Goal: Task Accomplishment & Management: Use online tool/utility

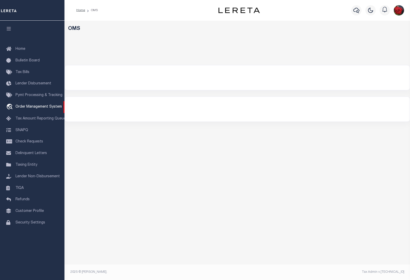
select select "200"
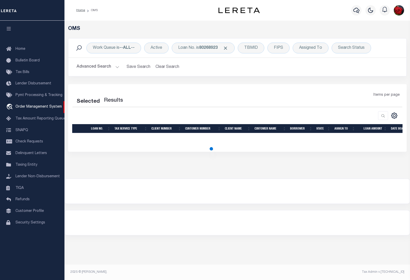
select select "200"
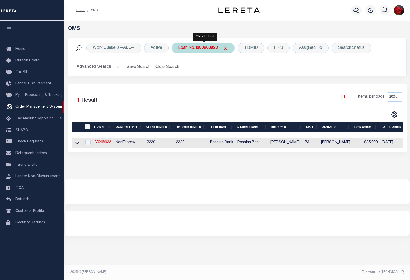
click at [211, 49] on b "80268923" at bounding box center [208, 48] width 19 height 4
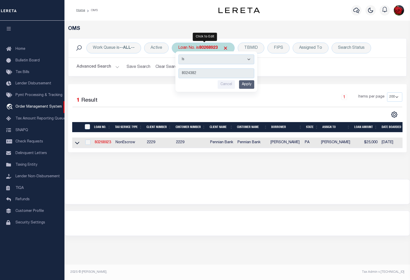
type input "80243827"
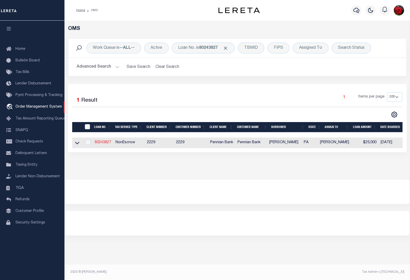
click at [102, 143] on link "80243827" at bounding box center [103, 143] width 17 height 4
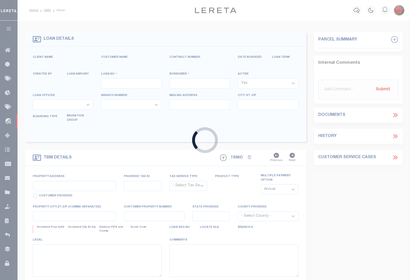
type input "80243827"
type input "[PERSON_NAME]"
select select
select select "NonEscrow"
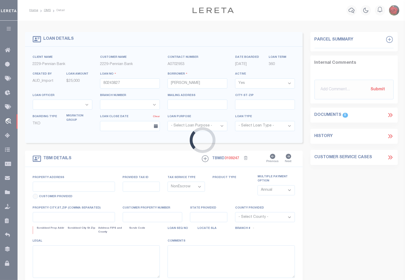
type input "[STREET_ADDRESS][PERSON_NAME]"
select select
type input "[GEOGRAPHIC_DATA] [GEOGRAPHIC_DATA] 17059"
type input "PA"
select select
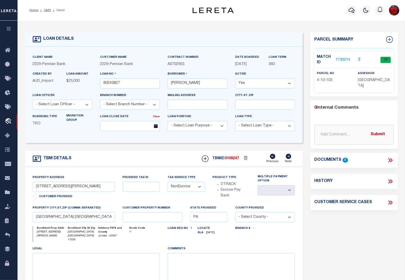
click at [343, 60] on link "1730214" at bounding box center [343, 59] width 14 height 5
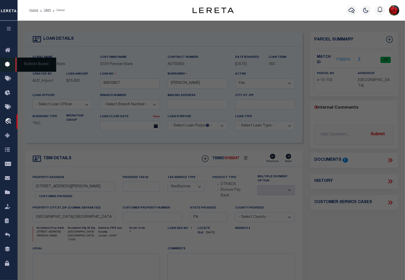
checkbox input "false"
select select "CP"
type input "[PERSON_NAME]"
type input "140 [PERSON_NAME]"
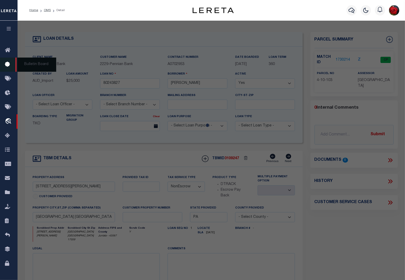
checkbox input "false"
type input "[GEOGRAPHIC_DATA] , [GEOGRAPHIC_DATA] 17059"
type textarea "239 984"
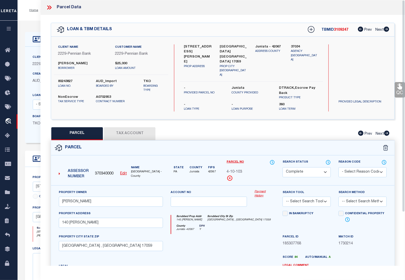
click at [132, 127] on button "Tax Account" at bounding box center [130, 133] width 52 height 13
select select "100"
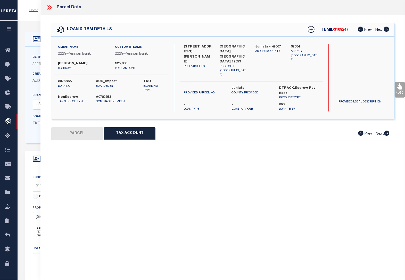
select select "100"
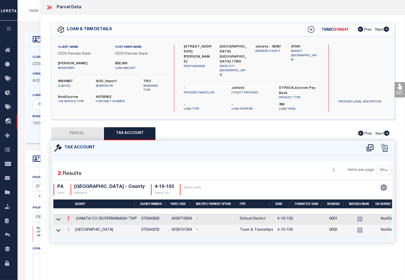
click at [68, 216] on icon at bounding box center [69, 218] width 2 height 4
click at [75, 224] on icon "" at bounding box center [74, 226] width 4 height 4
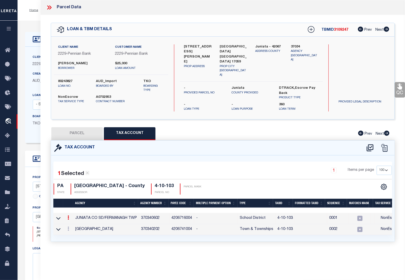
type input "4-10-103"
type textarea "04$$*$$$+#*"
checkbox input "true"
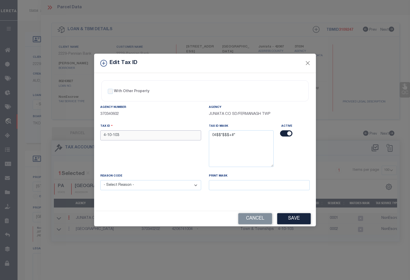
drag, startPoint x: 124, startPoint y: 137, endPoint x: 75, endPoint y: 134, distance: 49.6
click at [75, 134] on div "Edit Tax ID With Other Property With Other Property Type Temporary" at bounding box center [205, 140] width 410 height 280
paste input "0410"
type input "0410 103"
click at [136, 188] on select "- Select Reason - 099 - Other (Provide additional detail) ACT - Agency Changed …" at bounding box center [150, 185] width 101 height 10
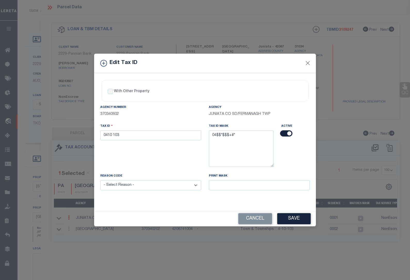
select select "ACT"
click at [100, 181] on select "- Select Reason - 099 - Other (Provide additional detail) ACT - Agency Changed …" at bounding box center [150, 185] width 101 height 10
click at [295, 220] on button "Save" at bounding box center [294, 218] width 34 height 11
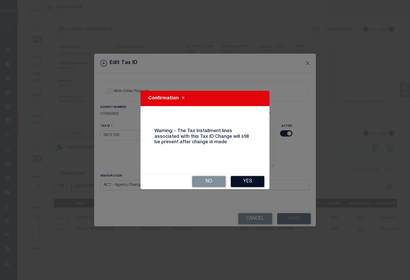
click at [254, 181] on button "Yes" at bounding box center [248, 181] width 34 height 11
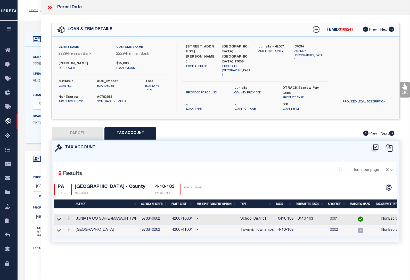
select select
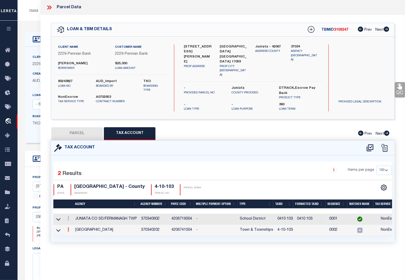
click at [68, 227] on icon at bounding box center [69, 229] width 2 height 4
click at [74, 235] on icon at bounding box center [74, 237] width 4 height 4
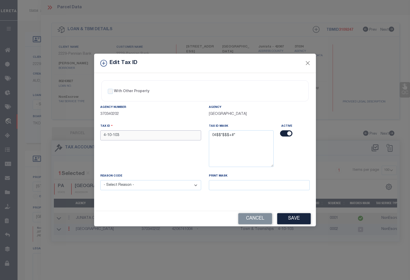
drag, startPoint x: 126, startPoint y: 134, endPoint x: 78, endPoint y: 133, distance: 48.5
click at [75, 133] on div "Edit Tax ID With Other Property With Other Property Type Temporary" at bounding box center [205, 140] width 410 height 280
paste input "0410"
type input "0410 103"
click at [157, 185] on select "- Select Reason - 099 - Other (Provide additional detail) ACT - Agency Changed …" at bounding box center [150, 185] width 101 height 10
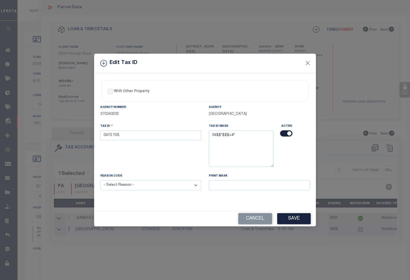
select select "ACT"
click at [100, 181] on select "- Select Reason - 099 - Other (Provide additional detail) ACT - Agency Changed …" at bounding box center [150, 185] width 101 height 10
click at [290, 220] on button "Save" at bounding box center [294, 218] width 34 height 11
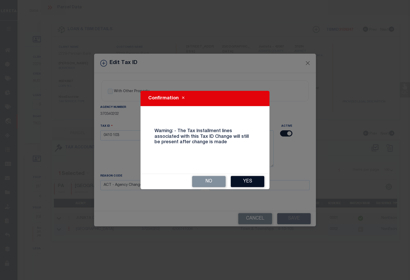
click at [247, 180] on button "Yes" at bounding box center [248, 181] width 34 height 11
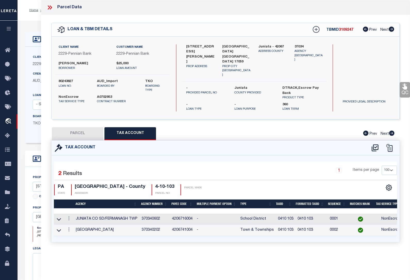
select select
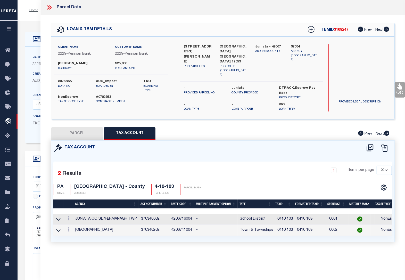
click at [52, 7] on icon at bounding box center [49, 7] width 7 height 7
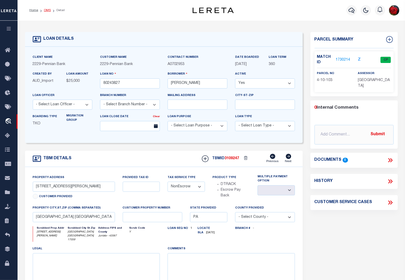
click at [46, 11] on link "OMS" at bounding box center [47, 10] width 7 height 3
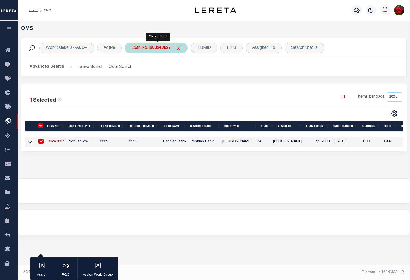
click at [171, 48] on b "80243827" at bounding box center [161, 48] width 19 height 4
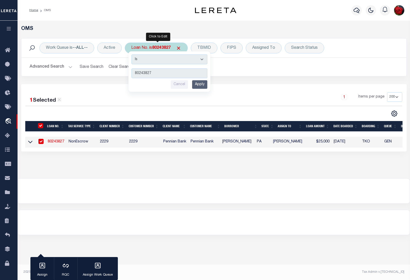
type input "80250947"
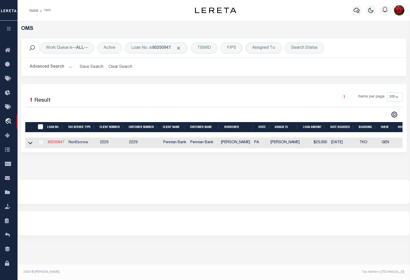
click at [54, 144] on link "80250947" at bounding box center [56, 143] width 17 height 4
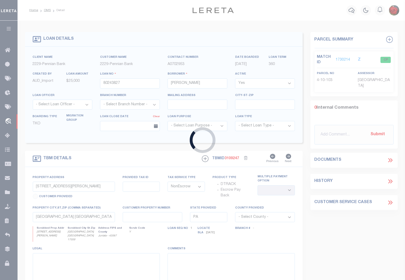
type input "80250947"
type input "[PERSON_NAME]"
type input "[STREET_ADDRESS]"
select select
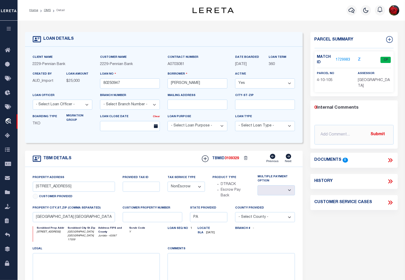
click at [345, 60] on link "1729983" at bounding box center [343, 59] width 14 height 5
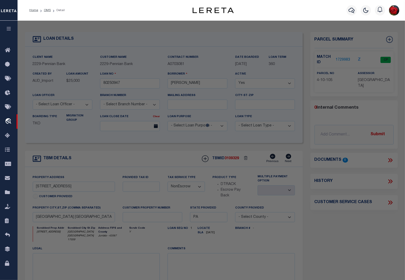
select select "AS"
checkbox input "false"
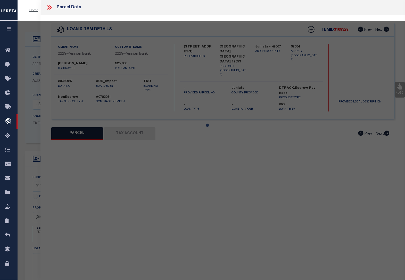
select select "CP"
type input "[PERSON_NAME] &REBECCA A"
type input "[STREET_ADDRESS]"
checkbox input "false"
type input "[GEOGRAPHIC_DATA] , [GEOGRAPHIC_DATA] 17059"
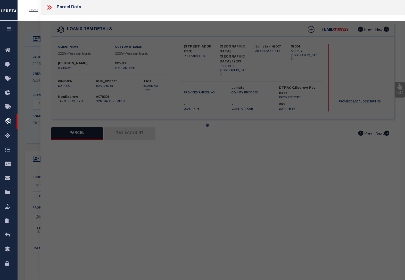
type textarea "282 770"
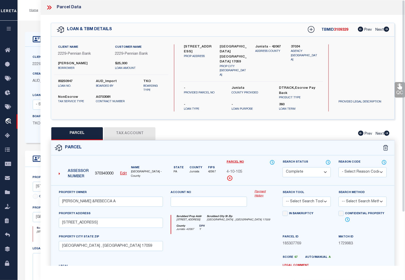
click at [127, 127] on button "Tax Account" at bounding box center [130, 133] width 52 height 13
select select "100"
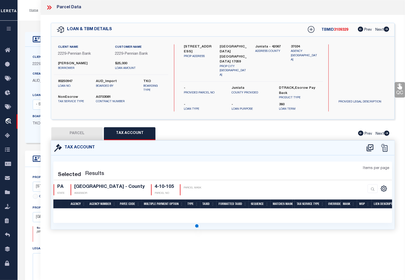
select select "100"
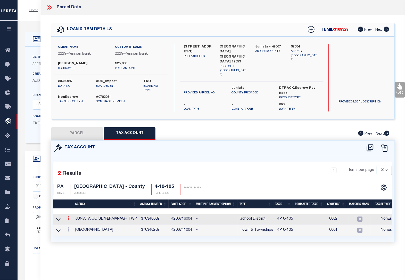
click at [69, 216] on icon at bounding box center [69, 218] width 2 height 4
click at [74, 224] on icon "" at bounding box center [74, 226] width 4 height 4
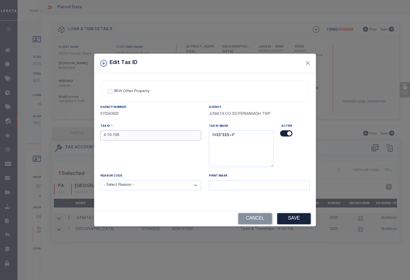
drag, startPoint x: 124, startPoint y: 137, endPoint x: 67, endPoint y: 136, distance: 57.3
click at [67, 136] on div "Edit Tax ID With Other Property With Other Property Type Temporary" at bounding box center [205, 140] width 410 height 280
paste input "0410"
type input "0410 105"
click at [126, 187] on select "- Select Reason - 099 - Other (Provide additional detail) ACT - Agency Changed …" at bounding box center [150, 185] width 101 height 10
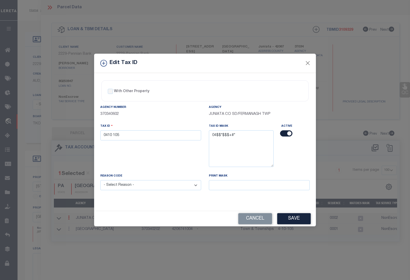
select select "ACT"
click at [100, 181] on select "- Select Reason - 099 - Other (Provide additional detail) ACT - Agency Changed …" at bounding box center [150, 185] width 101 height 10
click at [293, 222] on button "Save" at bounding box center [294, 218] width 34 height 11
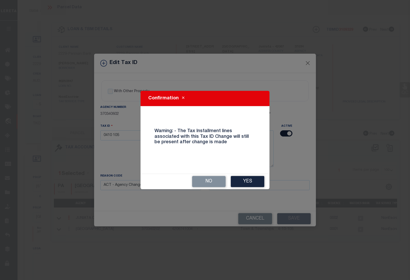
drag, startPoint x: 246, startPoint y: 181, endPoint x: 242, endPoint y: 183, distance: 4.6
click at [246, 181] on button "Yes" at bounding box center [248, 181] width 34 height 11
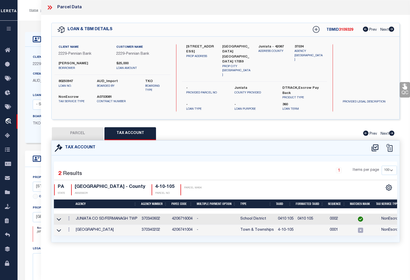
select select
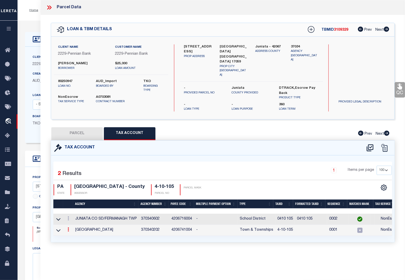
click at [68, 227] on icon at bounding box center [69, 229] width 2 height 4
click at [75, 235] on icon at bounding box center [74, 237] width 4 height 4
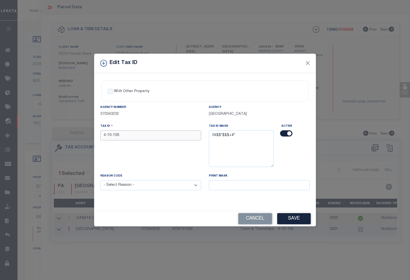
drag, startPoint x: 134, startPoint y: 135, endPoint x: 69, endPoint y: 135, distance: 65.8
click at [69, 135] on div "Edit Tax ID With Other Property With Other Property Type Temporary" at bounding box center [205, 140] width 410 height 280
paste input "0410"
type input "0410 105"
click at [125, 186] on select "- Select Reason - 099 - Other (Provide additional detail) ACT - Agency Changed …" at bounding box center [150, 185] width 101 height 10
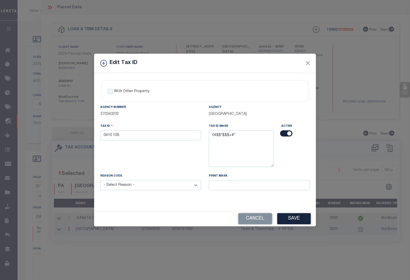
select select "ACT"
click at [100, 181] on select "- Select Reason - 099 - Other (Provide additional detail) ACT - Agency Changed …" at bounding box center [150, 185] width 101 height 10
click at [293, 218] on button "Save" at bounding box center [294, 218] width 34 height 11
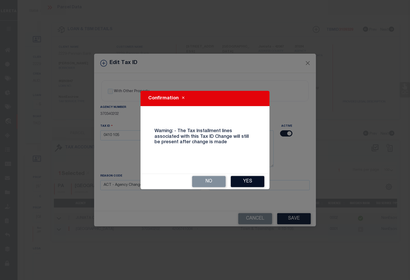
click at [255, 182] on button "Yes" at bounding box center [248, 181] width 34 height 11
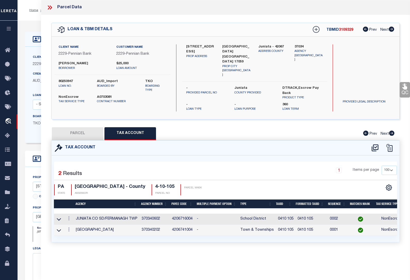
select select
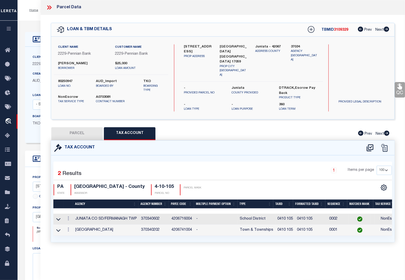
click at [49, 7] on icon at bounding box center [49, 7] width 7 height 7
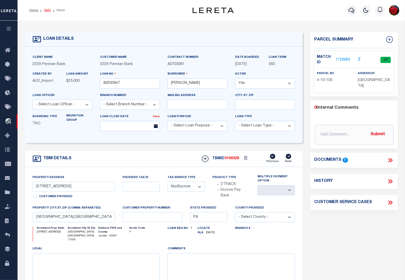
click at [47, 10] on link "OMS" at bounding box center [47, 10] width 7 height 3
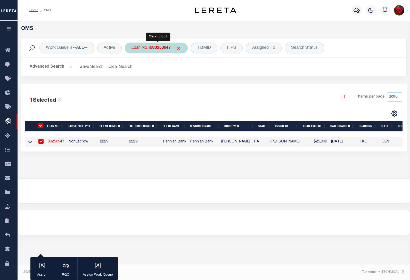
click at [164, 50] on b "80250947" at bounding box center [161, 48] width 19 height 4
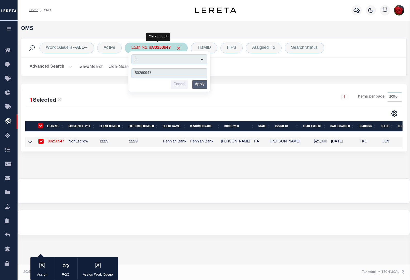
type input "80289796"
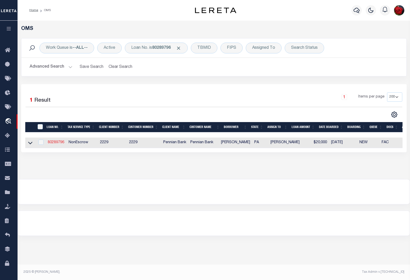
click at [60, 142] on link "80289796" at bounding box center [56, 143] width 17 height 4
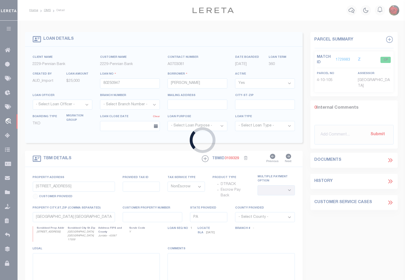
type input "80289796"
type input "[PERSON_NAME]"
select select "10"
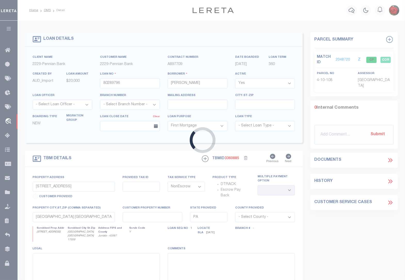
type input "[STREET_ADDRESS]"
type input "04.10 .108.000"
select select
type input "[GEOGRAPHIC_DATA], [GEOGRAPHIC_DATA] 17059-8446"
select select
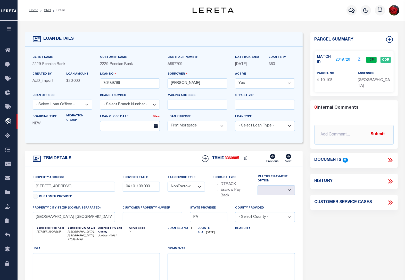
click at [344, 59] on link "2048720" at bounding box center [343, 59] width 14 height 5
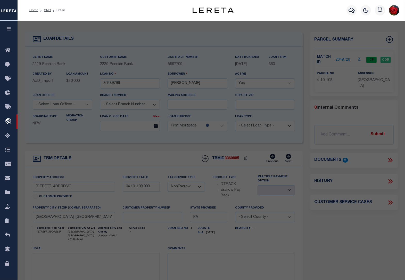
select select "AS"
checkbox input "false"
select select "CP"
type input "[PERSON_NAME] A &BETSY K"
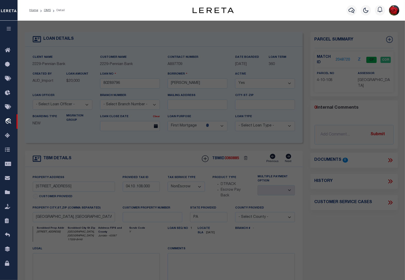
select select "AGW"
select select
type input "[STREET_ADDRESS]"
type input "[GEOGRAPHIC_DATA] , [GEOGRAPHIC_DATA] 17059"
type textarea "2016 2488"
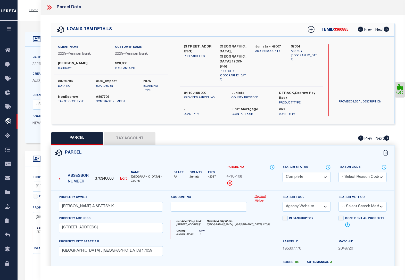
click at [129, 132] on button "Tax Account" at bounding box center [130, 138] width 52 height 13
select select "100"
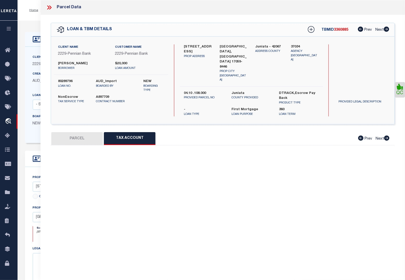
select select "100"
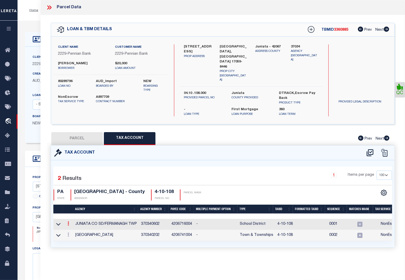
click at [68, 221] on icon at bounding box center [69, 223] width 2 height 4
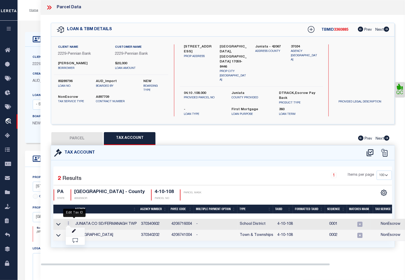
click at [75, 229] on icon "" at bounding box center [74, 231] width 4 height 4
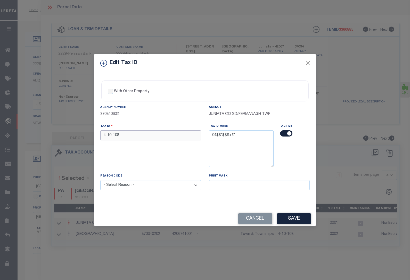
drag, startPoint x: 130, startPoint y: 136, endPoint x: 59, endPoint y: 133, distance: 70.8
click at [59, 133] on div "Edit Tax ID With Other Property With Other Property Type Temporary" at bounding box center [205, 140] width 410 height 280
paste input "0410"
type input "0410 108"
click at [126, 185] on select "- Select Reason - 099 - Other (Provide additional detail) ACT - Agency Changed …" at bounding box center [150, 185] width 101 height 10
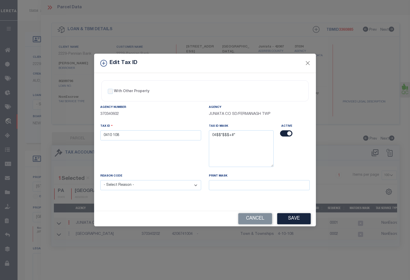
select select "ACT"
click at [100, 181] on select "- Select Reason - 099 - Other (Provide additional detail) ACT - Agency Changed …" at bounding box center [150, 185] width 101 height 10
click at [293, 223] on button "Save" at bounding box center [294, 218] width 34 height 11
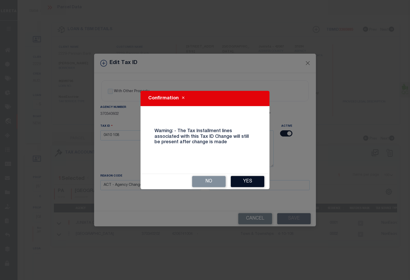
click at [248, 181] on button "Yes" at bounding box center [248, 181] width 34 height 11
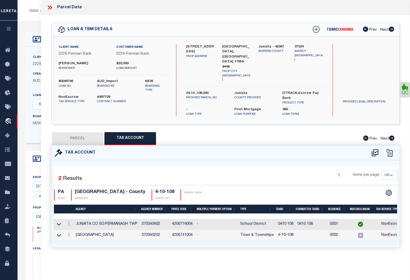
select select
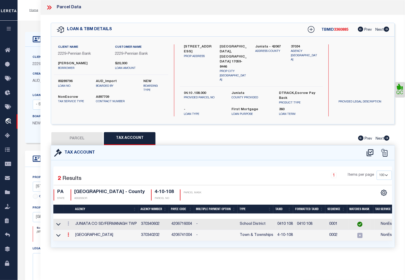
click at [67, 233] on link at bounding box center [69, 235] width 6 height 4
click at [74, 240] on icon at bounding box center [74, 242] width 4 height 4
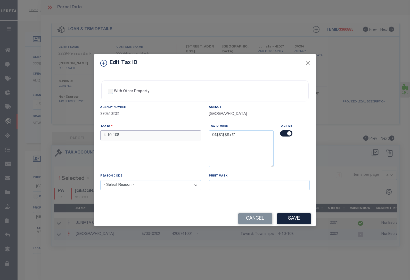
drag, startPoint x: 124, startPoint y: 136, endPoint x: 75, endPoint y: 135, distance: 48.8
click at [75, 135] on div "Edit Tax ID With Other Property With Other Property Type Temporary" at bounding box center [205, 140] width 410 height 280
paste input "0410"
type input "0410 108"
click at [140, 188] on select "- Select Reason - 099 - Other (Provide additional detail) ACT - Agency Changed …" at bounding box center [150, 185] width 101 height 10
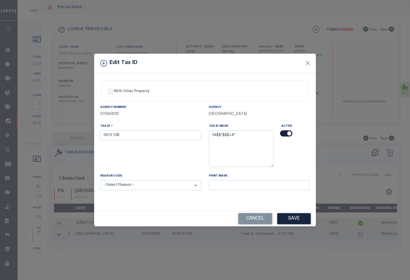
select select "ACT"
click at [100, 181] on select "- Select Reason - 099 - Other (Provide additional detail) ACT - Agency Changed …" at bounding box center [150, 185] width 101 height 10
click at [214, 202] on div "With Other Property With Other Property Type Temporary Permanent Parent Parcel …" at bounding box center [205, 142] width 222 height 138
click at [295, 220] on button "Save" at bounding box center [294, 218] width 34 height 11
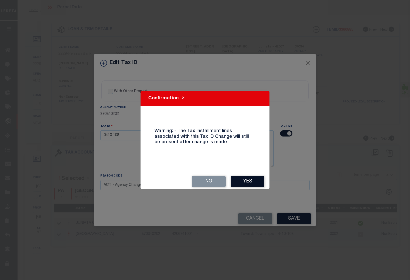
click at [252, 179] on button "Yes" at bounding box center [248, 181] width 34 height 11
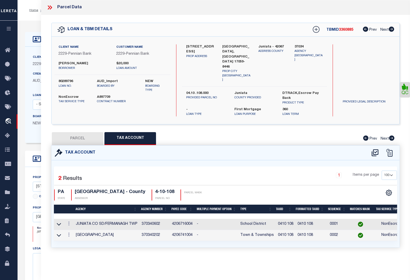
select select
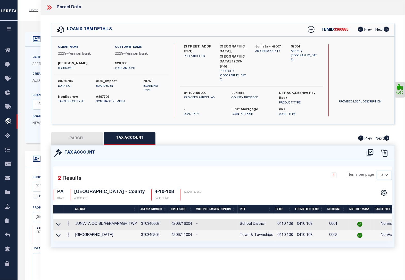
click at [35, 17] on div "Home OMS Detail Profile Sign out" at bounding box center [212, 10] width 388 height 21
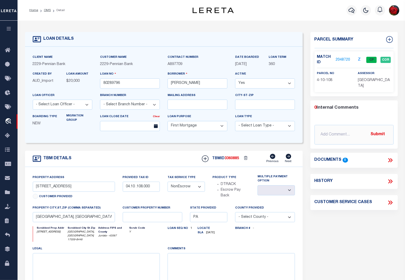
click at [346, 60] on link "2048720" at bounding box center [343, 59] width 14 height 5
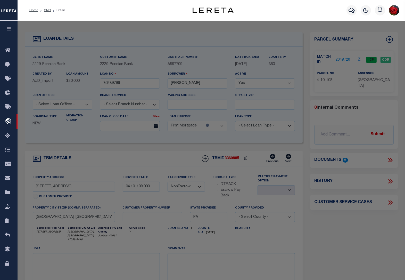
select select "AS"
select select
checkbox input "false"
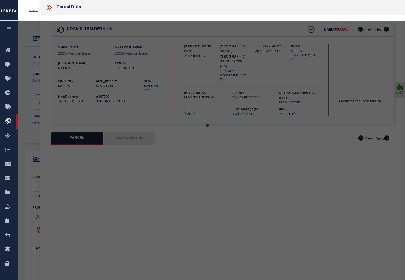
select select "CP"
type input "[PERSON_NAME] A &BETSY K"
select select "AGW"
select select
type input "[STREET_ADDRESS]"
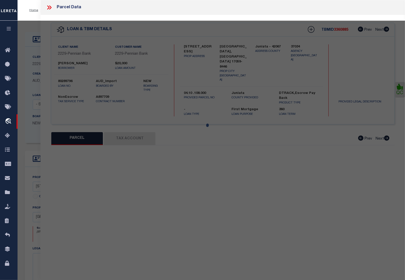
type input "[GEOGRAPHIC_DATA] , [GEOGRAPHIC_DATA] 17059"
type textarea "2016 2488"
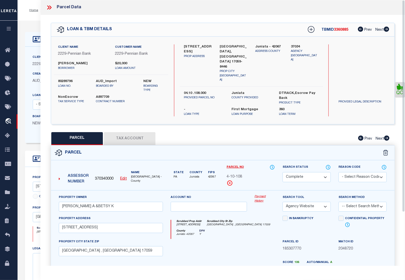
click at [120, 132] on button "Tax Account" at bounding box center [130, 138] width 52 height 13
select select "100"
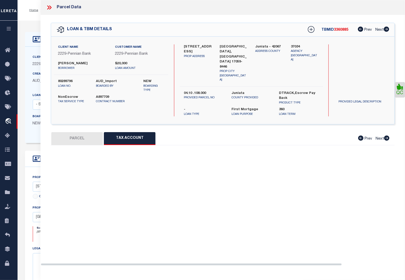
select select "100"
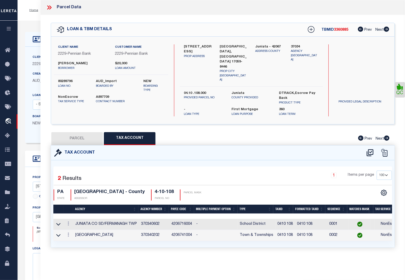
click at [35, 20] on div "Home OMS Detail Profile Sign out" at bounding box center [212, 10] width 388 height 21
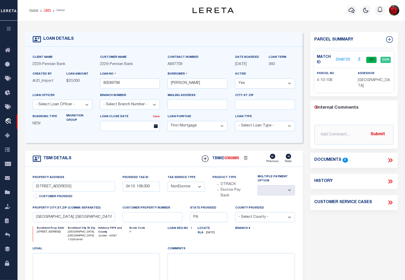
click at [44, 9] on link "OMS" at bounding box center [47, 10] width 7 height 3
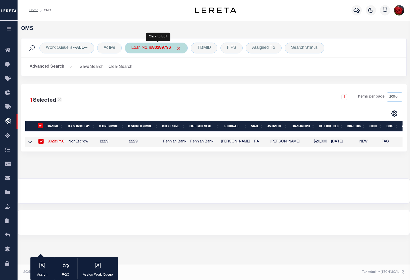
click at [159, 47] on b "80289796" at bounding box center [161, 48] width 19 height 4
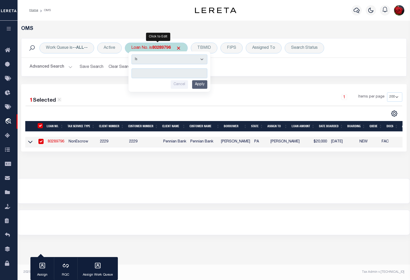
click at [174, 75] on input "text" at bounding box center [170, 73] width 76 height 10
click at [153, 74] on input "text" at bounding box center [170, 73] width 76 height 10
paste input "80185358"
type input "80185358"
click at [203, 84] on input "Apply" at bounding box center [199, 84] width 15 height 9
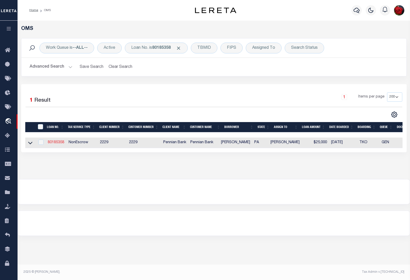
click at [56, 144] on link "80185358" at bounding box center [56, 143] width 17 height 4
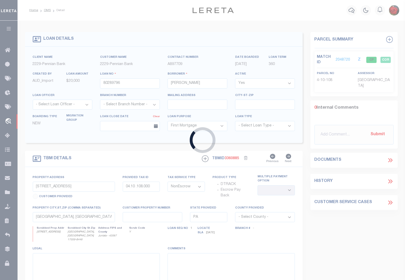
type input "80185358"
type input "[PERSON_NAME]"
select select
type input "[STREET_ADDRESS][PERSON_NAME]"
select select
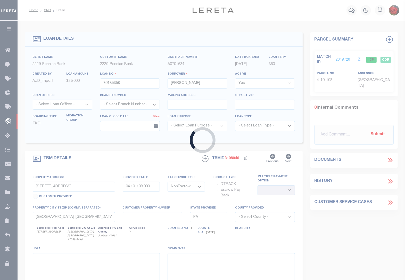
type input "[GEOGRAPHIC_DATA] [GEOGRAPHIC_DATA] 17059"
select select
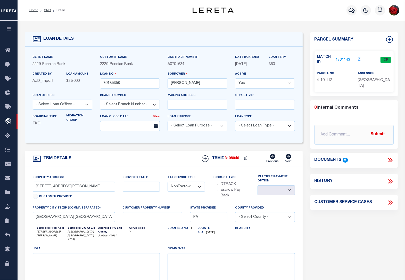
click at [341, 60] on link "1731143" at bounding box center [343, 59] width 14 height 5
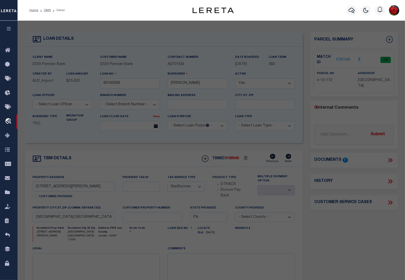
select select "AS"
select select
checkbox input "false"
select select "CP"
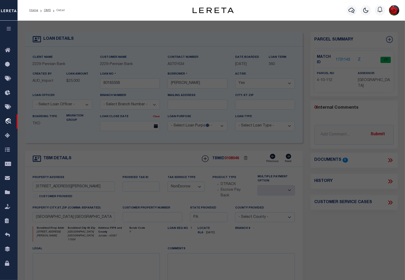
type input "[PERSON_NAME]"
type input "[STREET_ADDRESS][PERSON_NAME]"
checkbox input "false"
type input "[GEOGRAPHIC_DATA] , [GEOGRAPHIC_DATA] 17059"
type textarea "365 1007"
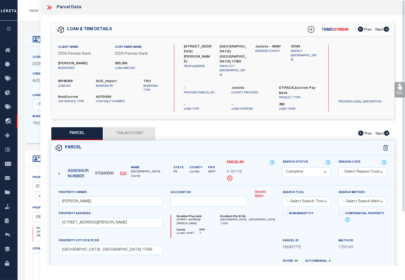
click at [131, 127] on button "Tax Account" at bounding box center [130, 133] width 52 height 13
select select "100"
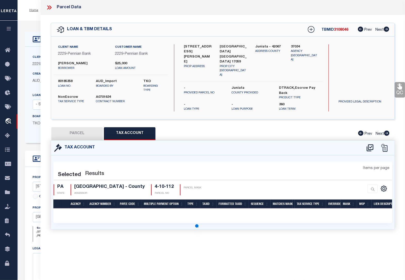
select select "100"
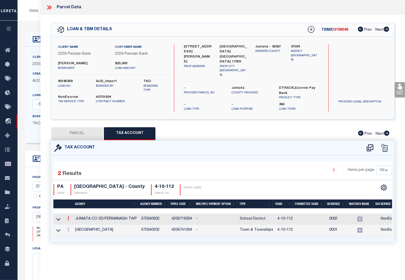
click at [69, 216] on icon at bounding box center [69, 218] width 2 height 4
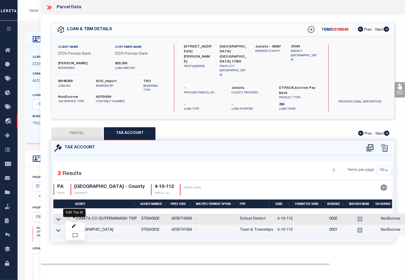
click at [73, 217] on div at bounding box center [74, 218] width 3 height 2
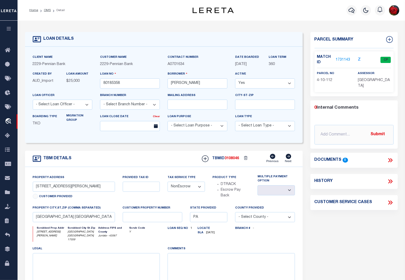
click at [343, 58] on link "1731143" at bounding box center [343, 59] width 14 height 5
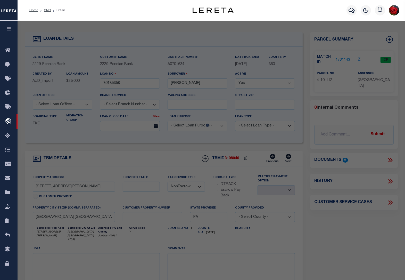
select select "AS"
checkbox input "false"
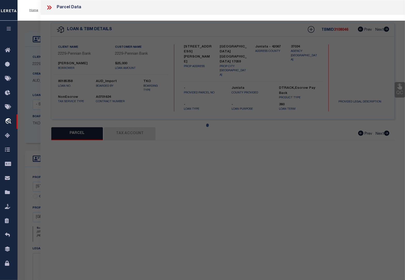
select select "CP"
type input "[PERSON_NAME]"
type input "[STREET_ADDRESS][PERSON_NAME]"
checkbox input "false"
type input "[GEOGRAPHIC_DATA] , [GEOGRAPHIC_DATA] 17059"
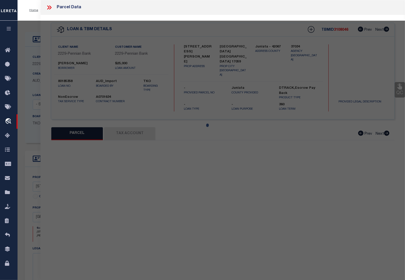
type textarea "365 1007"
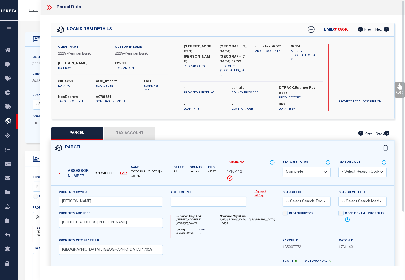
click at [130, 127] on button "Tax Account" at bounding box center [130, 133] width 52 height 13
select select "100"
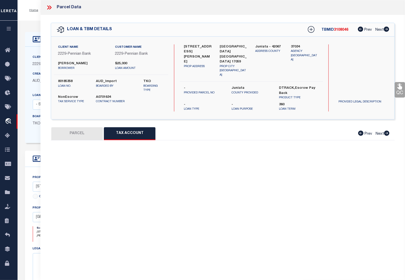
select select "100"
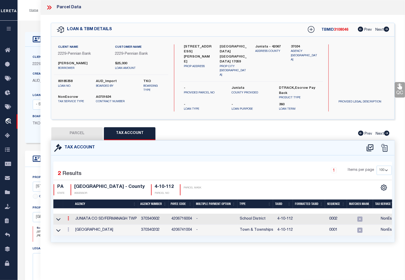
click at [69, 217] on link at bounding box center [69, 219] width 6 height 4
click at [75, 224] on icon "" at bounding box center [74, 226] width 4 height 4
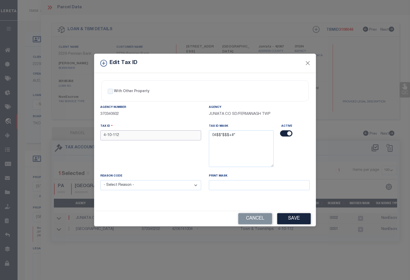
drag, startPoint x: 128, startPoint y: 138, endPoint x: 56, endPoint y: 137, distance: 72.0
click at [56, 137] on div "Edit Tax ID With Other Property With Other Property Type Temporary" at bounding box center [205, 140] width 410 height 280
paste input "0410"
type input "0410 112"
click at [143, 187] on select "- Select Reason - 099 - Other (Provide additional detail) ACT - Agency Changed …" at bounding box center [150, 185] width 101 height 10
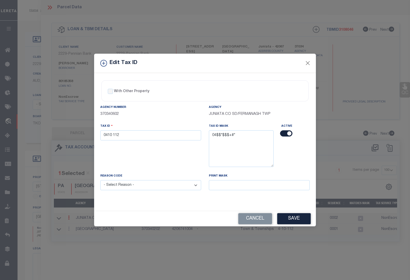
select select "ACT"
click at [100, 181] on select "- Select Reason - 099 - Other (Provide additional detail) ACT - Agency Changed …" at bounding box center [150, 185] width 101 height 10
click at [295, 221] on button "Save" at bounding box center [294, 218] width 34 height 11
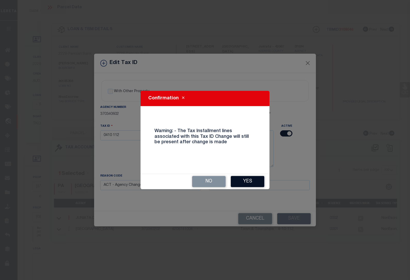
click at [247, 181] on button "Yes" at bounding box center [248, 181] width 34 height 11
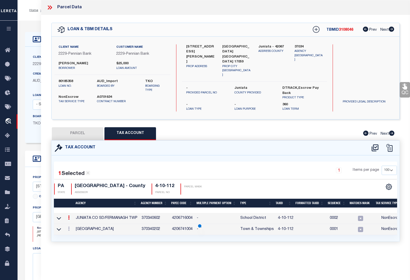
select select
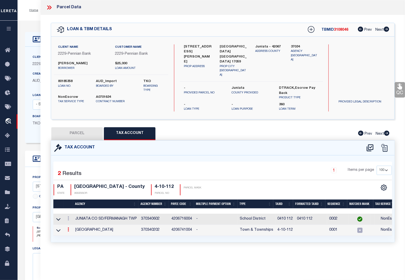
click at [69, 227] on icon at bounding box center [69, 229] width 2 height 4
click at [74, 235] on icon at bounding box center [74, 237] width 4 height 4
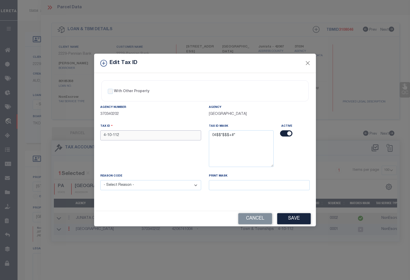
drag, startPoint x: 129, startPoint y: 132, endPoint x: 66, endPoint y: 136, distance: 63.3
click at [66, 136] on div "Edit Tax ID With Other Property With Other Property Type Temporary" at bounding box center [205, 140] width 410 height 280
paste input "0410"
type input "0410 112"
click at [136, 186] on select "- Select Reason - 099 - Other (Provide additional detail) ACT - Agency Changed …" at bounding box center [150, 185] width 101 height 10
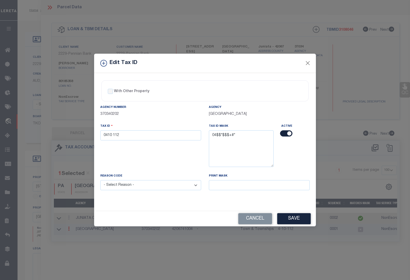
select select "ACT"
click at [100, 181] on select "- Select Reason - 099 - Other (Provide additional detail) ACT - Agency Changed …" at bounding box center [150, 185] width 101 height 10
click at [294, 219] on button "Save" at bounding box center [294, 218] width 34 height 11
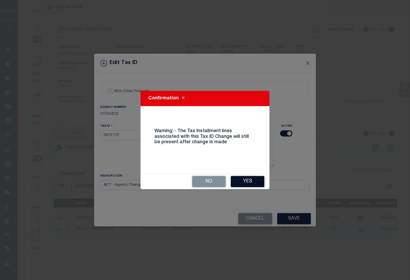
drag, startPoint x: 251, startPoint y: 181, endPoint x: 151, endPoint y: 159, distance: 101.8
click at [251, 181] on button "Yes" at bounding box center [248, 181] width 34 height 11
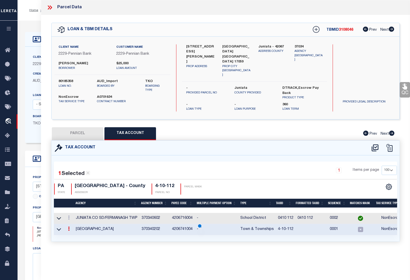
select select
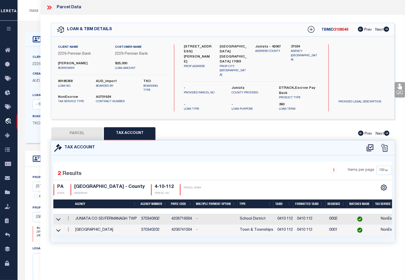
click at [31, 20] on div "Home OMS Detail Profile Sign out" at bounding box center [212, 10] width 388 height 21
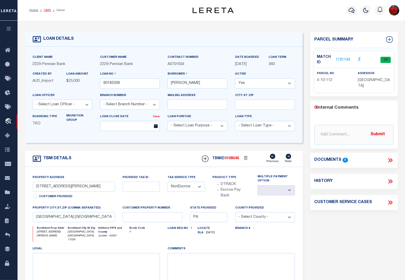
click at [48, 11] on link "OMS" at bounding box center [47, 10] width 7 height 3
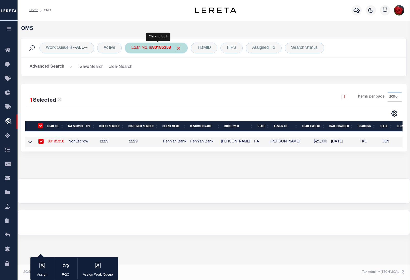
click at [163, 47] on b "80185358" at bounding box center [161, 48] width 19 height 4
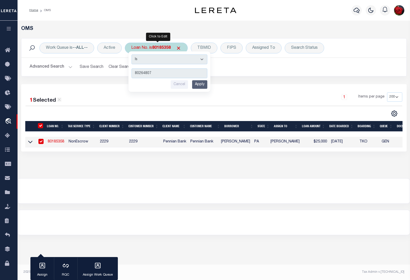
type input "80264807"
click at [202, 83] on input "Apply" at bounding box center [199, 84] width 15 height 9
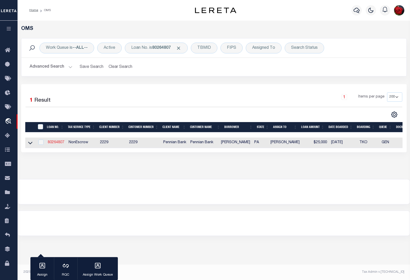
click at [56, 144] on link "80264807" at bounding box center [56, 143] width 17 height 4
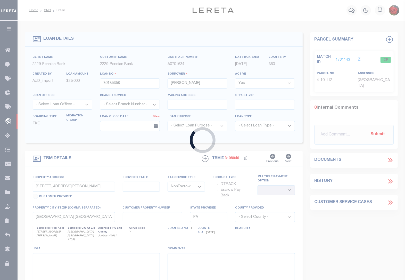
type input "80264807"
type input "[PERSON_NAME]"
type input "[STREET_ADDRESS]"
select select
type input "Mifflintown [GEOGRAPHIC_DATA] 17059"
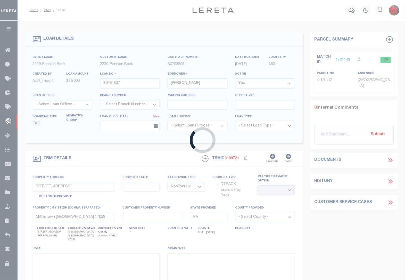
select select
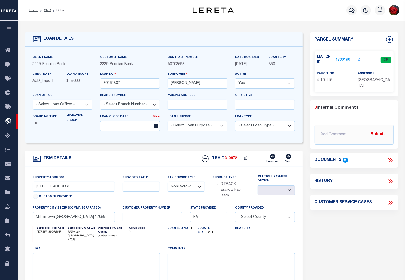
click at [342, 60] on link "1730190" at bounding box center [343, 59] width 14 height 5
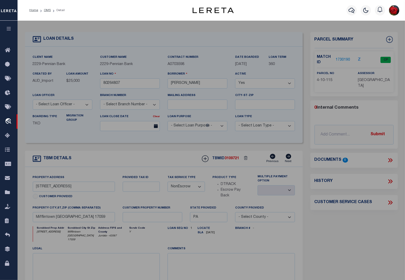
select select "AS"
checkbox input "false"
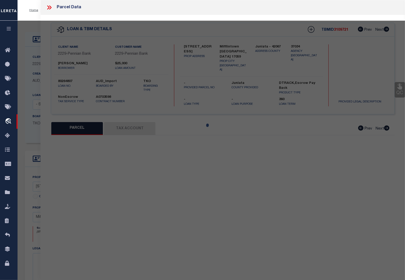
select select "CP"
type input "[PERSON_NAME] R &CHARLES F"
type input "[STREET_ADDRESS]"
checkbox input "false"
type input "[GEOGRAPHIC_DATA] , [GEOGRAPHIC_DATA] 17059"
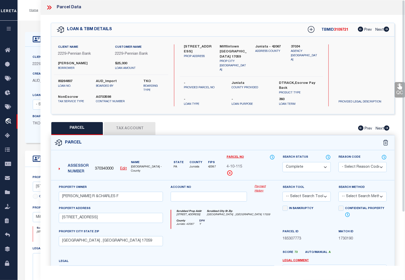
click at [142, 125] on button "Tax Account" at bounding box center [130, 128] width 52 height 13
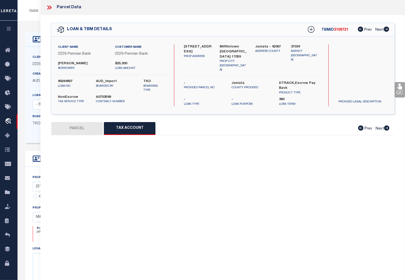
select select "100"
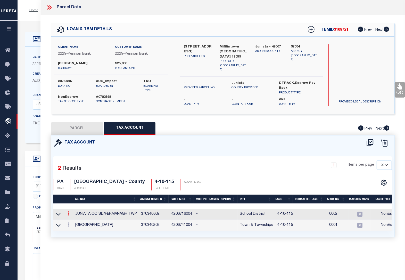
click at [69, 212] on link at bounding box center [69, 214] width 6 height 4
click at [75, 218] on link at bounding box center [75, 222] width 19 height 9
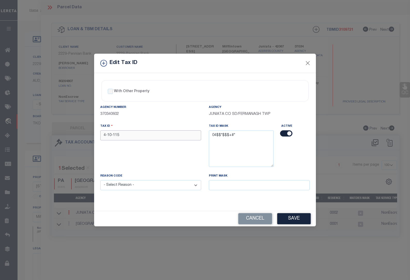
drag, startPoint x: 128, startPoint y: 135, endPoint x: 70, endPoint y: 136, distance: 58.6
click at [70, 135] on div "Edit Tax ID With Other Property With Other Property Type Temporary" at bounding box center [205, 140] width 410 height 280
paste input "0410"
type input "0410 115"
click at [132, 187] on select "- Select Reason - 099 - Other (Provide additional detail) ACT - Agency Changed …" at bounding box center [150, 185] width 101 height 10
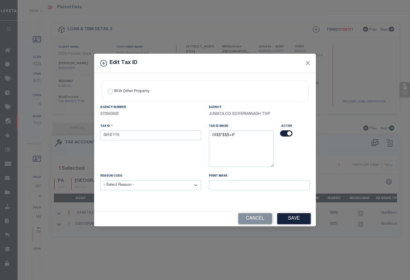
select select "ACT"
click at [100, 181] on select "- Select Reason - 099 - Other (Provide additional detail) ACT - Agency Changed …" at bounding box center [150, 185] width 101 height 10
click at [284, 220] on button "Save" at bounding box center [294, 218] width 34 height 11
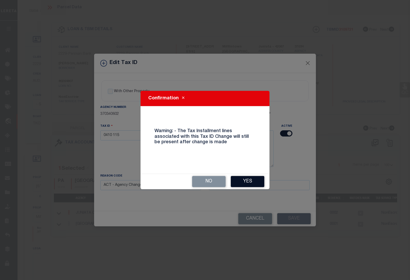
click at [253, 178] on button "Yes" at bounding box center [248, 181] width 34 height 11
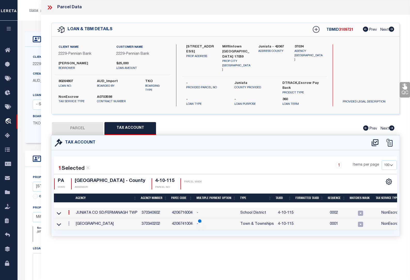
select select
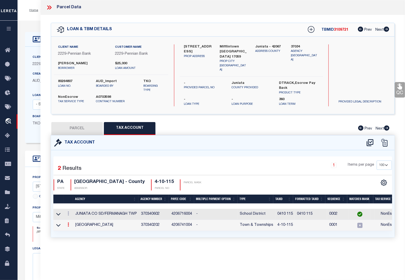
click at [70, 224] on link at bounding box center [69, 225] width 6 height 4
click at [75, 231] on icon at bounding box center [74, 232] width 4 height 4
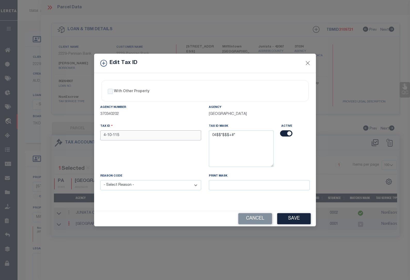
drag, startPoint x: 132, startPoint y: 135, endPoint x: 87, endPoint y: 136, distance: 45.2
click at [87, 135] on div "Edit Tax ID With Other Property With Other Property Type Temporary" at bounding box center [205, 140] width 410 height 280
paste input "0410"
type input "0410 115"
click at [146, 185] on select "- Select Reason - 099 - Other (Provide additional detail) ACT - Agency Changed …" at bounding box center [150, 185] width 101 height 10
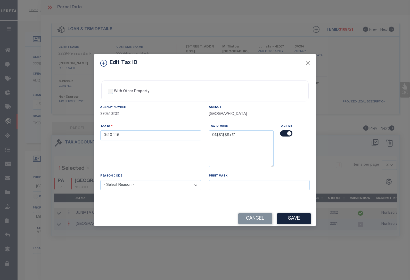
select select "ACT"
click at [100, 181] on select "- Select Reason - 099 - Other (Provide additional detail) ACT - Agency Changed …" at bounding box center [150, 185] width 101 height 10
click at [291, 219] on button "Save" at bounding box center [294, 218] width 34 height 11
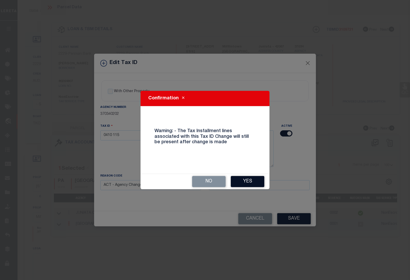
click at [249, 181] on button "Yes" at bounding box center [248, 181] width 34 height 11
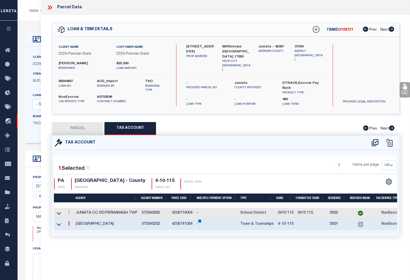
select select
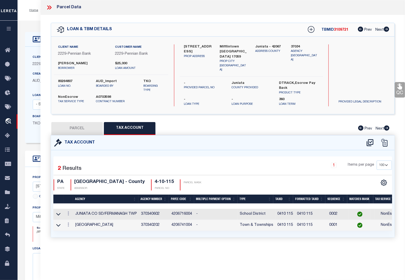
click at [32, 23] on div "LOAN DETAILS Client Name 2229" at bounding box center [212, 179] width 388 height 317
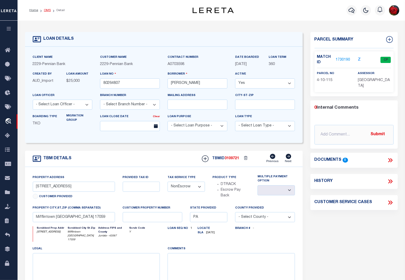
click at [47, 11] on link "OMS" at bounding box center [47, 10] width 7 height 3
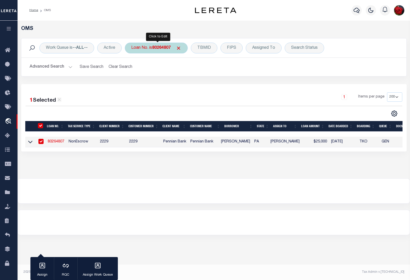
click at [163, 47] on b "80264807" at bounding box center [161, 48] width 19 height 4
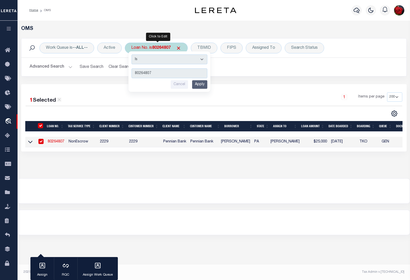
type input "80279987"
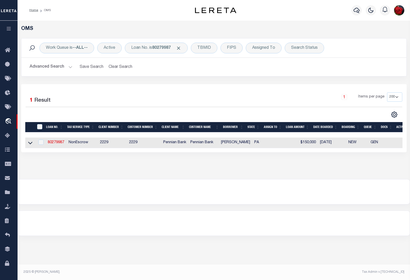
click at [56, 141] on td "80279987" at bounding box center [56, 143] width 21 height 11
checkbox input "true"
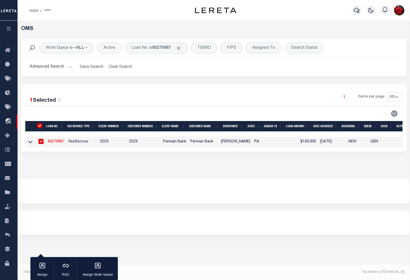
click at [53, 142] on link "80279987" at bounding box center [56, 142] width 17 height 4
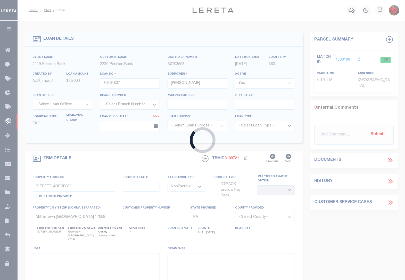
type input "80279987"
type input "[PERSON_NAME]"
type input "[STREET_ADDRESS]"
type input "04-10A-019"
select select
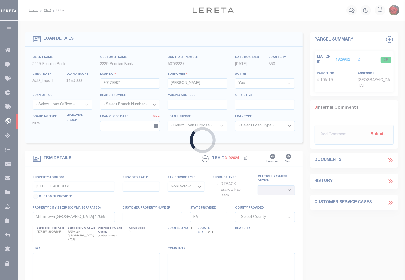
type input "[GEOGRAPHIC_DATA], [GEOGRAPHIC_DATA] 17059-8437"
select select
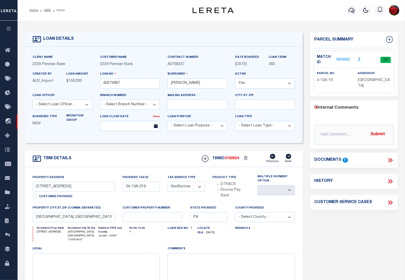
click at [341, 59] on link "1829962" at bounding box center [343, 59] width 14 height 5
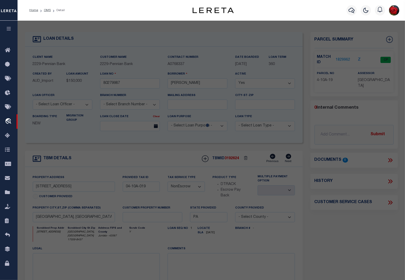
select select "AS"
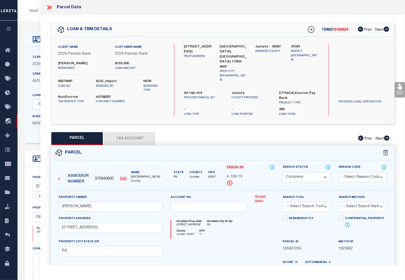
click at [134, 132] on button "Tax Account" at bounding box center [130, 138] width 52 height 13
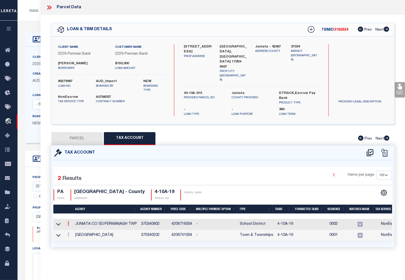
click at [68, 221] on icon at bounding box center [69, 223] width 2 height 4
click at [74, 229] on icon "" at bounding box center [74, 231] width 4 height 4
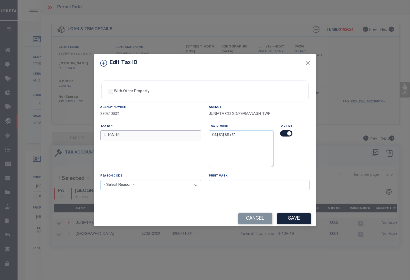
drag, startPoint x: 125, startPoint y: 138, endPoint x: 85, endPoint y: 134, distance: 40.9
click at [85, 134] on div "Edit Tax ID With Other Property With Other Property Type Temporary" at bounding box center [205, 140] width 410 height 280
paste input "0410A0"
click at [113, 185] on select "- Select Reason - 099 - Other (Provide additional detail) ACT - Agency Changed …" at bounding box center [150, 185] width 101 height 10
click at [100, 181] on select "- Select Reason - 099 - Other (Provide additional detail) ACT - Agency Changed …" at bounding box center [150, 185] width 101 height 10
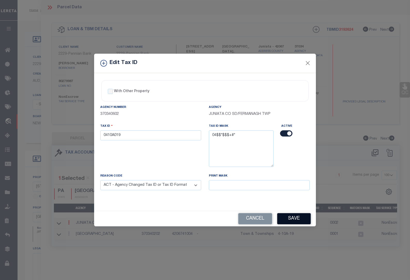
click at [301, 217] on button "Save" at bounding box center [294, 218] width 34 height 11
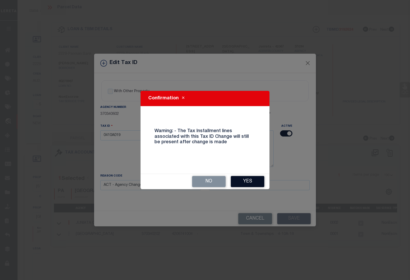
click at [243, 180] on button "Yes" at bounding box center [248, 181] width 34 height 11
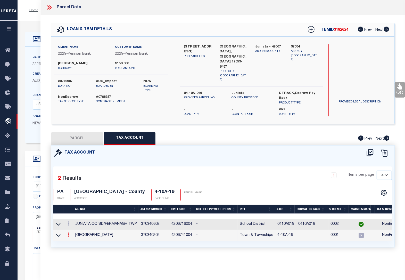
click at [68, 233] on icon at bounding box center [69, 235] width 2 height 4
click at [74, 240] on icon at bounding box center [74, 242] width 4 height 4
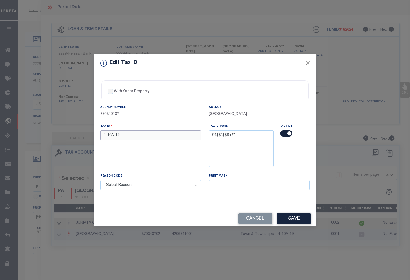
drag, startPoint x: 127, startPoint y: 137, endPoint x: 84, endPoint y: 135, distance: 42.9
click at [84, 135] on div "Edit Tax ID With Other Property With Other Property Type Temporary" at bounding box center [205, 140] width 410 height 280
paste input "0410A0"
click at [140, 187] on select "- Select Reason - 099 - Other (Provide additional detail) ACT - Agency Changed …" at bounding box center [150, 185] width 101 height 10
click at [100, 181] on select "- Select Reason - 099 - Other (Provide additional detail) ACT - Agency Changed …" at bounding box center [150, 185] width 101 height 10
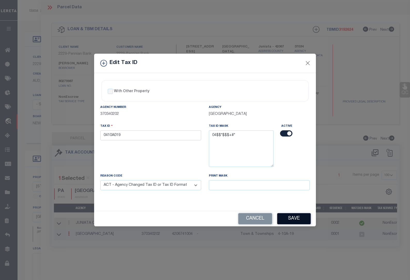
click at [283, 219] on button "Save" at bounding box center [294, 218] width 34 height 11
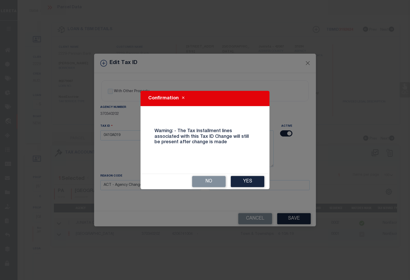
click at [246, 185] on button "Yes" at bounding box center [248, 181] width 34 height 11
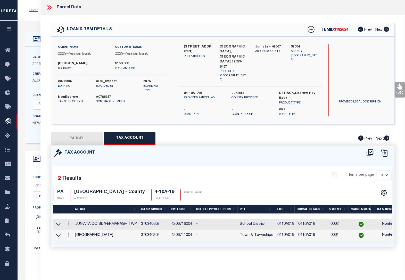
click at [38, 14] on ol "Home OMS Detail" at bounding box center [47, 10] width 44 height 11
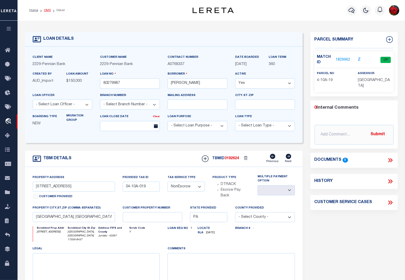
click at [48, 11] on link "OMS" at bounding box center [47, 10] width 7 height 3
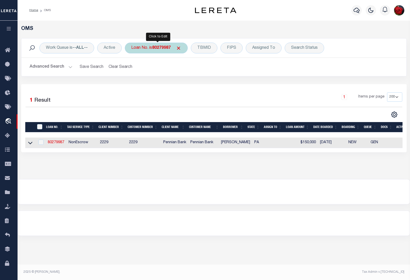
click at [162, 46] on b "80279987" at bounding box center [161, 48] width 19 height 4
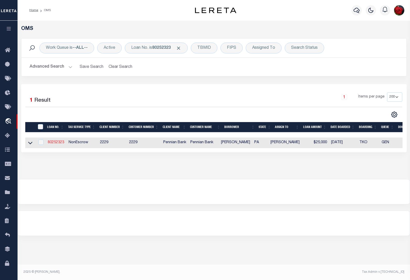
click at [54, 144] on link "80252323" at bounding box center [56, 143] width 17 height 4
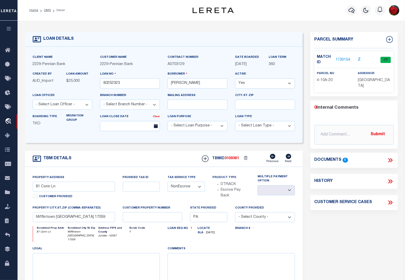
click at [341, 60] on link "1730154" at bounding box center [343, 59] width 14 height 5
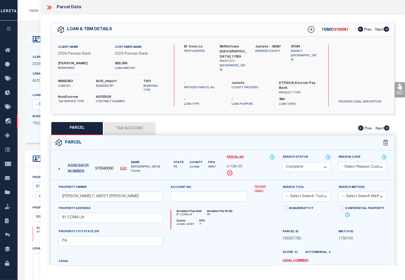
click at [135, 126] on button "Tax Account" at bounding box center [130, 128] width 52 height 13
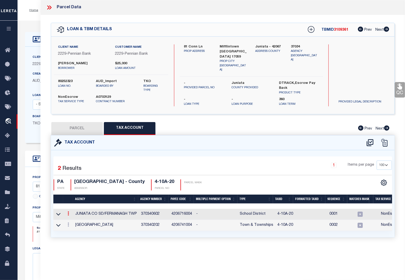
click at [67, 212] on link at bounding box center [69, 214] width 6 height 4
click at [75, 220] on icon "" at bounding box center [74, 221] width 4 height 4
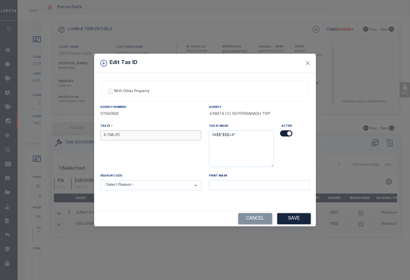
drag, startPoint x: 122, startPoint y: 136, endPoint x: 90, endPoint y: 133, distance: 32.4
click at [90, 133] on div "Edit Tax ID With Other Property With Other Property Type Temporary" at bounding box center [205, 140] width 410 height 280
paste input "0410A0"
click at [131, 186] on select "- Select Reason - 099 - Other (Provide additional detail) ACT - Agency Changed …" at bounding box center [150, 185] width 101 height 10
click at [100, 181] on select "- Select Reason - 099 - Other (Provide additional detail) ACT - Agency Changed …" at bounding box center [150, 185] width 101 height 10
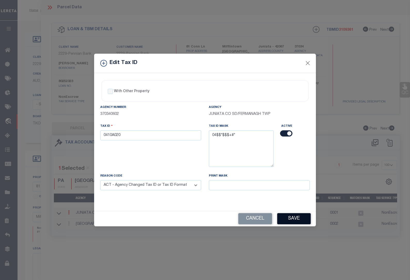
click at [289, 219] on button "Save" at bounding box center [294, 218] width 34 height 11
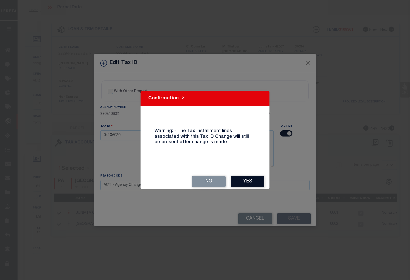
click at [241, 180] on button "Yes" at bounding box center [248, 181] width 34 height 11
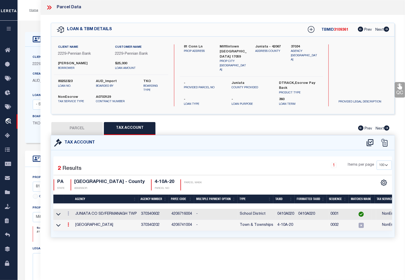
click at [68, 225] on icon at bounding box center [69, 224] width 2 height 4
click at [71, 231] on link at bounding box center [75, 233] width 19 height 9
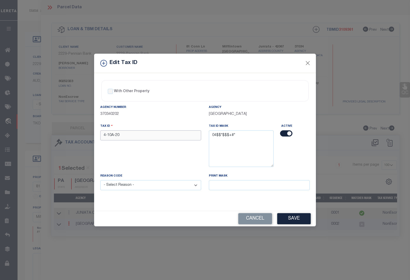
drag, startPoint x: 129, startPoint y: 135, endPoint x: 83, endPoint y: 128, distance: 47.3
click at [83, 128] on div "Edit Tax ID With Other Property With Other Property Type Temporary" at bounding box center [205, 140] width 410 height 280
paste input "0410A0"
click at [127, 186] on select "- Select Reason - 099 - Other (Provide additional detail) ACT - Agency Changed …" at bounding box center [150, 185] width 101 height 10
click at [100, 181] on select "- Select Reason - 099 - Other (Provide additional detail) ACT - Agency Changed …" at bounding box center [150, 185] width 101 height 10
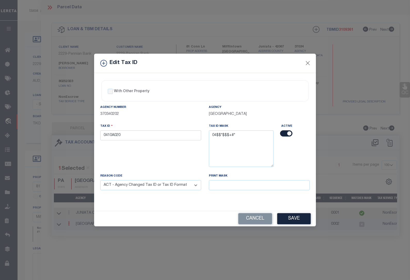
drag, startPoint x: 294, startPoint y: 220, endPoint x: 154, endPoint y: 207, distance: 140.8
click at [294, 220] on button "Save" at bounding box center [294, 218] width 34 height 11
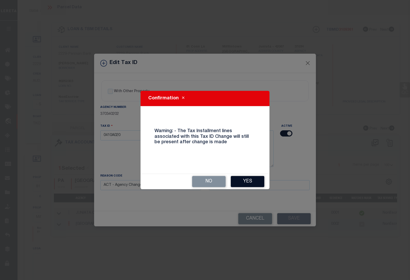
click at [249, 181] on button "Yes" at bounding box center [248, 181] width 34 height 11
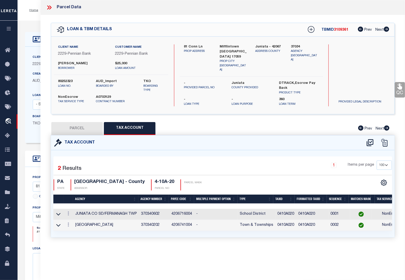
click at [32, 25] on div "LOAN DETAILS Client Name 2229" at bounding box center [212, 179] width 388 height 317
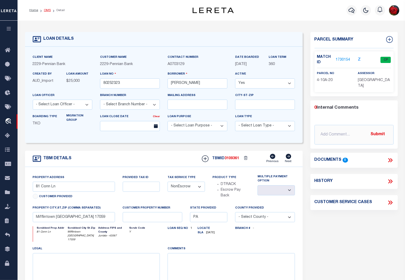
click at [49, 10] on link "OMS" at bounding box center [47, 10] width 7 height 3
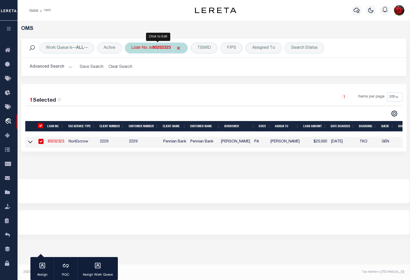
click at [163, 49] on b "80252323" at bounding box center [161, 48] width 19 height 4
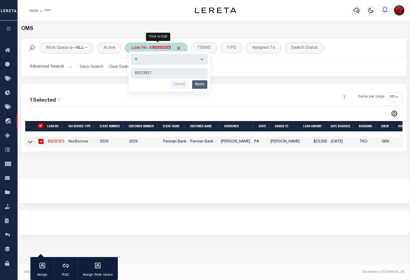
click at [200, 83] on input "Apply" at bounding box center [199, 84] width 15 height 9
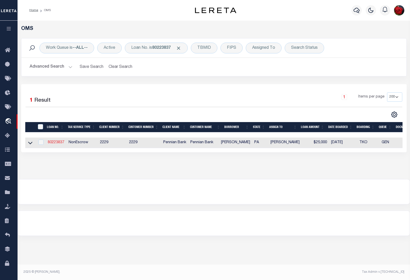
click at [58, 143] on link "80223837" at bounding box center [56, 143] width 17 height 4
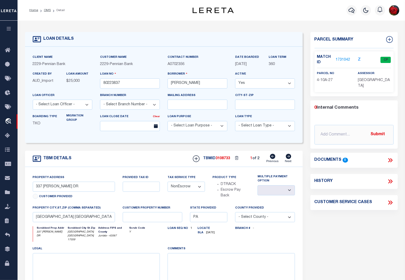
click at [340, 61] on link "1731042" at bounding box center [343, 59] width 14 height 5
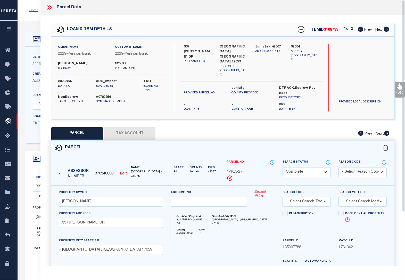
click at [137, 127] on button "Tax Account" at bounding box center [130, 133] width 52 height 13
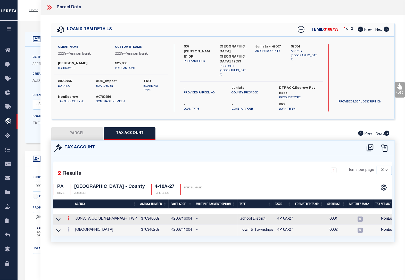
click at [69, 216] on icon at bounding box center [69, 218] width 2 height 4
click at [74, 224] on icon "" at bounding box center [74, 226] width 4 height 4
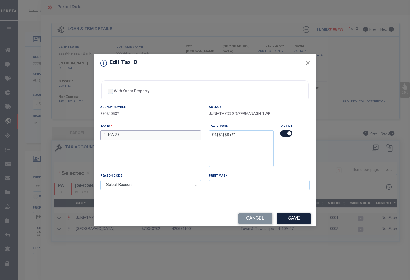
drag, startPoint x: 127, startPoint y: 136, endPoint x: 82, endPoint y: 138, distance: 45.2
click at [82, 137] on div "Edit Tax ID With Other Property With Other Property Type Temporary" at bounding box center [205, 140] width 410 height 280
paste input "0410A0"
click at [132, 185] on select "- Select Reason - 099 - Other (Provide additional detail) ACT - Agency Changed …" at bounding box center [150, 185] width 101 height 10
click at [100, 181] on select "- Select Reason - 099 - Other (Provide additional detail) ACT - Agency Changed …" at bounding box center [150, 185] width 101 height 10
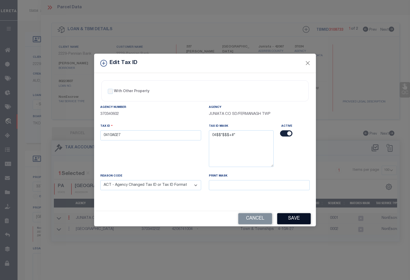
click at [295, 222] on button "Save" at bounding box center [294, 218] width 34 height 11
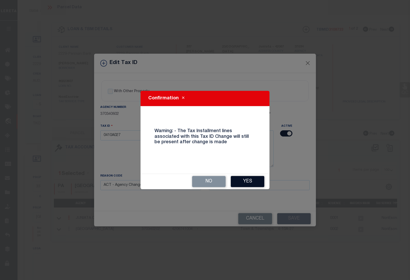
click at [247, 180] on button "Yes" at bounding box center [248, 181] width 34 height 11
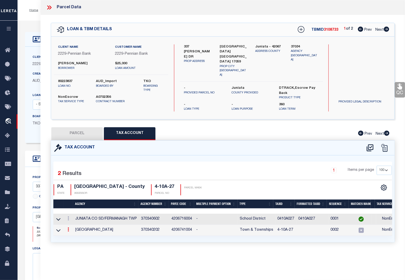
click at [68, 227] on icon at bounding box center [69, 229] width 2 height 4
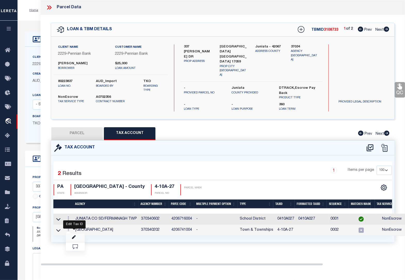
click at [73, 235] on icon at bounding box center [74, 237] width 4 height 4
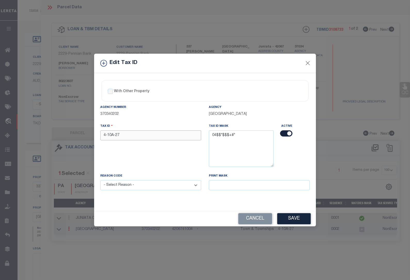
drag, startPoint x: 124, startPoint y: 137, endPoint x: 83, endPoint y: 135, distance: 41.1
click at [83, 135] on div "Edit Tax ID With Other Property With Other Property Type Temporary" at bounding box center [205, 140] width 410 height 280
paste input "0410A0"
click at [128, 187] on select "- Select Reason - 099 - Other (Provide additional detail) ACT - Agency Changed …" at bounding box center [150, 185] width 101 height 10
click at [100, 181] on select "- Select Reason - 099 - Other (Provide additional detail) ACT - Agency Changed …" at bounding box center [150, 185] width 101 height 10
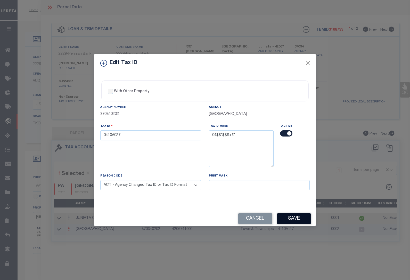
click at [293, 220] on button "Save" at bounding box center [294, 218] width 34 height 11
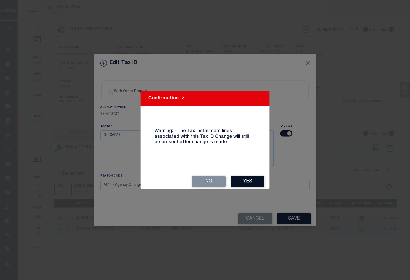
click at [242, 182] on button "Yes" at bounding box center [248, 181] width 34 height 11
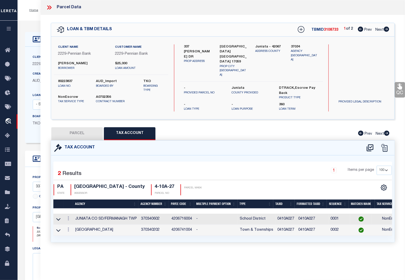
click at [48, 8] on icon at bounding box center [49, 7] width 7 height 7
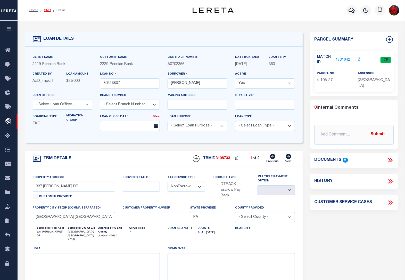
click at [48, 9] on link "OMS" at bounding box center [47, 10] width 7 height 3
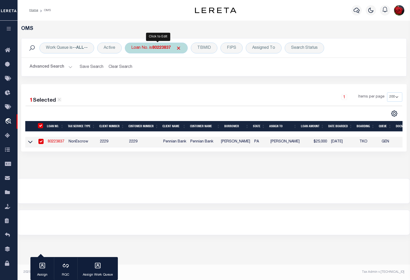
click at [160, 47] on b "80223837" at bounding box center [161, 48] width 19 height 4
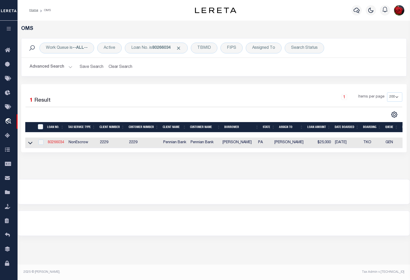
click at [56, 143] on link "80266034" at bounding box center [56, 143] width 17 height 4
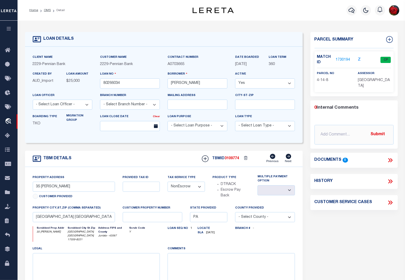
click at [343, 57] on link "1730194" at bounding box center [343, 59] width 14 height 5
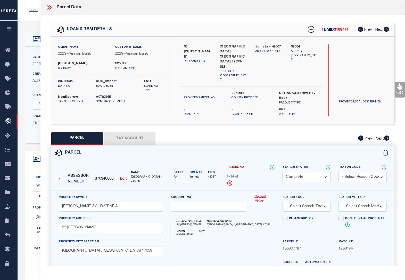
click at [125, 132] on button "Tax Account" at bounding box center [130, 138] width 52 height 13
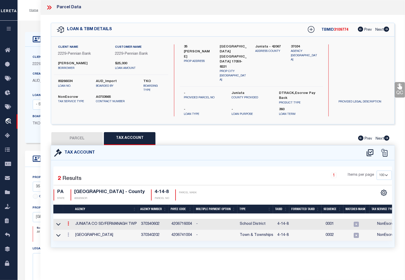
click at [69, 221] on icon at bounding box center [69, 223] width 2 height 4
click at [75, 229] on icon "" at bounding box center [74, 231] width 4 height 4
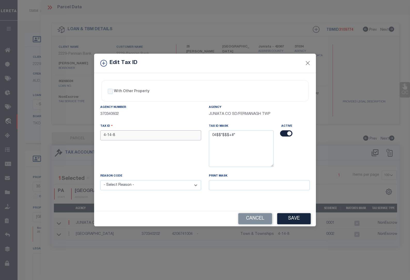
drag, startPoint x: 119, startPoint y: 136, endPoint x: 76, endPoint y: 135, distance: 43.1
click at [76, 135] on div "Edit Tax ID With Other Property With Other Property Type Temporary" at bounding box center [205, 140] width 410 height 280
paste input "0414 00"
click at [136, 186] on select "- Select Reason - 099 - Other (Provide additional detail) ACT - Agency Changed …" at bounding box center [150, 185] width 101 height 10
click at [100, 181] on select "- Select Reason - 099 - Other (Provide additional detail) ACT - Agency Changed …" at bounding box center [150, 185] width 101 height 10
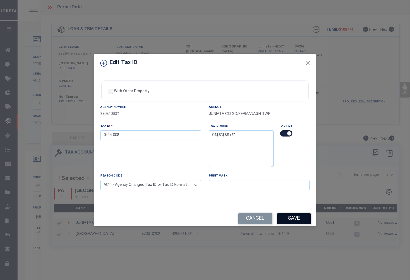
click at [295, 217] on button "Save" at bounding box center [294, 218] width 34 height 11
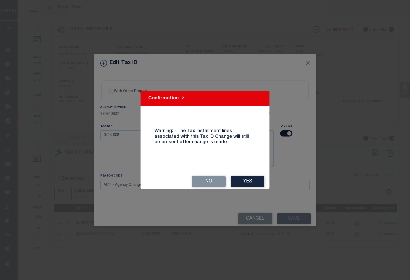
click at [248, 177] on button "Yes" at bounding box center [248, 181] width 34 height 11
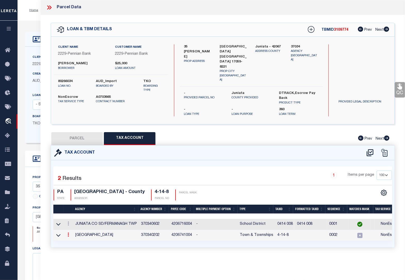
click at [69, 233] on icon at bounding box center [69, 235] width 2 height 4
click at [73, 240] on icon at bounding box center [74, 242] width 4 height 4
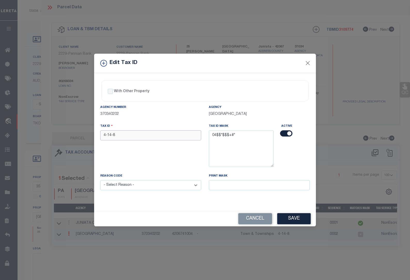
drag, startPoint x: 123, startPoint y: 137, endPoint x: 83, endPoint y: 137, distance: 39.7
click at [83, 137] on div "Edit Tax ID With Other Property With Other Property Type Temporary" at bounding box center [205, 140] width 410 height 280
paste input "0414 00"
click at [127, 185] on select "- Select Reason - 099 - Other (Provide additional detail) ACT - Agency Changed …" at bounding box center [150, 185] width 101 height 10
click at [100, 181] on select "- Select Reason - 099 - Other (Provide additional detail) ACT - Agency Changed …" at bounding box center [150, 185] width 101 height 10
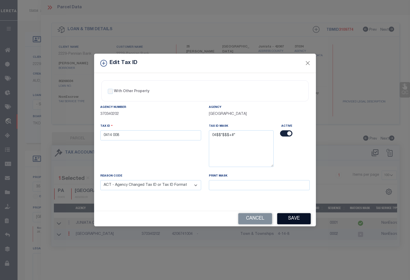
click at [293, 219] on button "Save" at bounding box center [294, 218] width 34 height 11
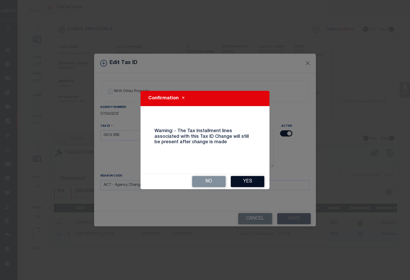
click at [254, 184] on button "Yes" at bounding box center [248, 181] width 34 height 11
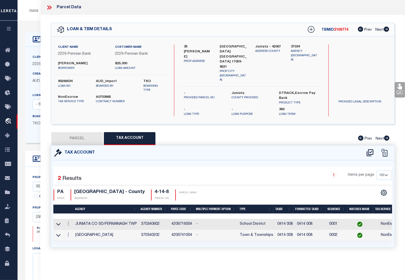
click at [50, 7] on icon at bounding box center [49, 7] width 7 height 7
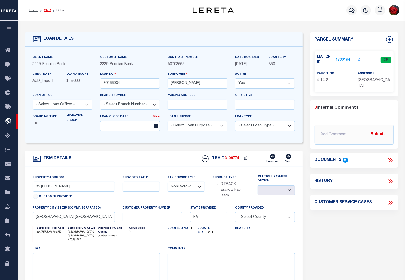
click at [47, 10] on link "OMS" at bounding box center [47, 10] width 7 height 3
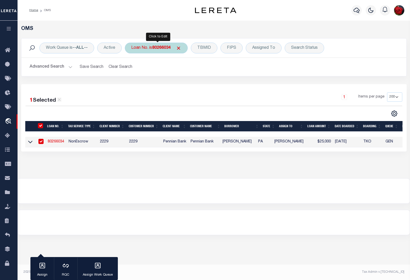
click at [167, 50] on b "80266034" at bounding box center [161, 48] width 19 height 4
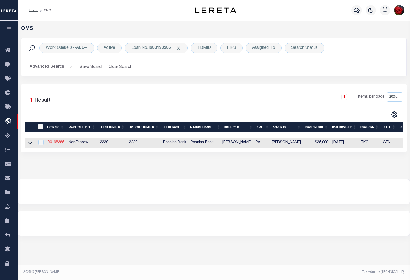
click at [57, 144] on link "80198385" at bounding box center [56, 143] width 17 height 4
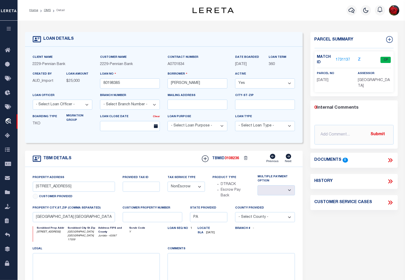
click at [340, 60] on link "1731137" at bounding box center [343, 59] width 14 height 5
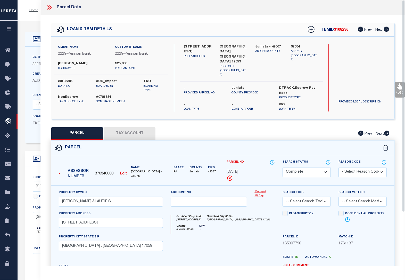
click at [135, 129] on button "Tax Account" at bounding box center [130, 133] width 52 height 13
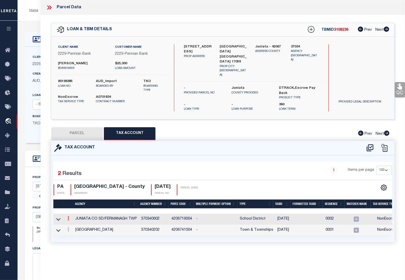
click at [67, 217] on link at bounding box center [69, 219] width 6 height 4
click at [74, 224] on icon "" at bounding box center [74, 226] width 4 height 4
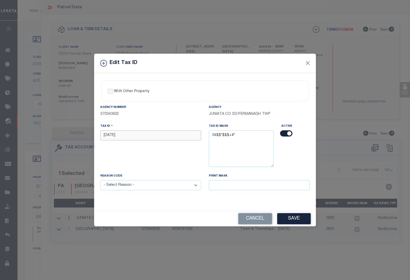
drag, startPoint x: 135, startPoint y: 132, endPoint x: 78, endPoint y: 135, distance: 56.8
click at [78, 135] on div "Edit Tax ID With Other Property With Other Property Type Temporary" at bounding box center [205, 140] width 410 height 280
paste input "0415 0"
click at [130, 184] on select "- Select Reason - 099 - Other (Provide additional detail) ACT - Agency Changed …" at bounding box center [150, 185] width 101 height 10
click at [100, 181] on select "- Select Reason - 099 - Other (Provide additional detail) ACT - Agency Changed …" at bounding box center [150, 185] width 101 height 10
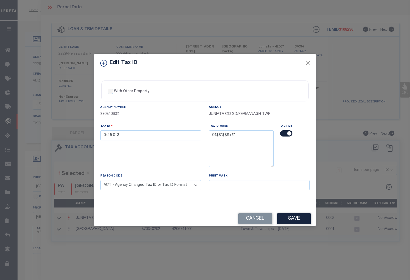
click at [286, 219] on button "Save" at bounding box center [294, 218] width 34 height 11
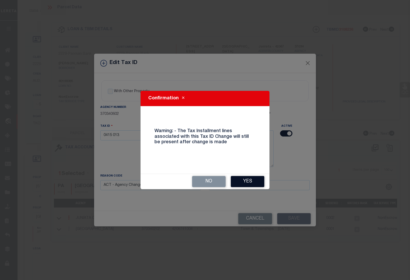
click at [249, 180] on button "Yes" at bounding box center [248, 181] width 34 height 11
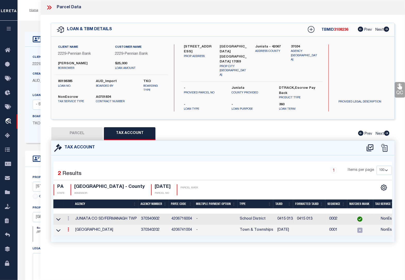
click at [67, 228] on link at bounding box center [69, 230] width 6 height 4
click at [74, 235] on icon at bounding box center [74, 237] width 4 height 4
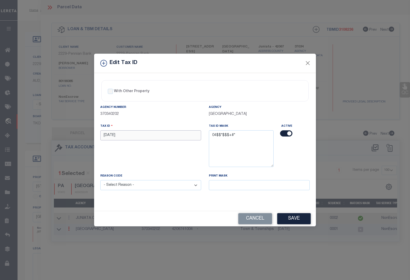
drag, startPoint x: 119, startPoint y: 136, endPoint x: 79, endPoint y: 136, distance: 39.7
click at [79, 136] on div "Edit Tax ID With Other Property With Other Property Type Temporary" at bounding box center [205, 140] width 410 height 280
paste input "0415 0"
click at [128, 186] on select "- Select Reason - 099 - Other (Provide additional detail) ACT - Agency Changed …" at bounding box center [150, 185] width 101 height 10
click at [100, 181] on select "- Select Reason - 099 - Other (Provide additional detail) ACT - Agency Changed …" at bounding box center [150, 185] width 101 height 10
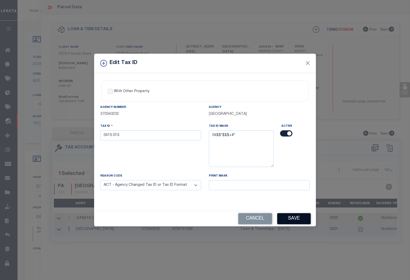
click at [290, 219] on button "Save" at bounding box center [294, 218] width 34 height 11
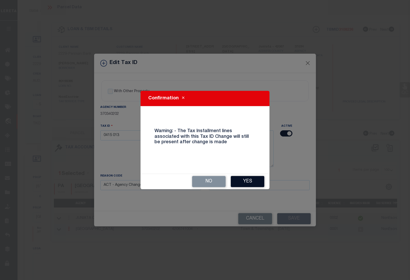
click at [250, 182] on button "Yes" at bounding box center [248, 181] width 34 height 11
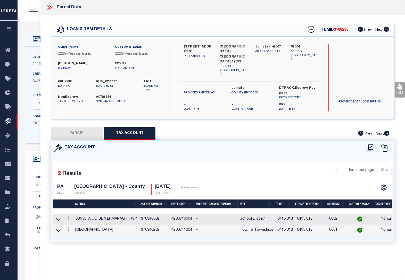
click at [50, 10] on icon at bounding box center [49, 7] width 7 height 7
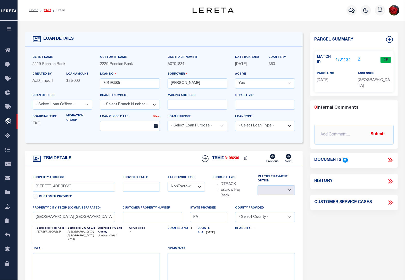
click at [50, 10] on link "OMS" at bounding box center [47, 10] width 7 height 3
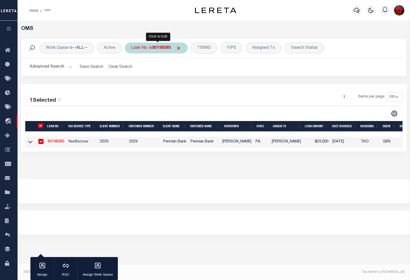
click at [160, 49] on b "80198385" at bounding box center [161, 48] width 19 height 4
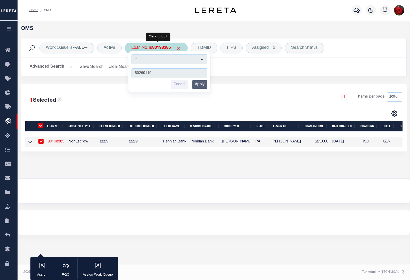
click at [200, 83] on input "Apply" at bounding box center [199, 84] width 15 height 9
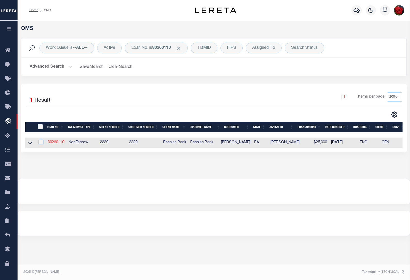
click at [56, 143] on link "80260110" at bounding box center [56, 143] width 17 height 4
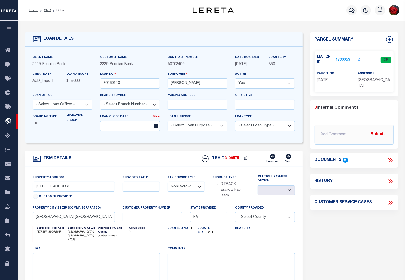
click at [341, 60] on link "1730053" at bounding box center [343, 59] width 14 height 5
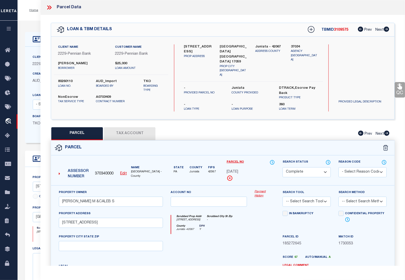
click at [134, 128] on button "Tax Account" at bounding box center [130, 133] width 52 height 13
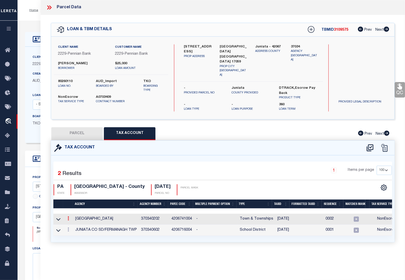
click at [68, 216] on icon at bounding box center [69, 218] width 2 height 4
click at [74, 224] on icon "" at bounding box center [74, 226] width 4 height 4
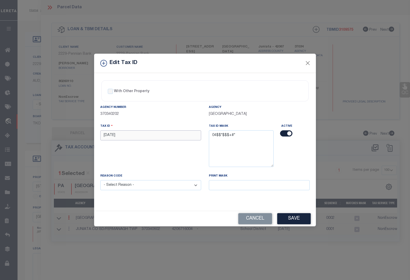
drag, startPoint x: 122, startPoint y: 134, endPoint x: 83, endPoint y: 137, distance: 38.8
click at [83, 137] on div "Edit Tax ID With Other Property With Other Property Type Temporary" at bounding box center [205, 140] width 410 height 280
paste input "0415 0"
click at [127, 187] on select "- Select Reason - 099 - Other (Provide additional detail) ACT - Agency Changed …" at bounding box center [150, 185] width 101 height 10
click at [100, 181] on select "- Select Reason - 099 - Other (Provide additional detail) ACT - Agency Changed …" at bounding box center [150, 185] width 101 height 10
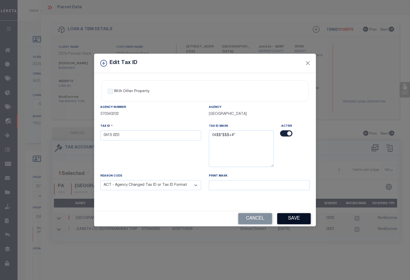
click at [292, 220] on button "Save" at bounding box center [294, 218] width 34 height 11
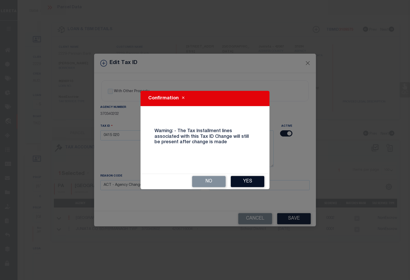
click at [245, 181] on button "Yes" at bounding box center [248, 181] width 34 height 11
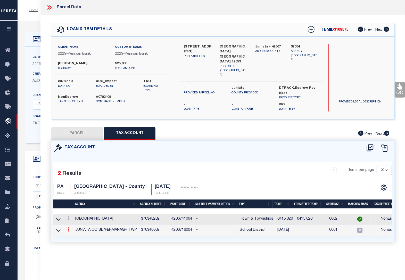
click at [69, 227] on icon at bounding box center [69, 229] width 2 height 4
click at [75, 235] on icon at bounding box center [74, 237] width 4 height 4
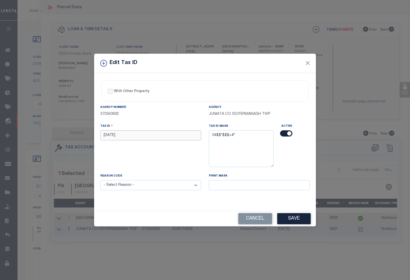
drag, startPoint x: 125, startPoint y: 138, endPoint x: 70, endPoint y: 133, distance: 54.4
click at [70, 133] on div "Edit Tax ID With Other Property With Other Property Type Temporary" at bounding box center [205, 140] width 410 height 280
paste input "0415 0"
click at [117, 184] on select "- Select Reason - 099 - Other (Provide additional detail) ACT - Agency Changed …" at bounding box center [150, 185] width 101 height 10
click at [100, 181] on select "- Select Reason - 099 - Other (Provide additional detail) ACT - Agency Changed …" at bounding box center [150, 185] width 101 height 10
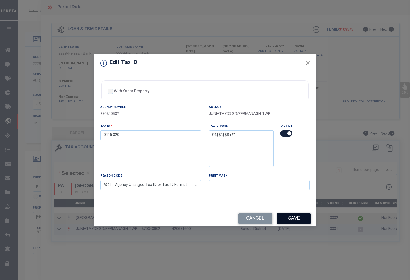
click at [287, 219] on button "Save" at bounding box center [294, 218] width 34 height 11
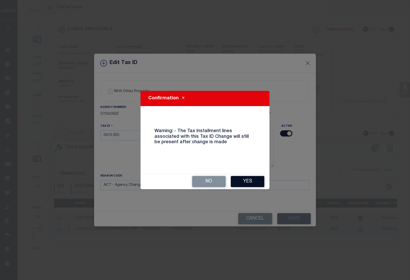
click at [247, 180] on button "Yes" at bounding box center [248, 181] width 34 height 11
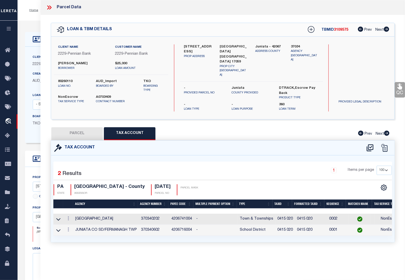
click at [35, 17] on div "Home OMS Detail Profile Sign out" at bounding box center [212, 10] width 388 height 21
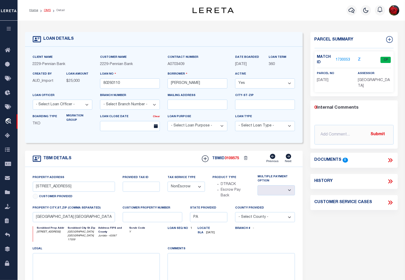
click at [45, 10] on link "OMS" at bounding box center [47, 10] width 7 height 3
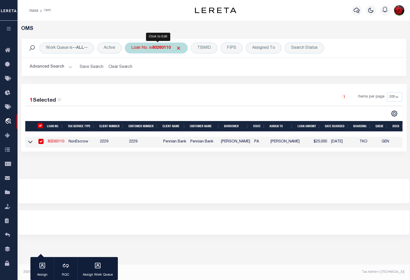
click at [163, 47] on b "80260110" at bounding box center [161, 48] width 19 height 4
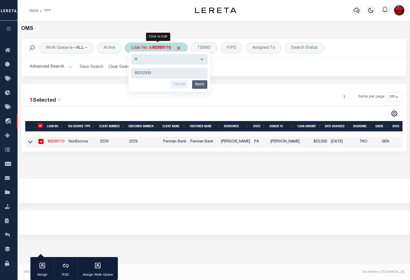
click at [200, 85] on input "Apply" at bounding box center [199, 84] width 15 height 9
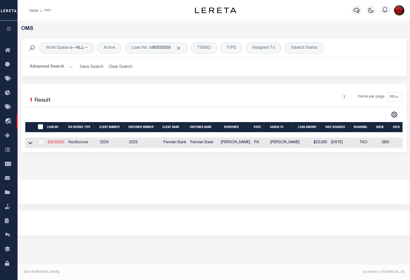
click at [53, 144] on link "80252935" at bounding box center [56, 143] width 17 height 4
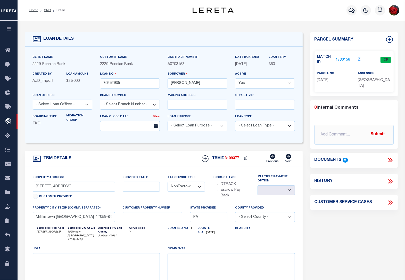
click at [341, 59] on link "1730156" at bounding box center [343, 59] width 14 height 5
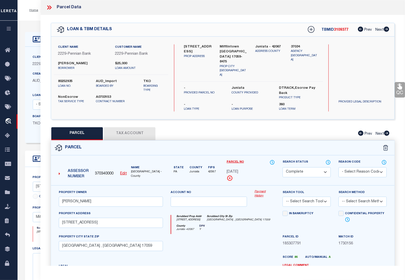
click at [138, 127] on button "Tax Account" at bounding box center [130, 133] width 52 height 13
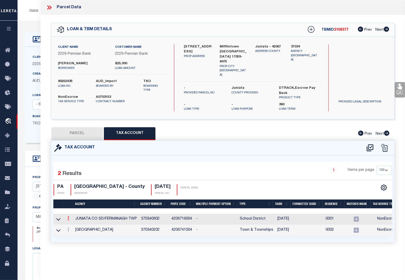
click at [69, 216] on icon at bounding box center [69, 218] width 2 height 4
click at [74, 224] on icon "" at bounding box center [74, 226] width 4 height 4
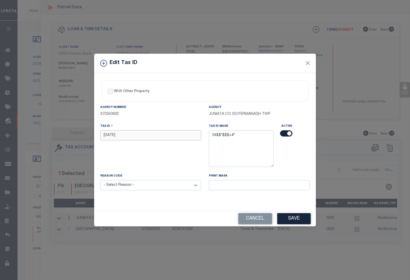
drag, startPoint x: 120, startPoint y: 132, endPoint x: 82, endPoint y: 138, distance: 38.9
click at [82, 138] on div "Edit Tax ID With Other Property With Other Property Type Temporary" at bounding box center [205, 140] width 410 height 280
paste input "0415 0"
click at [126, 186] on select "- Select Reason - 099 - Other (Provide additional detail) ACT - Agency Changed …" at bounding box center [150, 185] width 101 height 10
click at [100, 181] on select "- Select Reason - 099 - Other (Provide additional detail) ACT - Agency Changed …" at bounding box center [150, 185] width 101 height 10
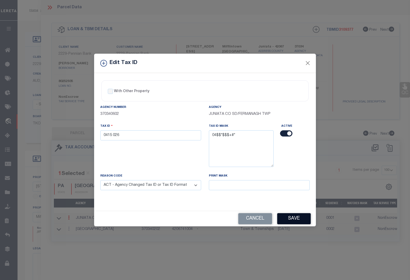
click at [292, 219] on button "Save" at bounding box center [294, 218] width 34 height 11
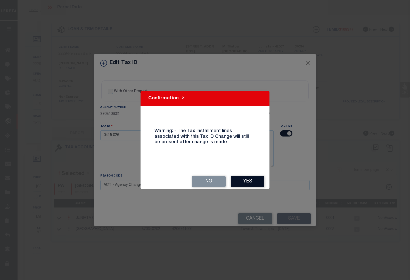
click at [252, 180] on button "Yes" at bounding box center [248, 181] width 34 height 11
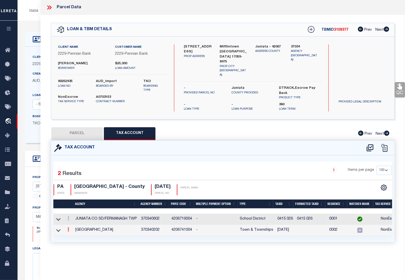
click at [69, 227] on icon at bounding box center [69, 229] width 2 height 4
click at [73, 235] on icon at bounding box center [74, 237] width 4 height 4
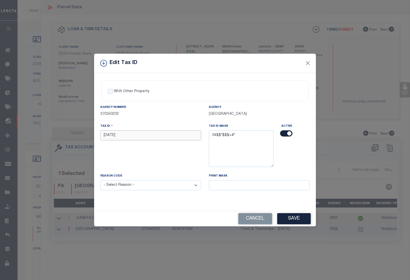
drag, startPoint x: 131, startPoint y: 135, endPoint x: 81, endPoint y: 136, distance: 50.1
click at [81, 136] on div "Edit Tax ID With Other Property With Other Property Type Temporary" at bounding box center [205, 140] width 410 height 280
paste input "0415 0"
click at [127, 185] on select "- Select Reason - 099 - Other (Provide additional detail) ACT - Agency Changed …" at bounding box center [150, 185] width 101 height 10
click at [100, 181] on select "- Select Reason - 099 - Other (Provide additional detail) ACT - Agency Changed …" at bounding box center [150, 185] width 101 height 10
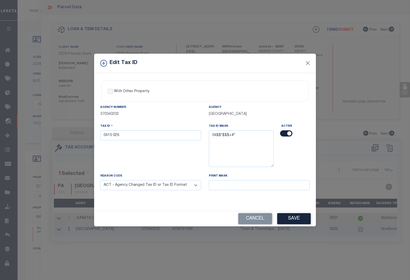
click at [293, 217] on button "Save" at bounding box center [294, 218] width 34 height 11
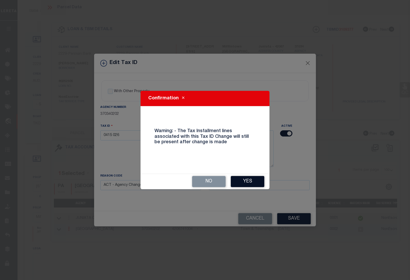
click at [244, 181] on button "Yes" at bounding box center [248, 181] width 34 height 11
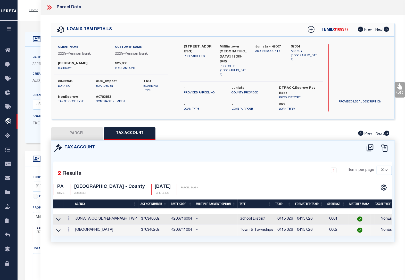
click at [34, 21] on div "LOAN DETAILS Client Name 2229" at bounding box center [212, 179] width 388 height 317
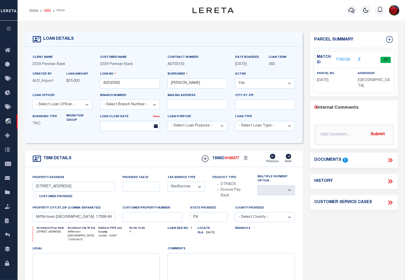
click at [44, 11] on link "OMS" at bounding box center [47, 10] width 7 height 3
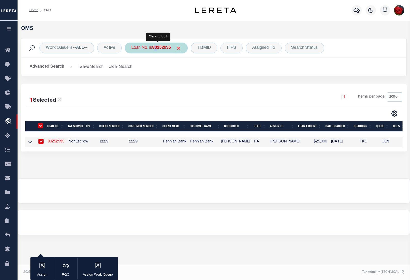
click at [158, 48] on b "80252935" at bounding box center [161, 48] width 19 height 4
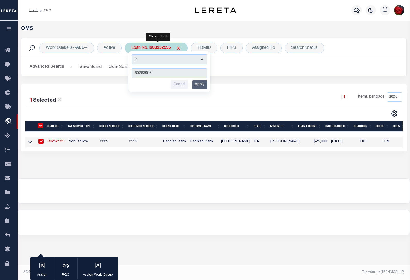
click at [199, 86] on input "Apply" at bounding box center [199, 84] width 15 height 9
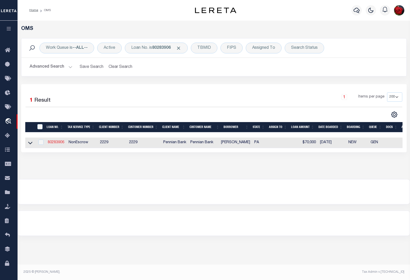
click at [55, 144] on link "80283906" at bounding box center [56, 143] width 17 height 4
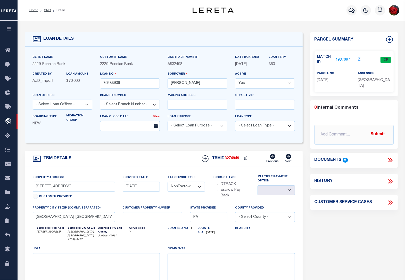
click at [339, 59] on link "1937097" at bounding box center [343, 59] width 14 height 5
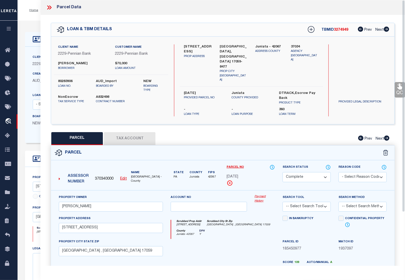
click at [133, 132] on button "Tax Account" at bounding box center [130, 138] width 52 height 13
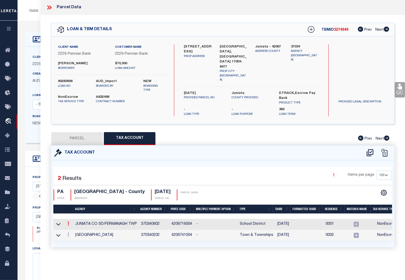
click at [68, 221] on icon at bounding box center [69, 223] width 2 height 4
click at [74, 229] on icon "" at bounding box center [74, 231] width 4 height 4
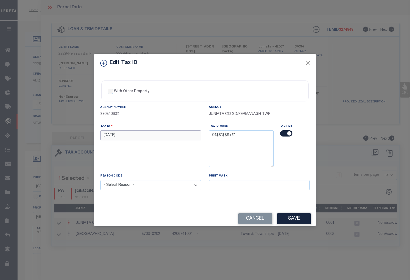
drag, startPoint x: 122, startPoint y: 137, endPoint x: 86, endPoint y: 134, distance: 36.5
click at [86, 134] on div "Edit Tax ID With Other Property With Other Property Type Temporary" at bounding box center [205, 140] width 410 height 280
paste input "0415 0"
click at [132, 187] on select "- Select Reason - 099 - Other (Provide additional detail) ACT - Agency Changed …" at bounding box center [150, 185] width 101 height 10
click at [100, 181] on select "- Select Reason - 099 - Other (Provide additional detail) ACT - Agency Changed …" at bounding box center [150, 185] width 101 height 10
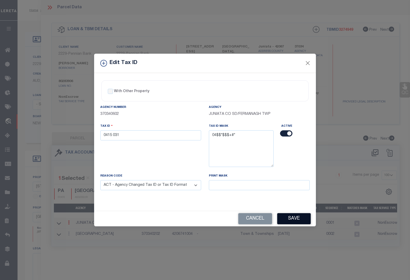
click at [294, 219] on button "Save" at bounding box center [294, 218] width 34 height 11
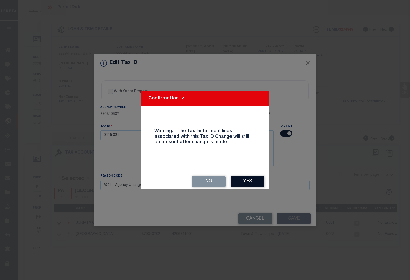
click at [248, 183] on button "Yes" at bounding box center [248, 181] width 34 height 11
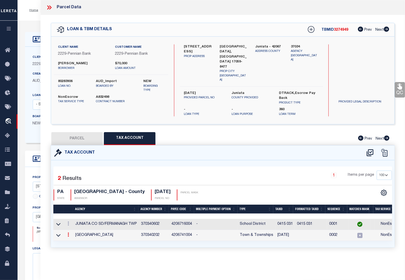
click at [69, 233] on icon at bounding box center [69, 235] width 2 height 4
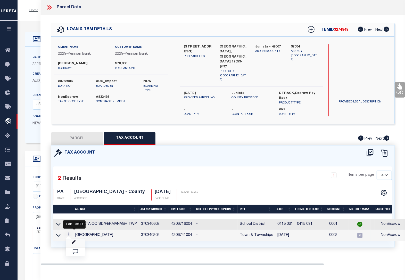
click at [74, 240] on icon at bounding box center [74, 242] width 4 height 4
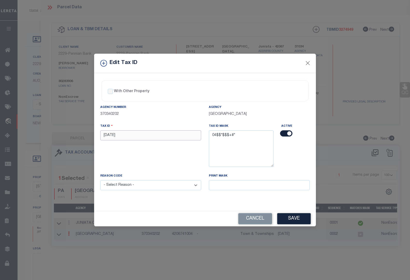
drag, startPoint x: 119, startPoint y: 133, endPoint x: 83, endPoint y: 134, distance: 36.2
click at [83, 134] on div "Edit Tax ID With Other Property With Other Property Type Temporary" at bounding box center [205, 140] width 410 height 280
paste input "0415 0"
click at [121, 187] on select "- Select Reason - 099 - Other (Provide additional detail) ACT - Agency Changed …" at bounding box center [150, 185] width 101 height 10
click at [100, 181] on select "- Select Reason - 099 - Other (Provide additional detail) ACT - Agency Changed …" at bounding box center [150, 185] width 101 height 10
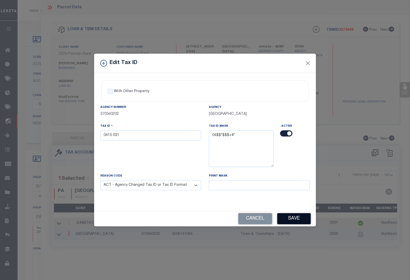
click at [289, 220] on button "Save" at bounding box center [294, 218] width 34 height 11
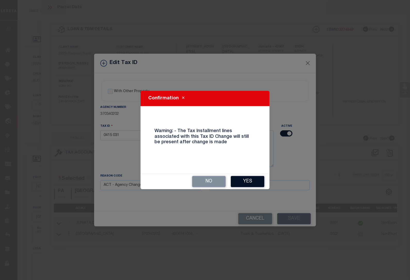
click at [245, 184] on button "Yes" at bounding box center [248, 181] width 34 height 11
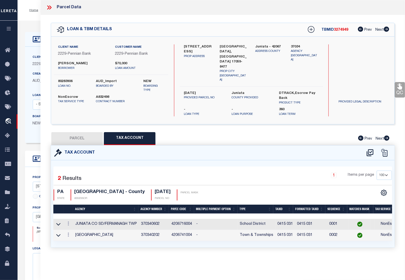
click at [36, 21] on div "LOAN DETAILS Client Name 2229" at bounding box center [212, 179] width 388 height 317
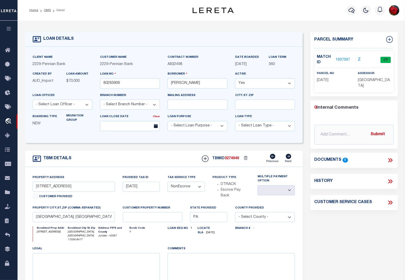
click at [48, 8] on li "OMS" at bounding box center [44, 10] width 13 height 5
click at [48, 10] on link "OMS" at bounding box center [47, 10] width 7 height 3
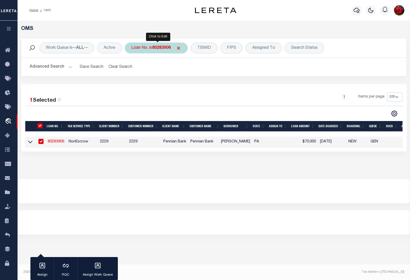
click at [163, 46] on b "80283906" at bounding box center [161, 48] width 19 height 4
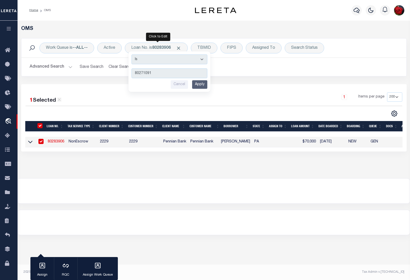
click at [203, 84] on input "Apply" at bounding box center [199, 84] width 15 height 9
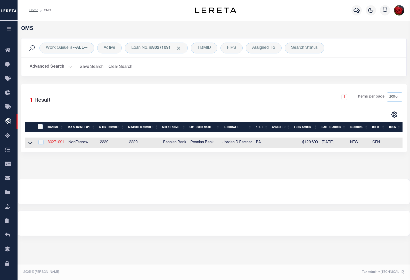
click at [55, 143] on link "80271091" at bounding box center [56, 143] width 17 height 4
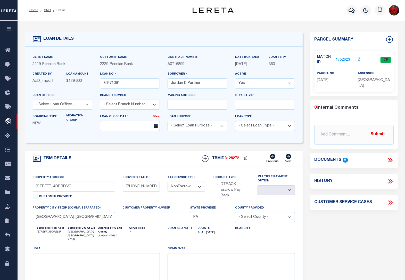
click at [344, 58] on link "1752623" at bounding box center [343, 59] width 14 height 5
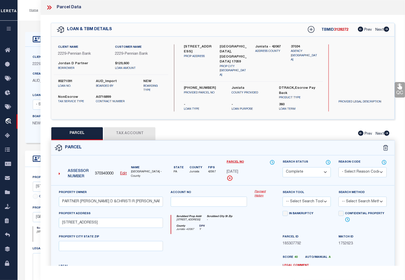
click at [129, 127] on button "Tax Account" at bounding box center [130, 133] width 52 height 13
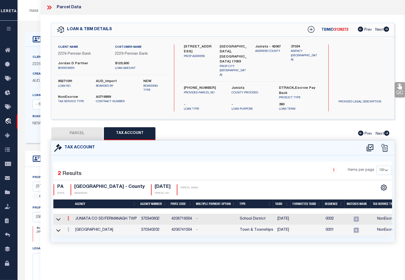
click at [68, 216] on icon at bounding box center [69, 218] width 2 height 4
click at [74, 224] on icon "" at bounding box center [74, 226] width 4 height 4
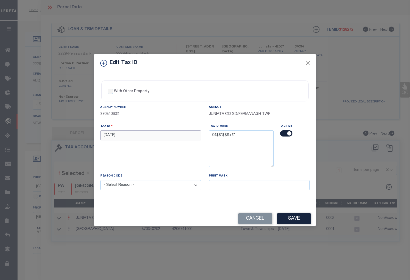
drag, startPoint x: 126, startPoint y: 138, endPoint x: 88, endPoint y: 135, distance: 38.2
click at [88, 135] on div "Edit Tax ID With Other Property With Other Property Type Temporary" at bounding box center [205, 140] width 410 height 280
paste input "0415 0"
click at [134, 186] on select "- Select Reason - 099 - Other (Provide additional detail) ACT - Agency Changed …" at bounding box center [150, 185] width 101 height 10
click at [100, 181] on select "- Select Reason - 099 - Other (Provide additional detail) ACT - Agency Changed …" at bounding box center [150, 185] width 101 height 10
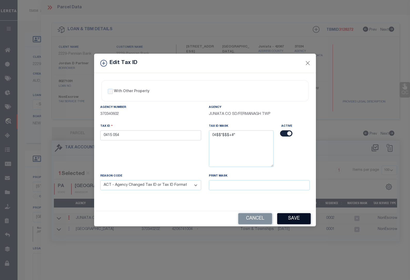
click at [300, 219] on button "Save" at bounding box center [294, 218] width 34 height 11
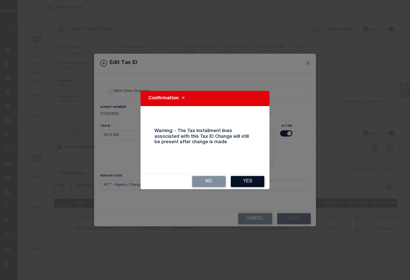
click at [246, 182] on button "Yes" at bounding box center [248, 181] width 34 height 11
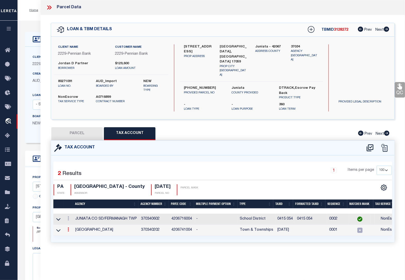
click at [68, 227] on icon at bounding box center [69, 229] width 2 height 4
click at [74, 235] on icon at bounding box center [74, 237] width 4 height 4
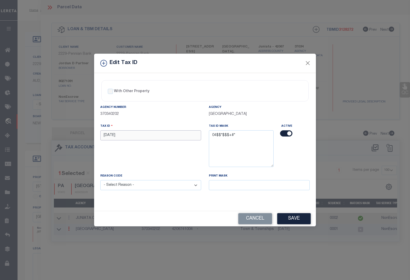
drag, startPoint x: 121, startPoint y: 139, endPoint x: 82, endPoint y: 136, distance: 38.6
click at [82, 136] on div "Edit Tax ID With Other Property With Other Property Type Temporary" at bounding box center [205, 140] width 410 height 280
paste input "0415 0"
click at [136, 185] on select "- Select Reason - 099 - Other (Provide additional detail) ACT - Agency Changed …" at bounding box center [150, 185] width 101 height 10
click at [100, 181] on select "- Select Reason - 099 - Other (Provide additional detail) ACT - Agency Changed …" at bounding box center [150, 185] width 101 height 10
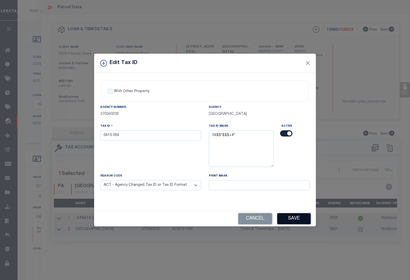
click at [300, 221] on button "Save" at bounding box center [294, 218] width 34 height 11
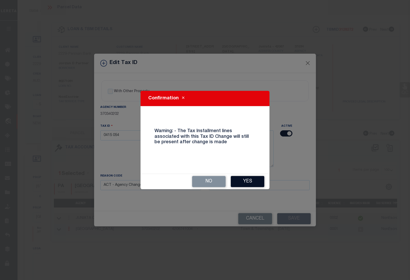
click at [244, 183] on button "Yes" at bounding box center [248, 181] width 34 height 11
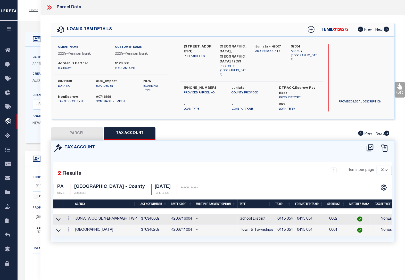
click at [25, 20] on div "Home OMS Detail Profile Sign out" at bounding box center [212, 10] width 388 height 21
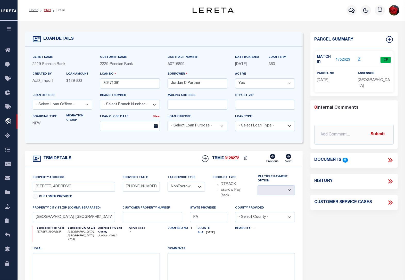
click at [45, 10] on link "OMS" at bounding box center [47, 10] width 7 height 3
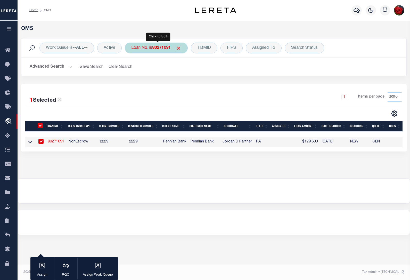
click at [161, 47] on b "80271091" at bounding box center [161, 48] width 19 height 4
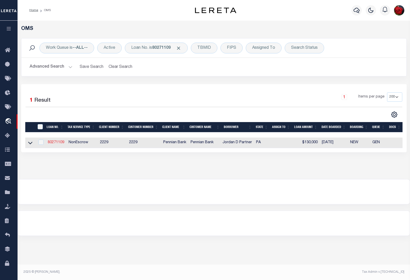
click at [58, 143] on link "80271109" at bounding box center [56, 143] width 17 height 4
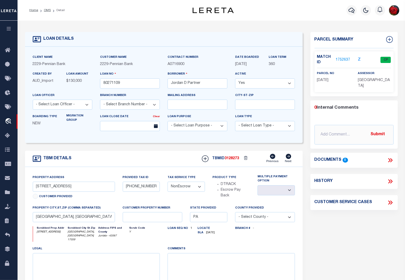
click at [344, 61] on link "1752637" at bounding box center [343, 59] width 14 height 5
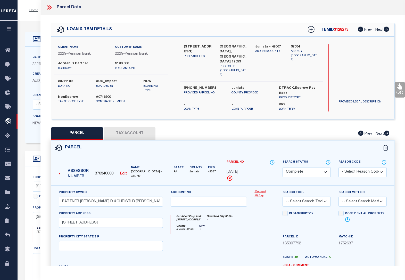
click at [134, 127] on button "Tax Account" at bounding box center [130, 133] width 52 height 13
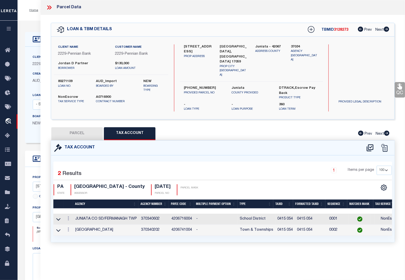
click at [36, 19] on div "Home OMS Detail Profile Sign out" at bounding box center [212, 10] width 388 height 21
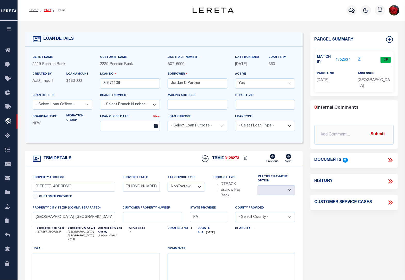
click at [47, 10] on link "OMS" at bounding box center [47, 10] width 7 height 3
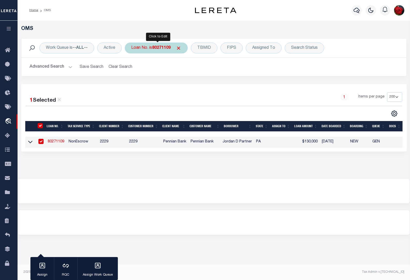
click at [162, 48] on b "80271109" at bounding box center [161, 48] width 19 height 4
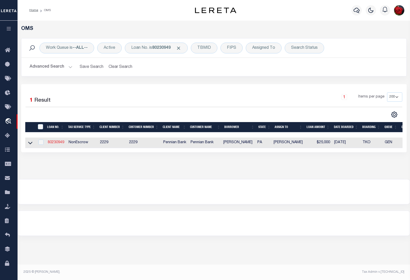
click at [61, 144] on link "80230949" at bounding box center [56, 143] width 17 height 4
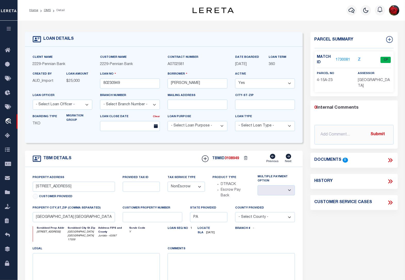
click at [340, 60] on link "1730081" at bounding box center [343, 59] width 14 height 5
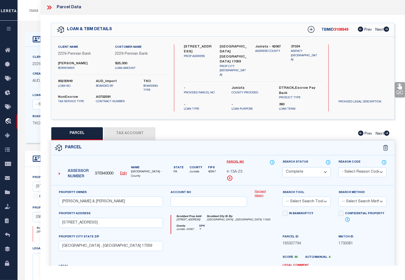
click at [139, 129] on button "Tax Account" at bounding box center [130, 133] width 52 height 13
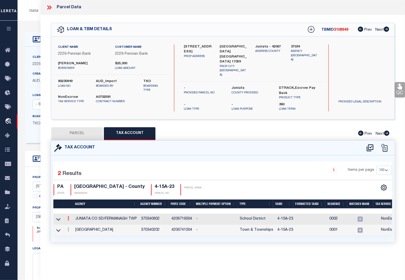
click at [68, 216] on icon at bounding box center [69, 218] width 2 height 4
click at [74, 224] on icon "" at bounding box center [74, 226] width 4 height 4
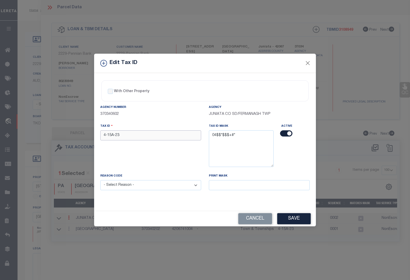
drag, startPoint x: 117, startPoint y: 136, endPoint x: 83, endPoint y: 134, distance: 34.4
click at [83, 134] on div "Edit Tax ID With Other Property With Other Property Type Temporary" at bounding box center [205, 140] width 410 height 280
paste input "0415A0"
click at [133, 188] on select "- Select Reason - 099 - Other (Provide additional detail) ACT - Agency Changed …" at bounding box center [150, 185] width 101 height 10
click at [100, 181] on select "- Select Reason - 099 - Other (Provide additional detail) ACT - Agency Changed …" at bounding box center [150, 185] width 101 height 10
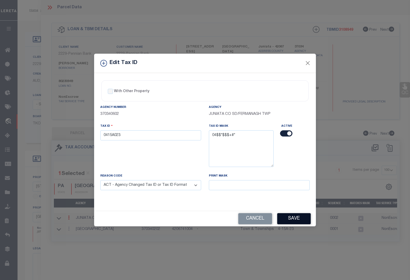
click at [292, 221] on button "Save" at bounding box center [294, 218] width 34 height 11
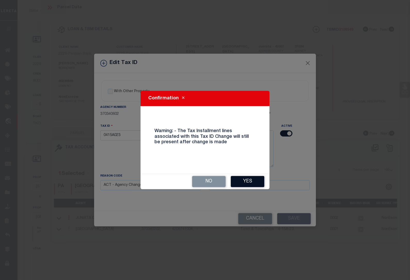
click at [253, 182] on button "Yes" at bounding box center [248, 181] width 34 height 11
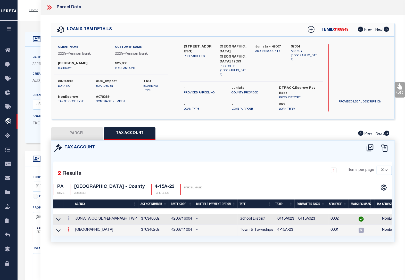
click at [69, 227] on icon at bounding box center [69, 229] width 2 height 4
click at [74, 235] on icon at bounding box center [74, 237] width 4 height 4
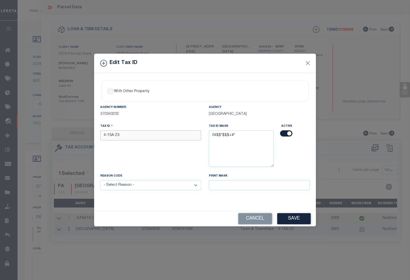
drag, startPoint x: 126, startPoint y: 137, endPoint x: 84, endPoint y: 136, distance: 41.6
click at [84, 136] on div "Edit Tax ID With Other Property With Other Property Type Temporary" at bounding box center [205, 140] width 410 height 280
paste input "0415A0"
click at [119, 186] on select "- Select Reason - 099 - Other (Provide additional detail) ACT - Agency Changed …" at bounding box center [150, 185] width 101 height 10
click at [100, 181] on select "- Select Reason - 099 - Other (Provide additional detail) ACT - Agency Changed …" at bounding box center [150, 185] width 101 height 10
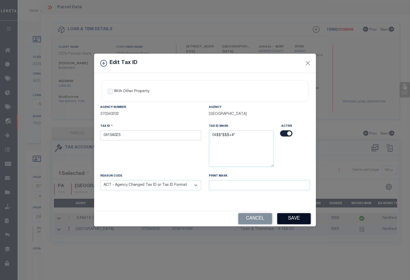
click at [294, 220] on button "Save" at bounding box center [294, 218] width 34 height 11
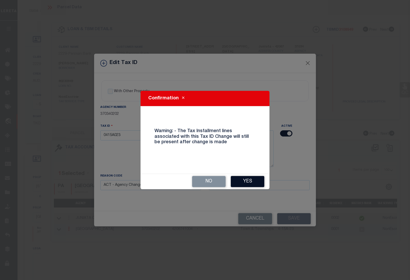
click at [246, 178] on button "Yes" at bounding box center [248, 181] width 34 height 11
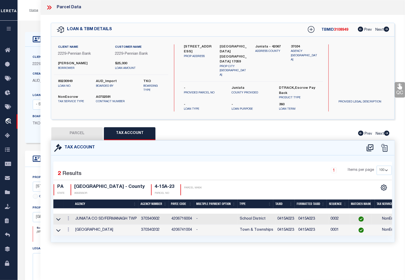
click at [33, 20] on div "Home OMS Detail Profile Sign out" at bounding box center [212, 10] width 388 height 21
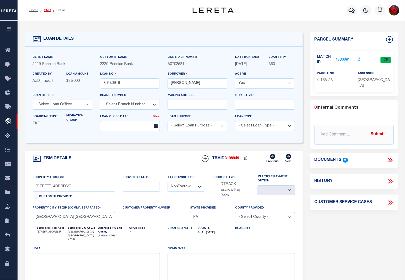
click at [48, 9] on link "OMS" at bounding box center [47, 10] width 7 height 3
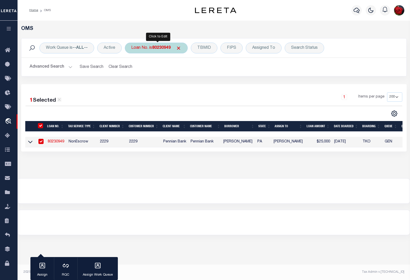
click at [165, 47] on b "80230949" at bounding box center [161, 48] width 19 height 4
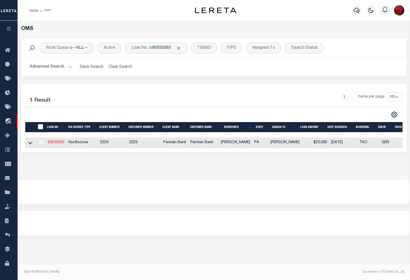
click at [60, 142] on link "80253263" at bounding box center [56, 143] width 17 height 4
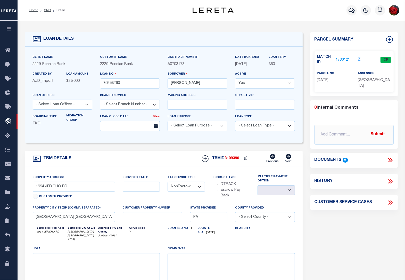
click at [345, 59] on link "1730121" at bounding box center [343, 59] width 14 height 5
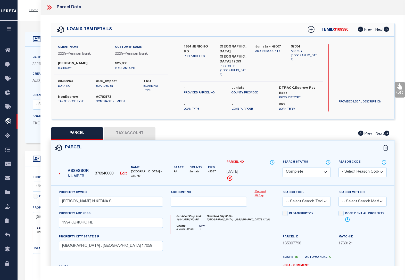
click at [128, 129] on button "Tax Account" at bounding box center [130, 133] width 52 height 13
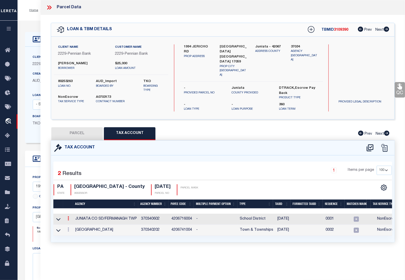
click at [69, 216] on icon at bounding box center [69, 218] width 2 height 4
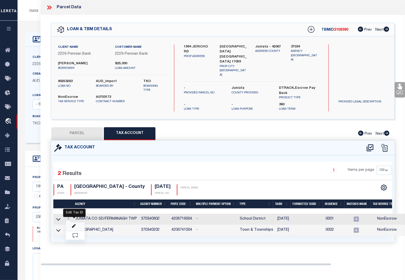
click at [76, 224] on icon "" at bounding box center [74, 226] width 4 height 4
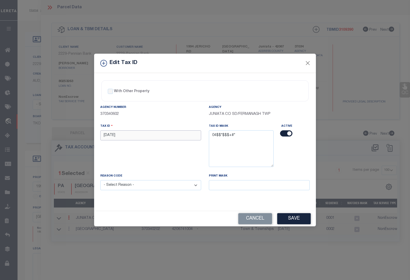
drag, startPoint x: 138, startPoint y: 135, endPoint x: 63, endPoint y: 135, distance: 75.1
click at [63, 135] on div "Edit Tax ID With Other Property With Other Property Type Temporary" at bounding box center [205, 140] width 410 height 280
paste input "0416 0"
click at [153, 185] on select "- Select Reason - 099 - Other (Provide additional detail) ACT - Agency Changed …" at bounding box center [150, 185] width 101 height 10
click at [100, 181] on select "- Select Reason - 099 - Other (Provide additional detail) ACT - Agency Changed …" at bounding box center [150, 185] width 101 height 10
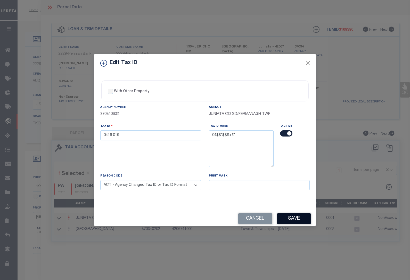
click at [293, 222] on button "Save" at bounding box center [294, 218] width 34 height 11
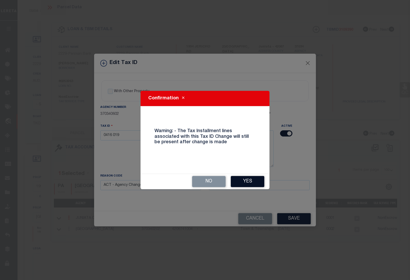
click at [244, 185] on button "Yes" at bounding box center [248, 181] width 34 height 11
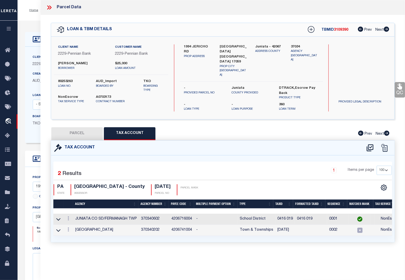
click at [67, 227] on div at bounding box center [69, 230] width 6 height 6
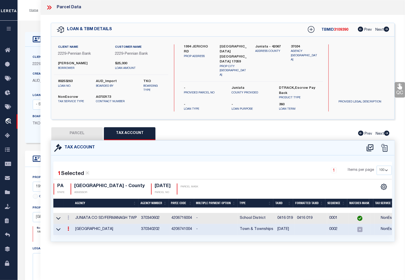
click at [68, 227] on icon at bounding box center [69, 229] width 2 height 4
click at [73, 234] on icon at bounding box center [74, 236] width 4 height 4
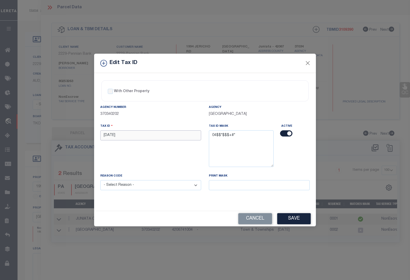
drag, startPoint x: 132, startPoint y: 137, endPoint x: 76, endPoint y: 138, distance: 56.0
click at [76, 138] on div "Edit Tax ID With Other Property With Other Property Type Temporary" at bounding box center [205, 140] width 410 height 280
paste input "0416 0"
click at [133, 188] on select "- Select Reason - 099 - Other (Provide additional detail) ACT - Agency Changed …" at bounding box center [150, 185] width 101 height 10
click at [100, 181] on select "- Select Reason - 099 - Other (Provide additional detail) ACT - Agency Changed …" at bounding box center [150, 185] width 101 height 10
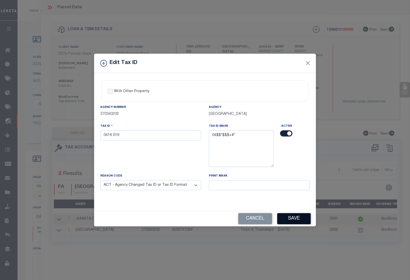
click at [298, 221] on button "Save" at bounding box center [294, 218] width 34 height 11
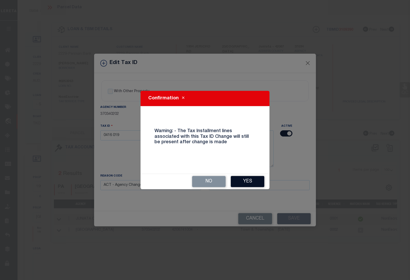
click at [252, 180] on button "Yes" at bounding box center [248, 181] width 34 height 11
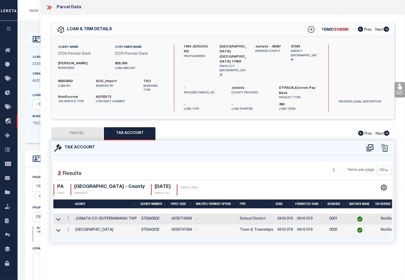
click at [35, 18] on div "Home OMS Detail Profile Sign out" at bounding box center [212, 10] width 388 height 21
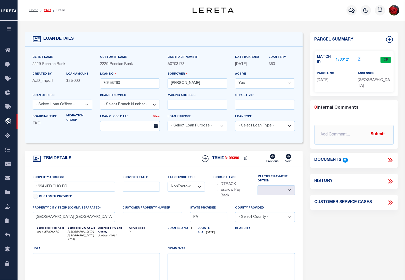
click at [47, 10] on link "OMS" at bounding box center [47, 10] width 7 height 3
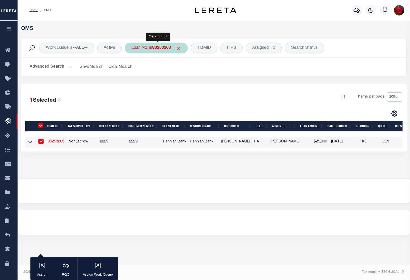
click at [160, 47] on b "80253263" at bounding box center [161, 48] width 19 height 4
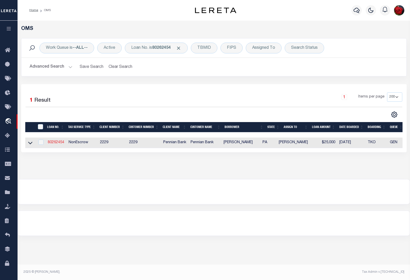
click at [54, 143] on link "80262454" at bounding box center [56, 143] width 17 height 4
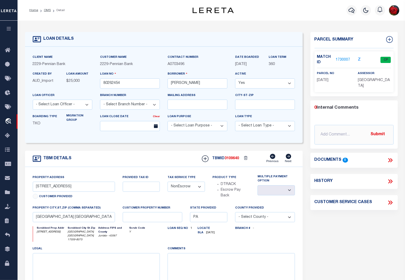
click at [341, 59] on link "1730007" at bounding box center [343, 59] width 14 height 5
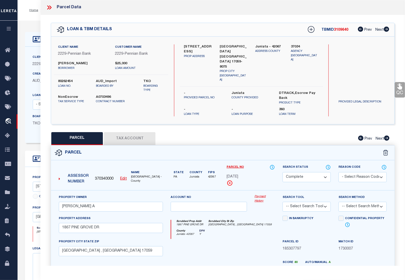
click at [142, 132] on button "Tax Account" at bounding box center [130, 138] width 52 height 13
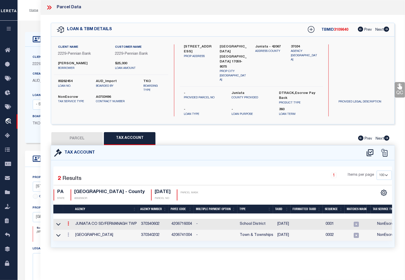
click at [68, 221] on icon at bounding box center [69, 223] width 2 height 4
click at [74, 229] on icon "" at bounding box center [74, 231] width 4 height 4
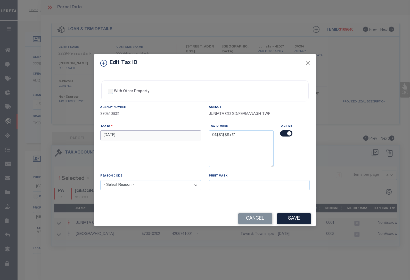
drag, startPoint x: 130, startPoint y: 133, endPoint x: 85, endPoint y: 138, distance: 44.9
click at [85, 138] on div "Edit Tax ID With Other Property With Other Property Type Temporary" at bounding box center [205, 140] width 410 height 280
paste input "0416 0"
click at [153, 186] on select "- Select Reason - 099 - Other (Provide additional detail) ACT - Agency Changed …" at bounding box center [150, 185] width 101 height 10
click at [100, 181] on select "- Select Reason - 099 - Other (Provide additional detail) ACT - Agency Changed …" at bounding box center [150, 185] width 101 height 10
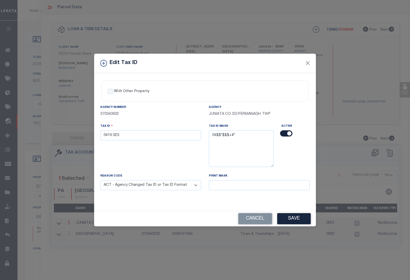
click at [293, 220] on button "Save" at bounding box center [294, 218] width 34 height 11
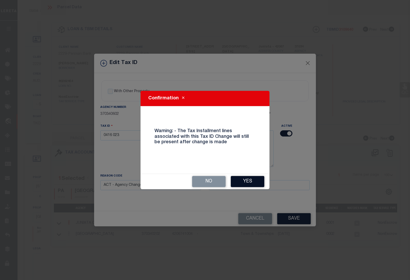
click at [252, 184] on button "Yes" at bounding box center [248, 181] width 34 height 11
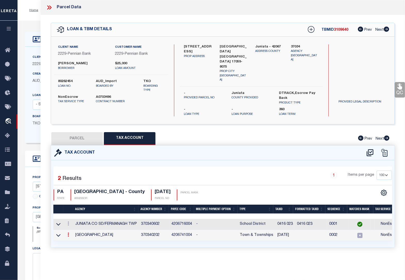
click at [68, 233] on icon at bounding box center [69, 235] width 2 height 4
click at [74, 240] on icon at bounding box center [74, 242] width 4 height 4
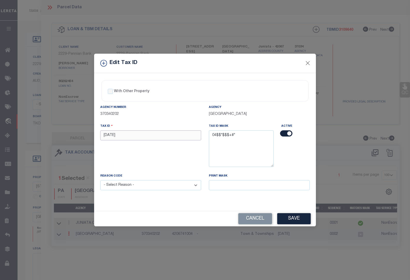
drag, startPoint x: 126, startPoint y: 135, endPoint x: 69, endPoint y: 128, distance: 57.4
click at [70, 129] on div "Edit Tax ID With Other Property With Other Property Type Temporary" at bounding box center [205, 140] width 410 height 280
paste input "0416 0"
click at [133, 186] on select "- Select Reason - 099 - Other (Provide additional detail) ACT - Agency Changed …" at bounding box center [150, 185] width 101 height 10
click at [100, 181] on select "- Select Reason - 099 - Other (Provide additional detail) ACT - Agency Changed …" at bounding box center [150, 185] width 101 height 10
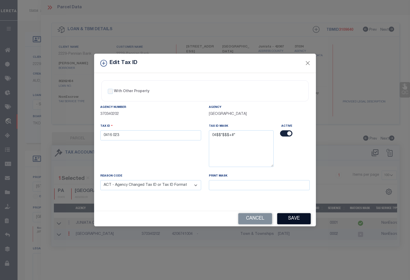
click at [297, 219] on button "Save" at bounding box center [294, 218] width 34 height 11
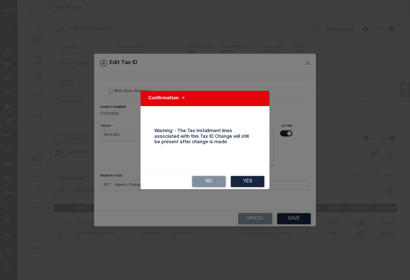
drag, startPoint x: 255, startPoint y: 179, endPoint x: 252, endPoint y: 179, distance: 3.1
click at [255, 179] on button "Yes" at bounding box center [248, 181] width 34 height 11
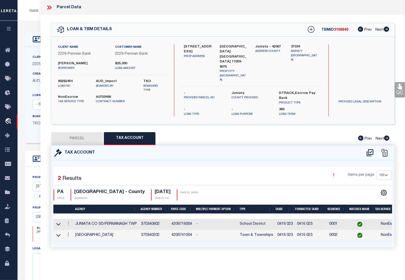
drag, startPoint x: 27, startPoint y: 20, endPoint x: 34, endPoint y: 16, distance: 8.5
click at [27, 20] on div "Home OMS Detail Profile Sign out" at bounding box center [212, 10] width 388 height 21
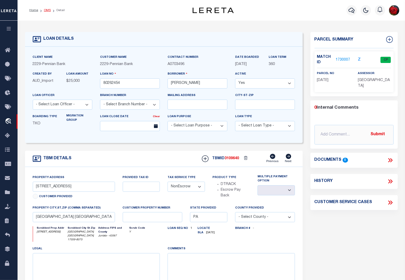
click at [46, 10] on link "OMS" at bounding box center [47, 10] width 7 height 3
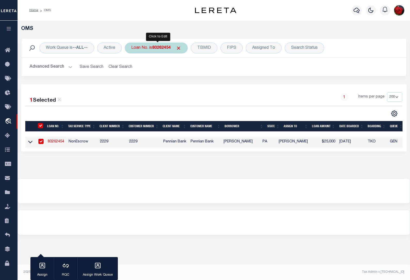
click at [163, 49] on b "80262454" at bounding box center [161, 48] width 19 height 4
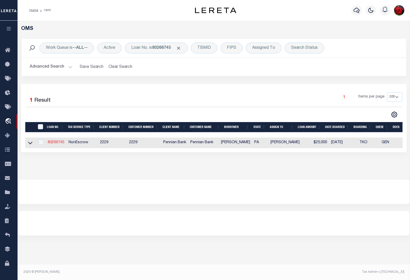
click at [58, 143] on link "80266745" at bounding box center [56, 143] width 17 height 4
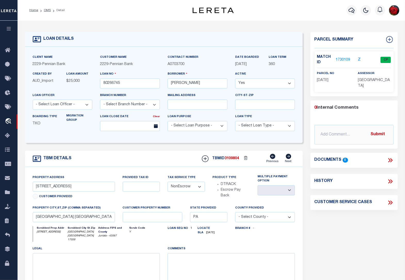
click at [342, 60] on link "1730109" at bounding box center [343, 59] width 14 height 5
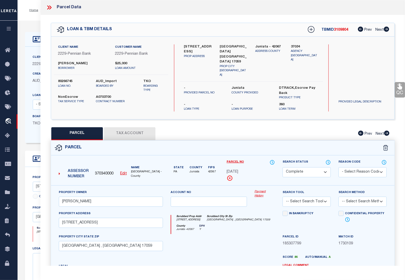
click at [136, 127] on button "Tax Account" at bounding box center [130, 133] width 52 height 13
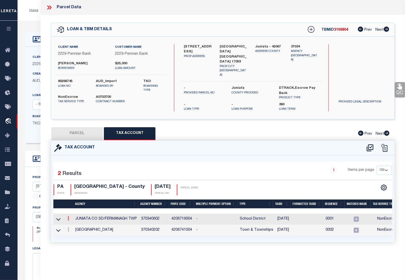
click at [67, 217] on link at bounding box center [69, 219] width 6 height 4
click at [76, 222] on link at bounding box center [75, 226] width 19 height 9
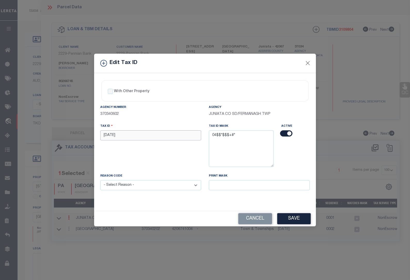
drag, startPoint x: 133, startPoint y: 133, endPoint x: 64, endPoint y: 135, distance: 69.2
click at [64, 135] on div "Edit Tax ID With Other Property With Other Property Type Temporary" at bounding box center [205, 140] width 410 height 280
paste input "0416 0"
click at [135, 185] on select "- Select Reason - 099 - Other (Provide additional detail) ACT - Agency Changed …" at bounding box center [150, 185] width 101 height 10
click at [100, 181] on select "- Select Reason - 099 - Other (Provide additional detail) ACT - Agency Changed …" at bounding box center [150, 185] width 101 height 10
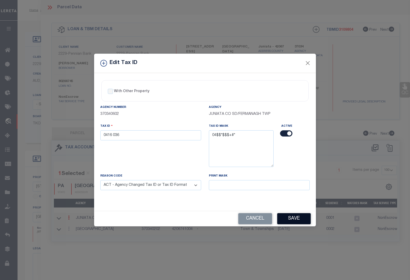
click at [288, 221] on button "Save" at bounding box center [294, 218] width 34 height 11
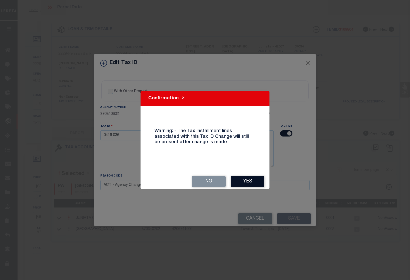
click at [243, 181] on button "Yes" at bounding box center [248, 181] width 34 height 11
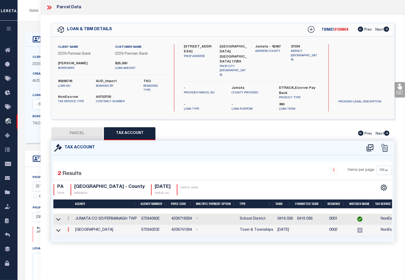
click at [68, 227] on icon at bounding box center [69, 229] width 2 height 4
click at [73, 235] on icon at bounding box center [74, 237] width 4 height 4
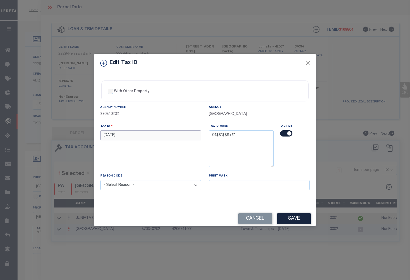
drag, startPoint x: 125, startPoint y: 134, endPoint x: 76, endPoint y: 135, distance: 48.5
click at [76, 135] on div "Edit Tax ID With Other Property With Other Property Type Temporary" at bounding box center [205, 140] width 410 height 280
paste input "0416 0"
click at [135, 189] on select "- Select Reason - 099 - Other (Provide additional detail) ACT - Agency Changed …" at bounding box center [150, 185] width 101 height 10
click at [100, 181] on select "- Select Reason - 099 - Other (Provide additional detail) ACT - Agency Changed …" at bounding box center [150, 185] width 101 height 10
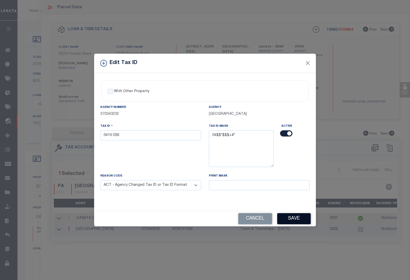
click at [286, 221] on button "Save" at bounding box center [294, 218] width 34 height 11
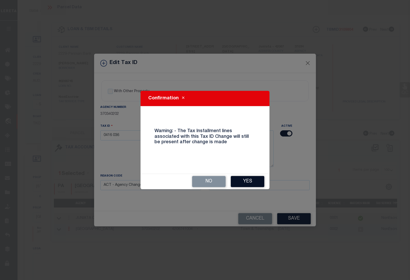
click at [245, 181] on button "Yes" at bounding box center [248, 181] width 34 height 11
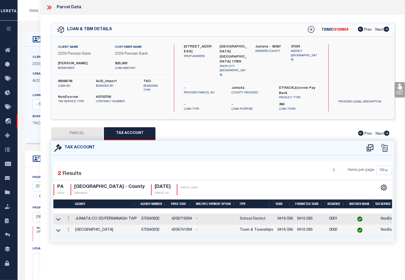
click at [31, 15] on ol "Home OMS Detail" at bounding box center [47, 10] width 44 height 11
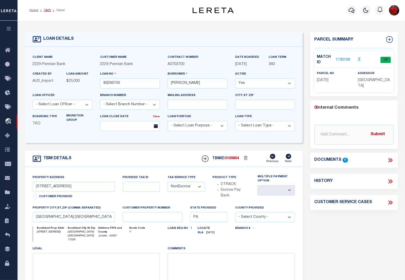
click at [48, 10] on link "OMS" at bounding box center [47, 10] width 7 height 3
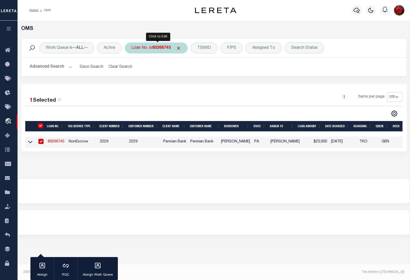
click at [159, 48] on b "80266745" at bounding box center [161, 48] width 19 height 4
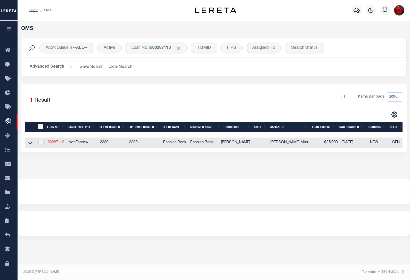
click at [61, 143] on link "80287113" at bounding box center [56, 143] width 17 height 4
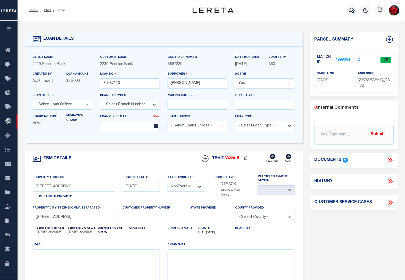
click at [343, 59] on link "1998364" at bounding box center [343, 59] width 14 height 5
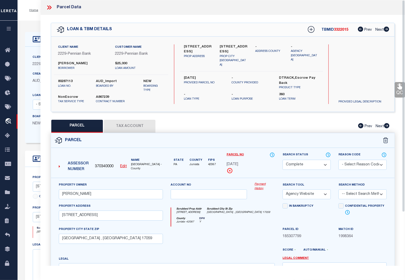
click at [120, 124] on button "Tax Account" at bounding box center [130, 126] width 52 height 13
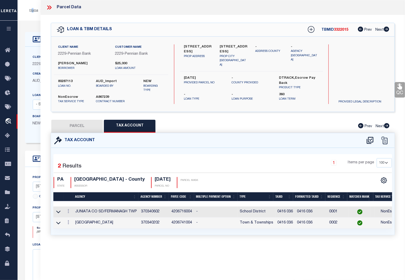
click at [33, 16] on div "Home OMS Detail Profile Sign out" at bounding box center [212, 10] width 388 height 21
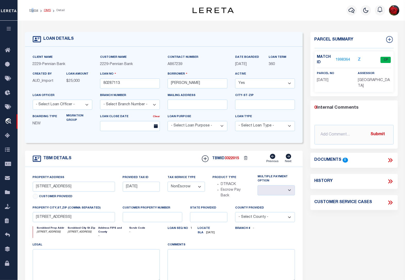
click at [44, 11] on link "OMS" at bounding box center [47, 10] width 7 height 3
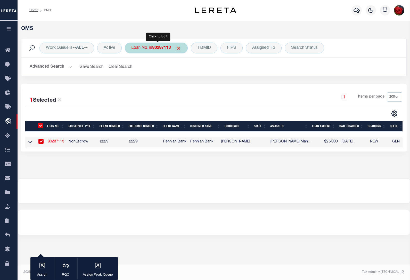
click at [166, 47] on b "80287113" at bounding box center [161, 48] width 19 height 4
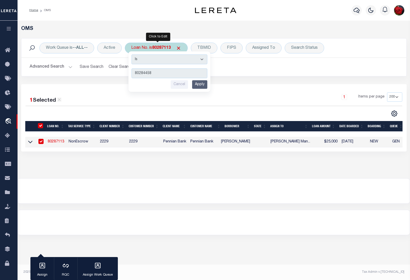
click at [199, 84] on input "Apply" at bounding box center [199, 84] width 15 height 9
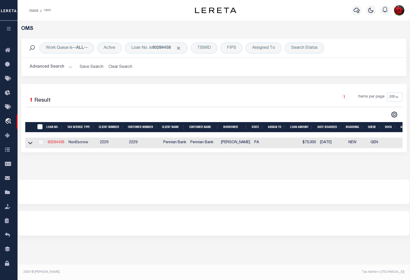
click at [59, 143] on link "80284458" at bounding box center [56, 143] width 17 height 4
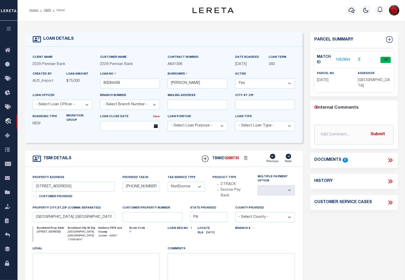
click at [340, 59] on link "1952864" at bounding box center [343, 59] width 14 height 5
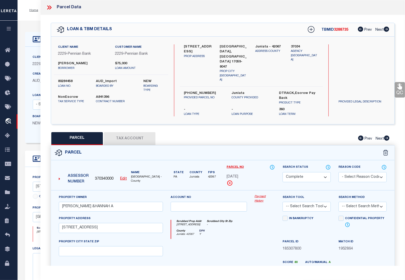
click at [136, 132] on button "Tax Account" at bounding box center [130, 138] width 52 height 13
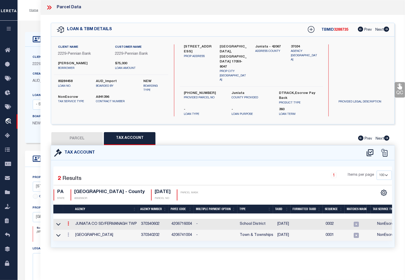
click at [68, 221] on icon at bounding box center [69, 223] width 2 height 4
click at [74, 229] on icon "" at bounding box center [74, 231] width 4 height 4
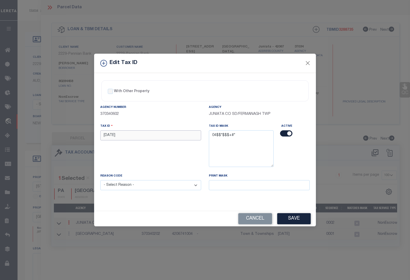
click at [126, 135] on input "[DATE]" at bounding box center [150, 135] width 101 height 10
drag, startPoint x: 123, startPoint y: 136, endPoint x: 74, endPoint y: 137, distance: 49.3
click at [74, 137] on div "Edit Tax ID With Other Property With Other Property Type Temporary" at bounding box center [205, 140] width 410 height 280
paste input "0416 0"
click at [136, 187] on select "- Select Reason - 099 - Other (Provide additional detail) ACT - Agency Changed …" at bounding box center [150, 185] width 101 height 10
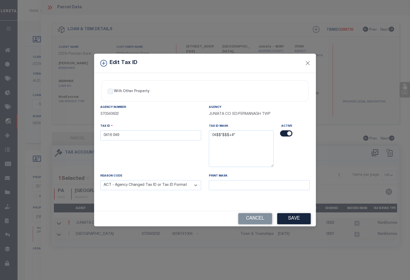
click at [100, 181] on select "- Select Reason - 099 - Other (Provide additional detail) ACT - Agency Changed …" at bounding box center [150, 185] width 101 height 10
click at [290, 220] on button "Save" at bounding box center [294, 218] width 34 height 11
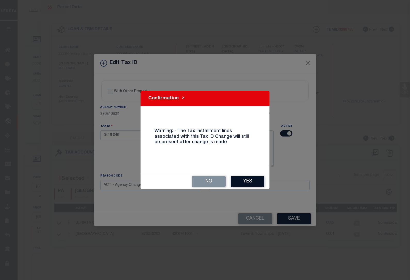
click at [250, 179] on button "Yes" at bounding box center [248, 181] width 34 height 11
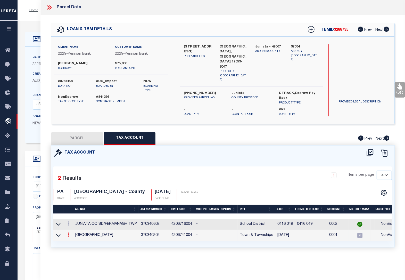
click at [68, 233] on icon at bounding box center [69, 235] width 2 height 4
click at [76, 239] on link at bounding box center [75, 243] width 19 height 9
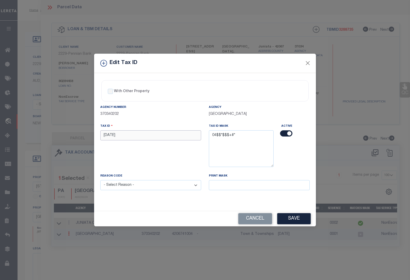
drag, startPoint x: 121, startPoint y: 134, endPoint x: 85, endPoint y: 134, distance: 35.4
click at [85, 134] on div "Edit Tax ID With Other Property With Other Property Type Temporary" at bounding box center [205, 140] width 410 height 280
paste input "0416 0"
click at [133, 188] on select "- Select Reason - 099 - Other (Provide additional detail) ACT - Agency Changed …" at bounding box center [150, 185] width 101 height 10
click at [100, 181] on select "- Select Reason - 099 - Other (Provide additional detail) ACT - Agency Changed …" at bounding box center [150, 185] width 101 height 10
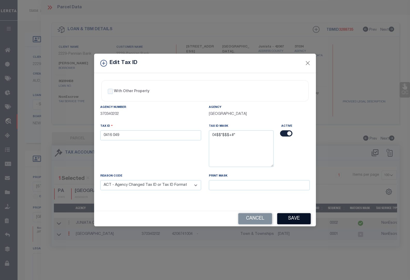
click at [297, 221] on button "Save" at bounding box center [294, 218] width 34 height 11
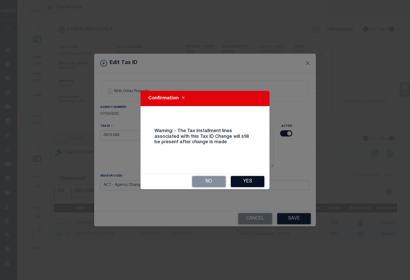
click at [249, 180] on button "Yes" at bounding box center [248, 181] width 34 height 11
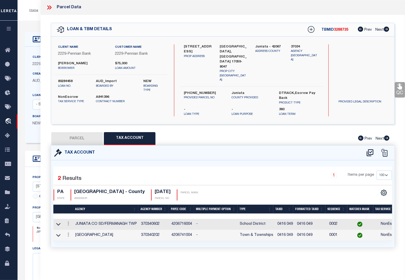
click at [34, 18] on div "Home OMS Detail Profile Sign out" at bounding box center [212, 10] width 388 height 21
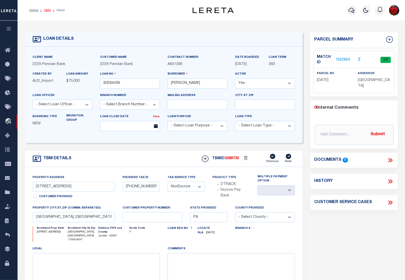
click at [50, 11] on link "OMS" at bounding box center [47, 10] width 7 height 3
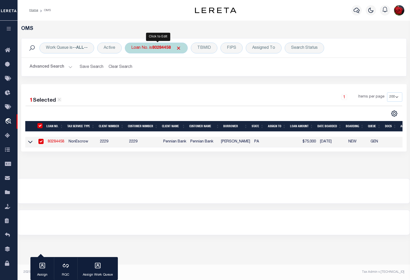
click at [167, 48] on b "80284458" at bounding box center [161, 48] width 19 height 4
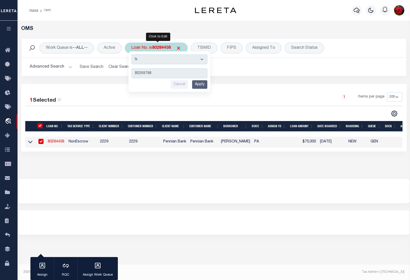
click at [200, 87] on input "Apply" at bounding box center [199, 84] width 15 height 9
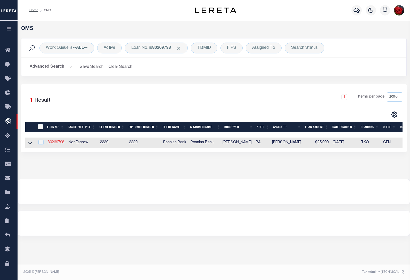
click at [51, 144] on link "80269798" at bounding box center [56, 143] width 17 height 4
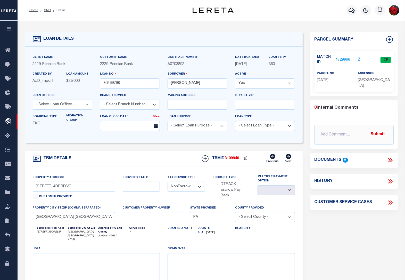
click at [342, 59] on link "1729966" at bounding box center [343, 59] width 14 height 5
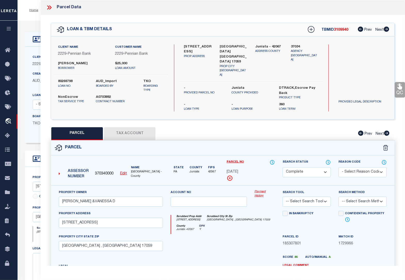
click at [130, 127] on button "Tax Account" at bounding box center [130, 133] width 52 height 13
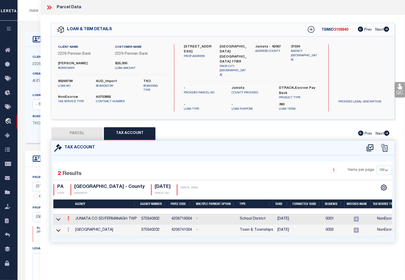
click at [68, 216] on icon at bounding box center [69, 218] width 2 height 4
click at [73, 224] on icon "" at bounding box center [74, 226] width 4 height 4
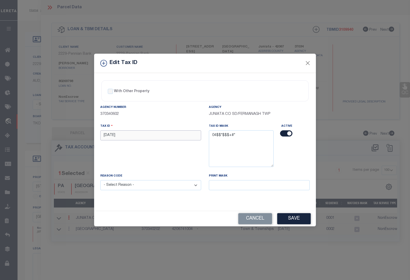
drag, startPoint x: 124, startPoint y: 137, endPoint x: 79, endPoint y: 134, distance: 45.2
click at [79, 134] on div "Edit Tax ID With Other Property With Other Property Type Temporary" at bounding box center [205, 140] width 410 height 280
paste input "0416 0"
click at [131, 187] on select "- Select Reason - 099 - Other (Provide additional detail) ACT - Agency Changed …" at bounding box center [150, 185] width 101 height 10
click at [100, 181] on select "- Select Reason - 099 - Other (Provide additional detail) ACT - Agency Changed …" at bounding box center [150, 185] width 101 height 10
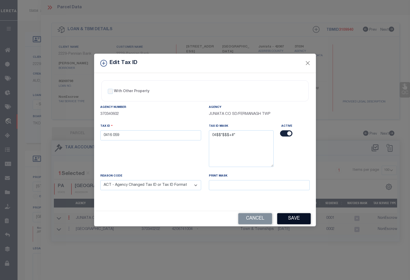
click at [292, 219] on button "Save" at bounding box center [294, 218] width 34 height 11
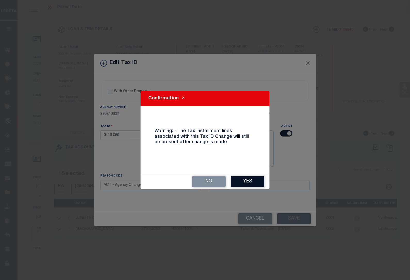
click at [243, 180] on button "Yes" at bounding box center [248, 181] width 34 height 11
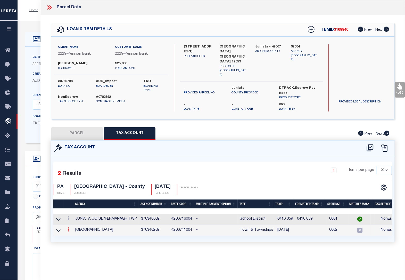
click at [68, 227] on icon at bounding box center [69, 229] width 2 height 4
click at [73, 235] on icon at bounding box center [74, 237] width 4 height 4
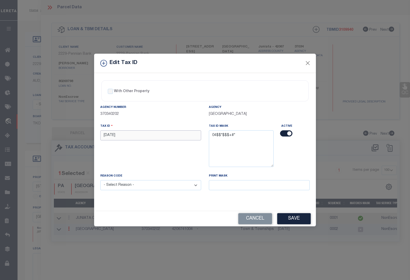
drag, startPoint x: 121, startPoint y: 133, endPoint x: 74, endPoint y: 133, distance: 47.0
click at [74, 133] on div "Edit Tax ID With Other Property With Other Property Type Temporary" at bounding box center [205, 140] width 410 height 280
paste input "0416 0"
click at [123, 186] on select "- Select Reason - 099 - Other (Provide additional detail) ACT - Agency Changed …" at bounding box center [150, 185] width 101 height 10
click at [100, 181] on select "- Select Reason - 099 - Other (Provide additional detail) ACT - Agency Changed …" at bounding box center [150, 185] width 101 height 10
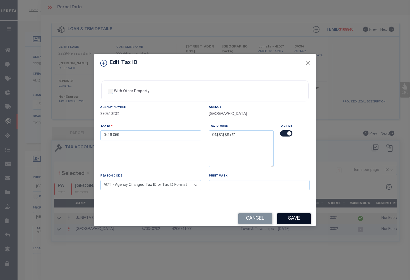
click at [288, 223] on button "Save" at bounding box center [294, 218] width 34 height 11
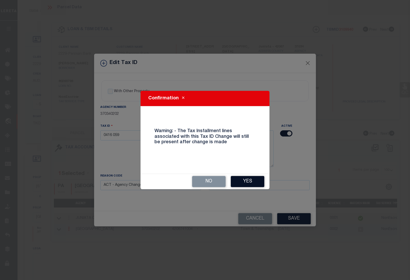
click at [247, 179] on button "Yes" at bounding box center [248, 181] width 34 height 11
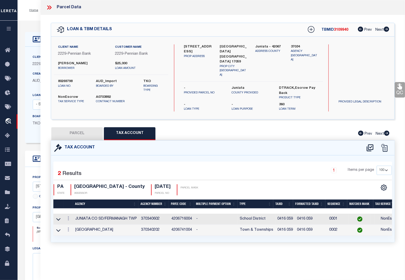
click at [23, 20] on div "Home OMS Detail Profile Sign out" at bounding box center [212, 10] width 388 height 21
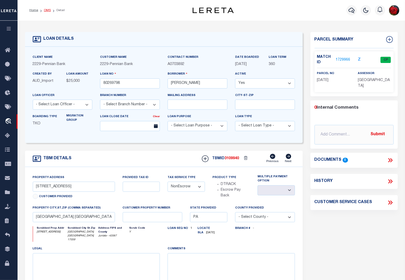
click at [47, 10] on link "OMS" at bounding box center [47, 10] width 7 height 3
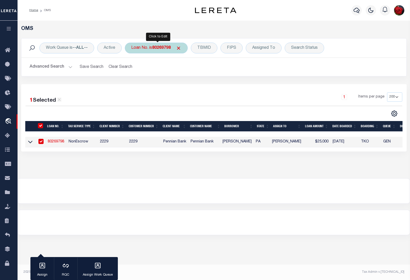
click at [168, 47] on b "80269798" at bounding box center [161, 48] width 19 height 4
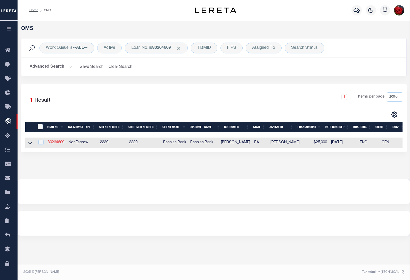
click at [55, 144] on link "80264609" at bounding box center [56, 143] width 17 height 4
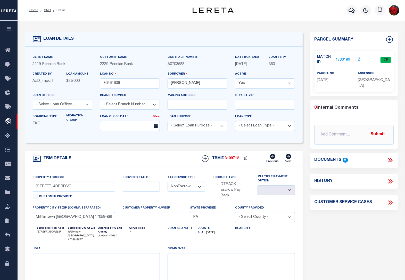
click at [341, 60] on link "1730189" at bounding box center [343, 59] width 14 height 5
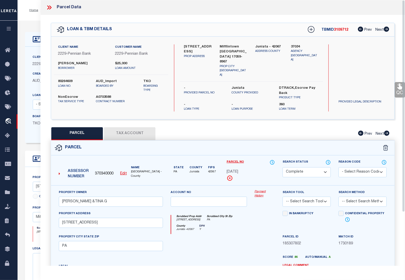
click at [125, 128] on button "Tax Account" at bounding box center [130, 133] width 52 height 13
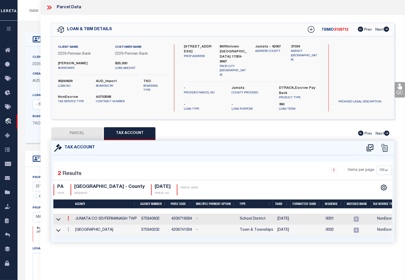
click at [68, 216] on icon at bounding box center [69, 218] width 2 height 4
click at [74, 224] on icon "" at bounding box center [74, 226] width 4 height 4
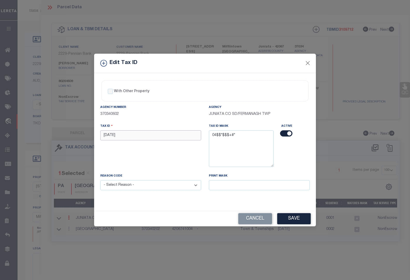
drag, startPoint x: 122, startPoint y: 136, endPoint x: 77, endPoint y: 137, distance: 44.2
click at [77, 137] on div "Edit Tax ID With Other Property With Other Property Type Temporary" at bounding box center [205, 140] width 410 height 280
paste input "0416 0"
click at [121, 186] on select "- Select Reason - 099 - Other (Provide additional detail) ACT - Agency Changed …" at bounding box center [150, 185] width 101 height 10
click at [100, 181] on select "- Select Reason - 099 - Other (Provide additional detail) ACT - Agency Changed …" at bounding box center [150, 185] width 101 height 10
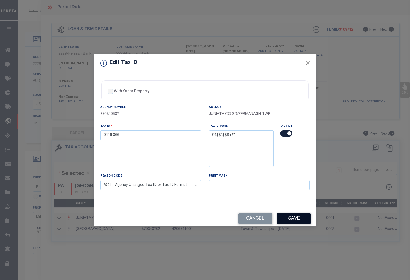
click at [295, 218] on button "Save" at bounding box center [294, 218] width 34 height 11
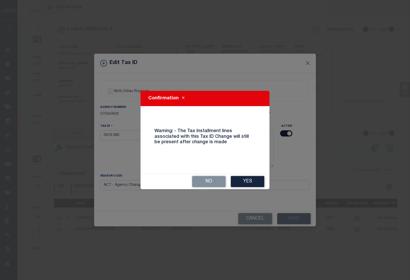
click at [245, 182] on button "Yes" at bounding box center [248, 181] width 34 height 11
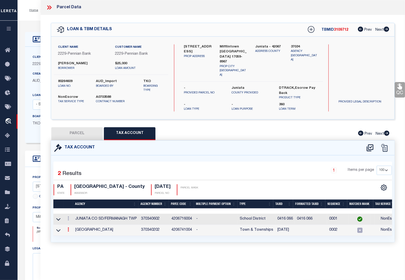
click at [68, 227] on icon at bounding box center [69, 229] width 2 height 4
click at [74, 235] on icon at bounding box center [74, 237] width 4 height 4
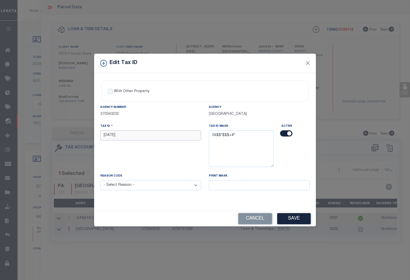
drag, startPoint x: 123, startPoint y: 140, endPoint x: 79, endPoint y: 139, distance: 44.1
click at [79, 139] on div "Edit Tax ID With Other Property With Other Property Type Temporary" at bounding box center [205, 140] width 410 height 280
paste input "0416 0"
click at [126, 187] on select "- Select Reason - 099 - Other (Provide additional detail) ACT - Agency Changed …" at bounding box center [150, 185] width 101 height 10
click at [100, 181] on select "- Select Reason - 099 - Other (Provide additional detail) ACT - Agency Changed …" at bounding box center [150, 185] width 101 height 10
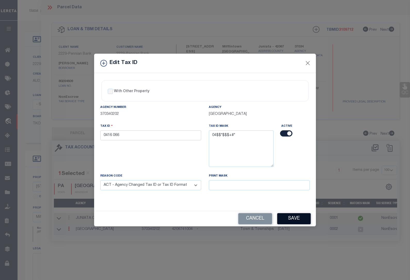
click at [288, 222] on button "Save" at bounding box center [294, 218] width 34 height 11
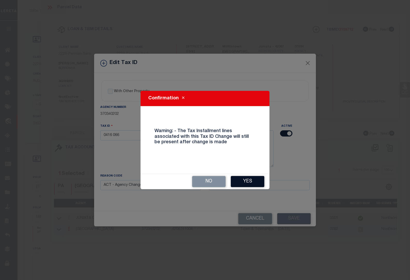
click at [241, 181] on button "Yes" at bounding box center [248, 181] width 34 height 11
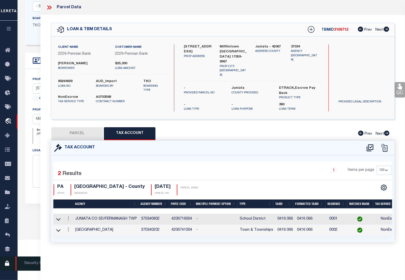
scroll to position [119, 0]
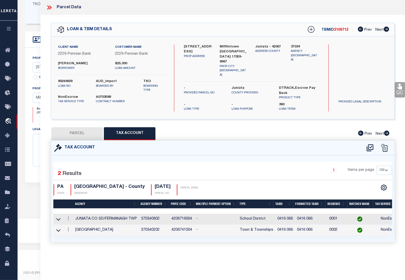
click at [49, 5] on icon at bounding box center [49, 7] width 7 height 7
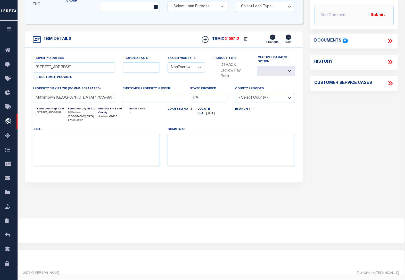
click at [49, 5] on p "TKO" at bounding box center [46, 5] width 26 height 6
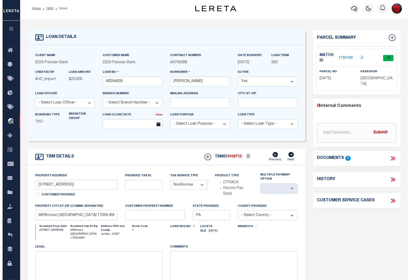
scroll to position [0, 0]
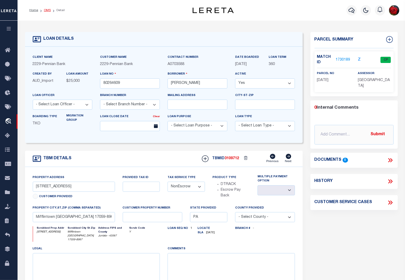
click at [45, 9] on link "OMS" at bounding box center [47, 10] width 7 height 3
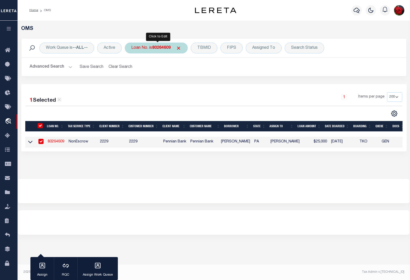
click at [165, 50] on b "80264609" at bounding box center [161, 48] width 19 height 4
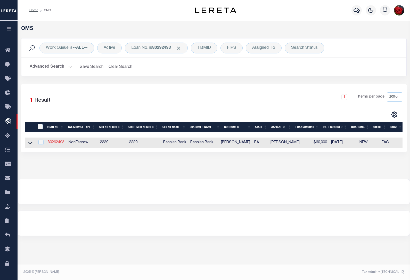
click at [59, 143] on link "80292493" at bounding box center [56, 143] width 17 height 4
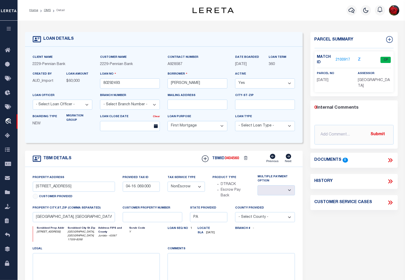
click at [341, 57] on link "2100917" at bounding box center [343, 59] width 14 height 5
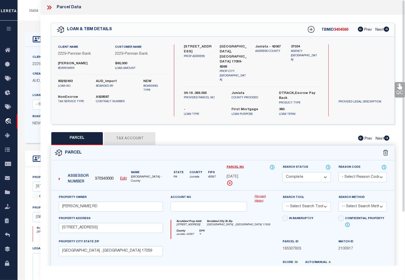
click at [128, 132] on button "Tax Account" at bounding box center [130, 138] width 52 height 13
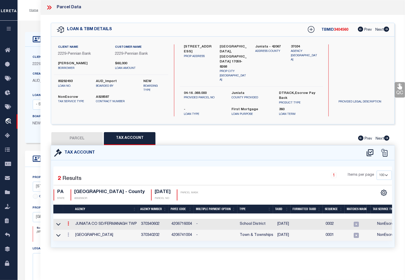
click at [68, 221] on icon at bounding box center [69, 223] width 2 height 4
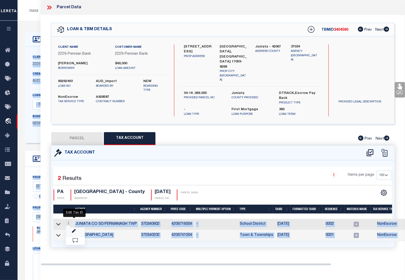
click at [74, 229] on icon "" at bounding box center [74, 231] width 4 height 4
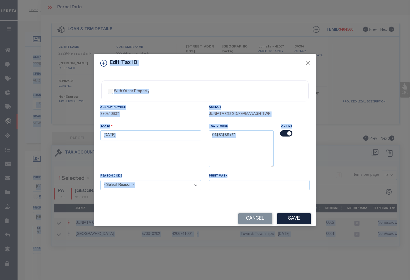
drag, startPoint x: 146, startPoint y: 137, endPoint x: 143, endPoint y: 136, distance: 3.4
click at [145, 137] on input "[DATE]" at bounding box center [150, 135] width 101 height 10
click at [130, 158] on div "Tax ID [DATE]" at bounding box center [151, 148] width 109 height 50
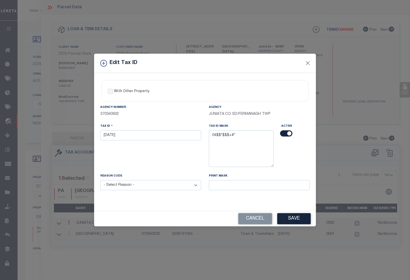
click at [133, 150] on div "Tax ID [DATE]" at bounding box center [151, 148] width 109 height 50
drag, startPoint x: 124, startPoint y: 133, endPoint x: 83, endPoint y: 131, distance: 41.3
click at [83, 131] on div "Edit Tax ID With Other Property With Other Property Type Temporary" at bounding box center [205, 140] width 410 height 280
paste input "0416 0"
click at [122, 188] on select "- Select Reason - 099 - Other (Provide additional detail) ACT - Agency Changed …" at bounding box center [150, 185] width 101 height 10
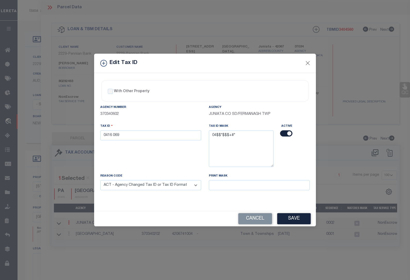
click at [100, 181] on select "- Select Reason - 099 - Other (Provide additional detail) ACT - Agency Changed …" at bounding box center [150, 185] width 101 height 10
click at [292, 220] on button "Save" at bounding box center [294, 218] width 34 height 11
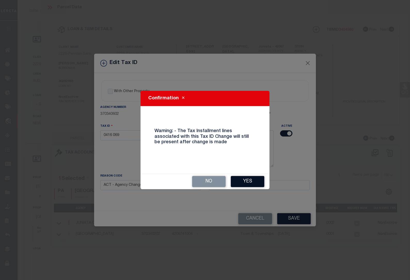
click at [245, 183] on button "Yes" at bounding box center [248, 181] width 34 height 11
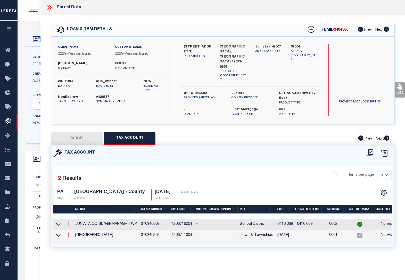
click at [69, 233] on icon at bounding box center [69, 235] width 2 height 4
click at [74, 240] on icon at bounding box center [74, 242] width 4 height 4
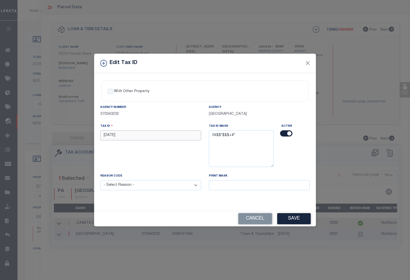
drag, startPoint x: 123, startPoint y: 138, endPoint x: 79, endPoint y: 135, distance: 44.5
click at [79, 135] on div "Edit Tax ID With Other Property With Other Property Type Temporary" at bounding box center [205, 140] width 410 height 280
paste input "0416 0"
click at [297, 220] on button "Save" at bounding box center [294, 218] width 34 height 11
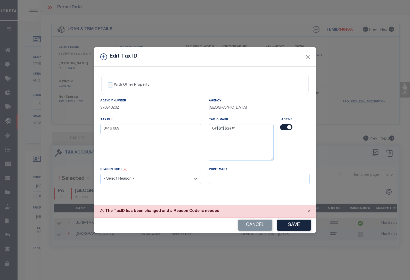
click at [158, 180] on select "- Select Reason - 099 - Other (Provide additional detail) ACT - Agency Changed …" at bounding box center [150, 179] width 101 height 10
click at [100, 175] on select "- Select Reason - 099 - Other (Provide additional detail) ACT - Agency Changed …" at bounding box center [150, 179] width 101 height 10
click at [295, 225] on button "Save" at bounding box center [294, 225] width 34 height 11
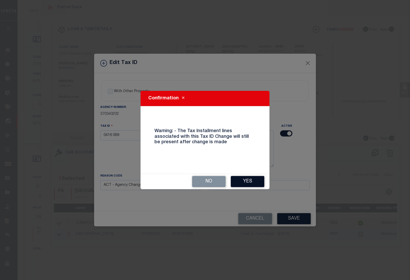
click at [246, 184] on button "Yes" at bounding box center [248, 181] width 34 height 11
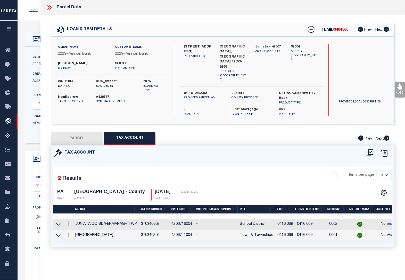
click at [48, 9] on icon at bounding box center [49, 7] width 7 height 7
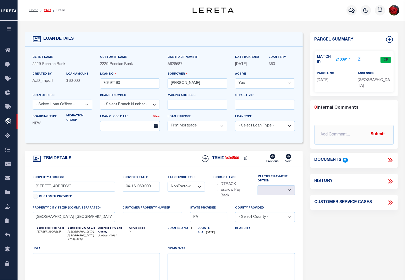
click at [46, 10] on link "OMS" at bounding box center [47, 10] width 7 height 3
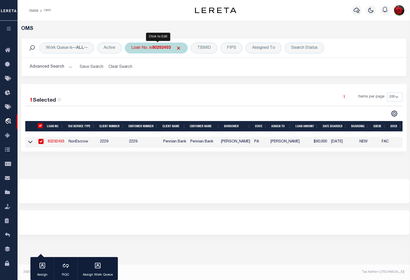
click at [156, 47] on b "80292493" at bounding box center [161, 48] width 19 height 4
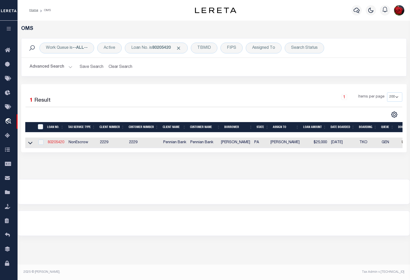
click at [54, 144] on link "80205420" at bounding box center [56, 143] width 17 height 4
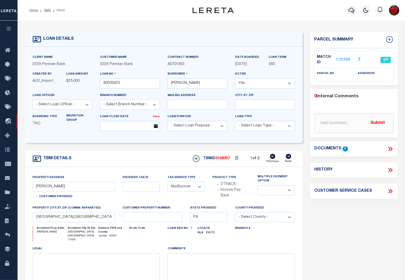
click at [345, 58] on link "1731058" at bounding box center [343, 59] width 14 height 5
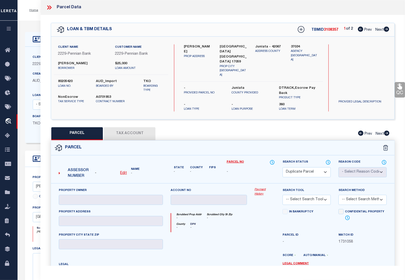
click at [388, 29] on icon at bounding box center [386, 29] width 5 height 5
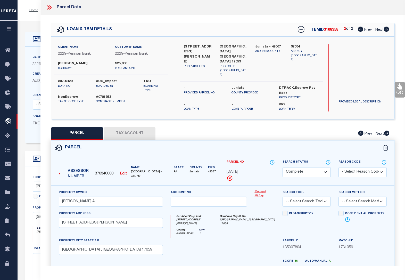
click at [138, 127] on button "Tax Account" at bounding box center [130, 133] width 52 height 13
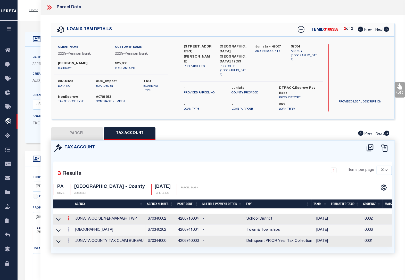
click at [68, 216] on icon at bounding box center [69, 218] width 2 height 4
click at [74, 224] on icon "" at bounding box center [74, 226] width 4 height 4
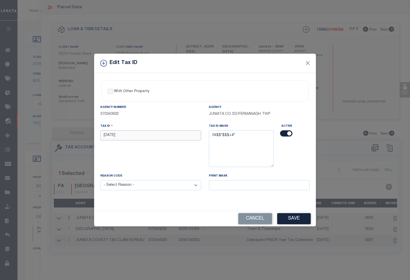
drag, startPoint x: 123, startPoint y: 138, endPoint x: 70, endPoint y: 135, distance: 53.2
click at [70, 135] on div "Edit Tax ID With Other Property With Other Property Type Temporary" at bounding box center [205, 140] width 410 height 280
paste input "0416 0"
click at [133, 186] on select "- Select Reason - 099 - Other (Provide additional detail) ACT - Agency Changed …" at bounding box center [150, 185] width 101 height 10
click at [100, 181] on select "- Select Reason - 099 - Other (Provide additional detail) ACT - Agency Changed …" at bounding box center [150, 185] width 101 height 10
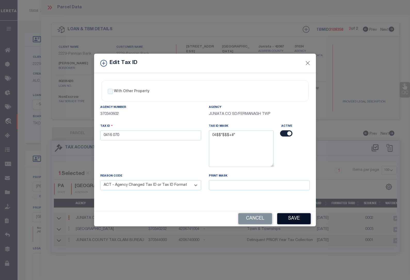
click at [298, 220] on button "Save" at bounding box center [294, 218] width 34 height 11
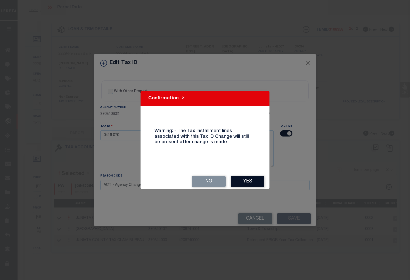
click at [247, 180] on button "Yes" at bounding box center [248, 181] width 34 height 11
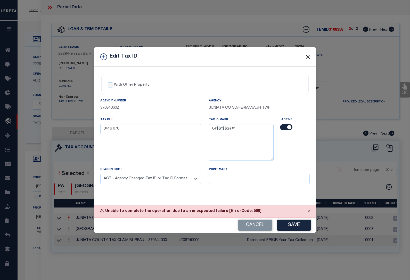
click at [308, 56] on button "Close" at bounding box center [308, 56] width 7 height 7
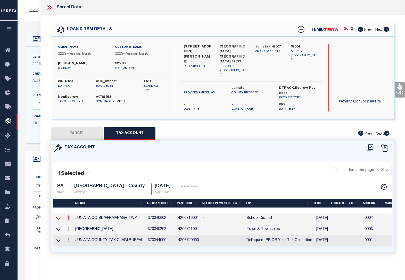
click at [58, 215] on icon at bounding box center [58, 217] width 4 height 5
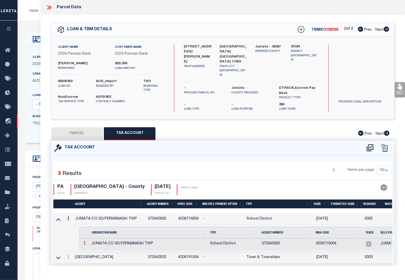
click at [85, 241] on icon at bounding box center [85, 243] width 2 height 4
click at [92, 249] on img at bounding box center [90, 251] width 5 height 5
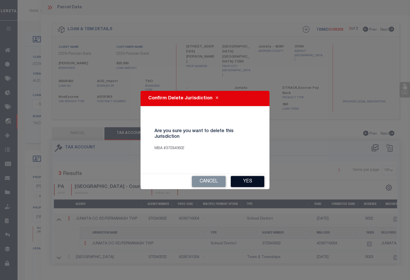
click at [245, 181] on button "Yes" at bounding box center [248, 181] width 34 height 11
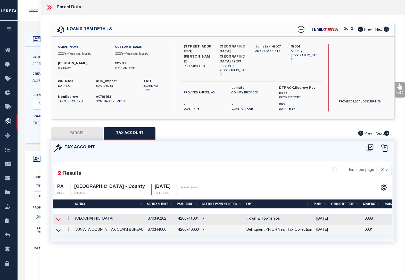
click at [56, 217] on icon at bounding box center [58, 219] width 4 height 5
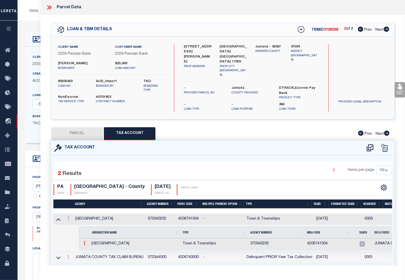
click at [84, 241] on icon at bounding box center [85, 243] width 2 height 4
click at [92, 249] on img at bounding box center [90, 251] width 5 height 5
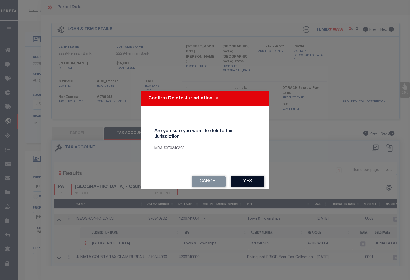
click at [255, 181] on button "Yes" at bounding box center [248, 181] width 34 height 11
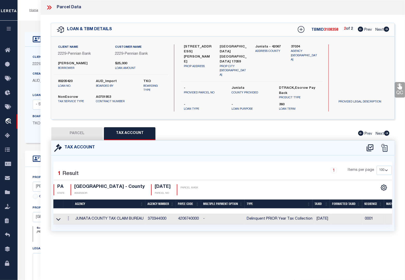
drag, startPoint x: 82, startPoint y: 125, endPoint x: 79, endPoint y: 125, distance: 2.8
click at [82, 127] on button "PARCEL" at bounding box center [77, 133] width 52 height 13
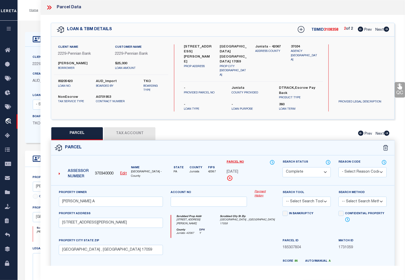
click at [123, 172] on u "Edit" at bounding box center [123, 174] width 7 height 4
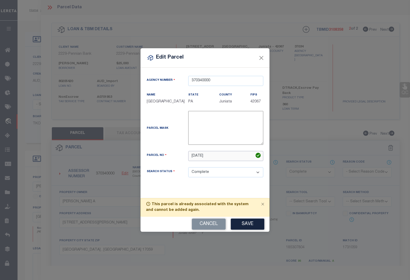
drag, startPoint x: 215, startPoint y: 156, endPoint x: 121, endPoint y: 157, distance: 93.4
click at [121, 157] on div "Edit Parcel Agency Number 370340000 Name State" at bounding box center [205, 140] width 410 height 280
paste input "0416 0"
click at [223, 189] on div "Agency Number 370340000 Name [GEOGRAPHIC_DATA] State" at bounding box center [205, 133] width 129 height 131
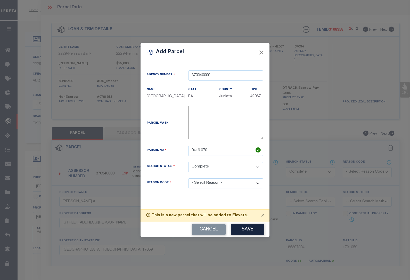
click at [220, 186] on select "- Select Reason - 099 - Other (Provide additional detail) ACT - Agency Changed …" at bounding box center [225, 183] width 75 height 10
click at [188, 179] on select "- Select Reason - 099 - Other (Provide additional detail) ACT - Agency Changed …" at bounding box center [225, 183] width 75 height 10
click at [242, 231] on button "Save" at bounding box center [248, 229] width 34 height 11
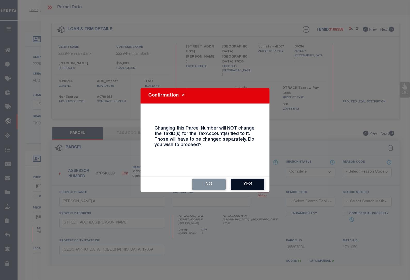
click at [238, 182] on button "Yes" at bounding box center [248, 184] width 34 height 11
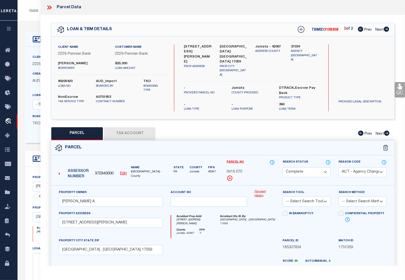
click at [131, 128] on button "Tax Account" at bounding box center [130, 133] width 52 height 13
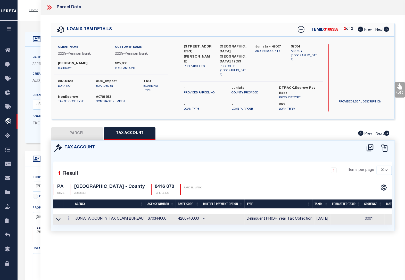
click at [68, 127] on button "PARCEL" at bounding box center [77, 133] width 52 height 13
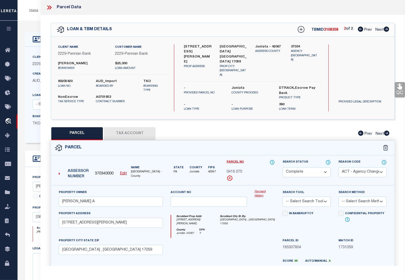
click at [144, 127] on button "Tax Account" at bounding box center [130, 133] width 52 height 13
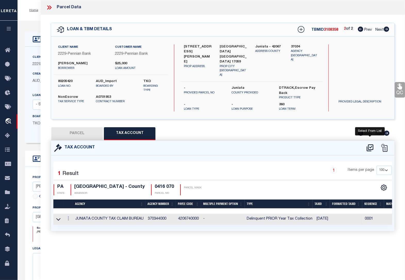
click at [372, 144] on icon at bounding box center [370, 148] width 9 height 8
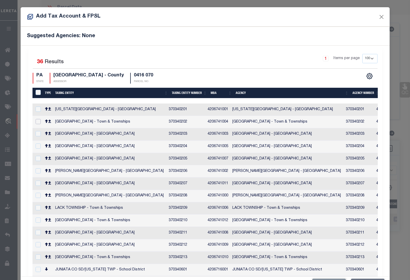
click at [38, 121] on input "checkbox" at bounding box center [38, 121] width 5 height 5
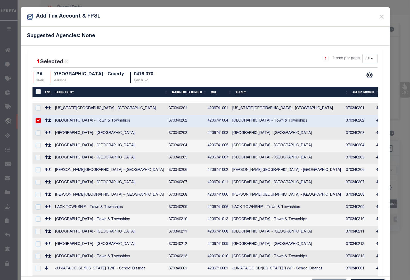
click at [40, 278] on input "checkbox" at bounding box center [38, 280] width 5 height 5
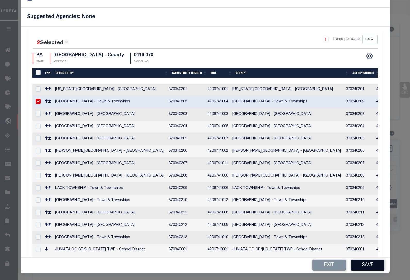
click at [367, 265] on button "Save" at bounding box center [368, 265] width 34 height 11
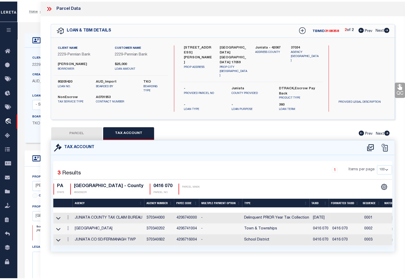
scroll to position [0, 0]
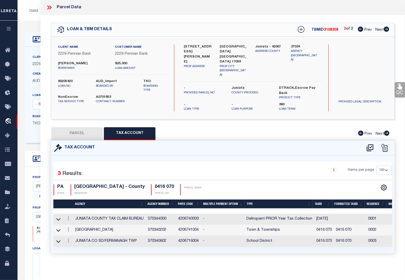
click at [83, 128] on button "PARCEL" at bounding box center [77, 133] width 52 height 13
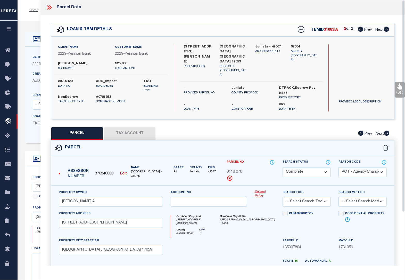
click at [30, 22] on div "LOAN DETAILS Client Name 2229" at bounding box center [212, 179] width 388 height 317
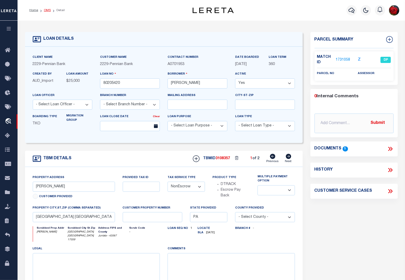
click at [47, 10] on link "OMS" at bounding box center [47, 10] width 7 height 3
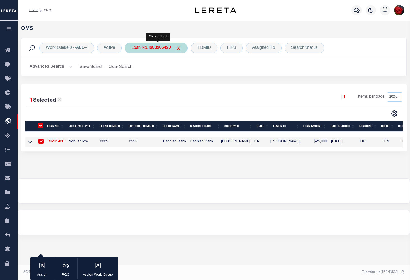
click at [164, 49] on b "80205420" at bounding box center [161, 48] width 19 height 4
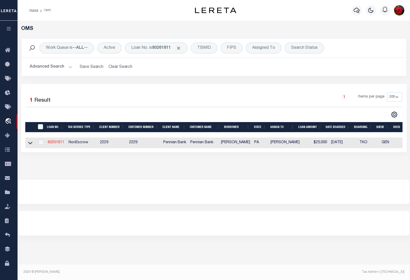
click at [58, 143] on link "80261811" at bounding box center [56, 143] width 17 height 4
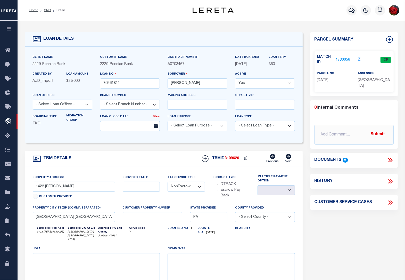
click at [344, 59] on link "1730056" at bounding box center [343, 59] width 14 height 5
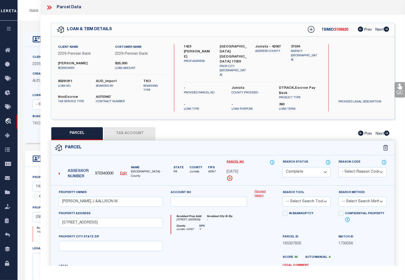
click at [138, 128] on button "Tax Account" at bounding box center [130, 133] width 52 height 13
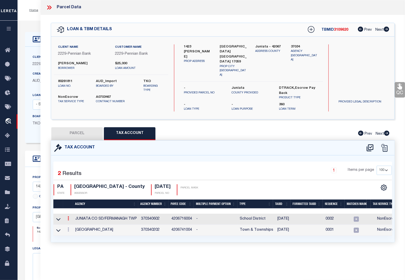
click at [68, 216] on icon at bounding box center [69, 218] width 2 height 4
click at [75, 224] on icon "" at bounding box center [74, 226] width 4 height 4
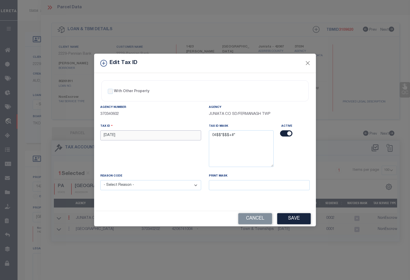
drag, startPoint x: 123, startPoint y: 136, endPoint x: 83, endPoint y: 134, distance: 40.3
click at [83, 134] on div "Edit Tax ID With Other Property With Other Property Type Temporary" at bounding box center [205, 140] width 410 height 280
paste input "0416 0"
click at [133, 186] on select "- Select Reason - 099 - Other (Provide additional detail) ACT - Agency Changed …" at bounding box center [150, 185] width 101 height 10
click at [100, 181] on select "- Select Reason - 099 - Other (Provide additional detail) ACT - Agency Changed …" at bounding box center [150, 185] width 101 height 10
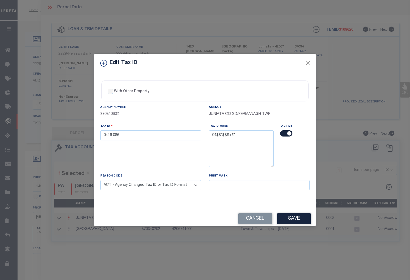
click at [299, 219] on button "Save" at bounding box center [294, 218] width 34 height 11
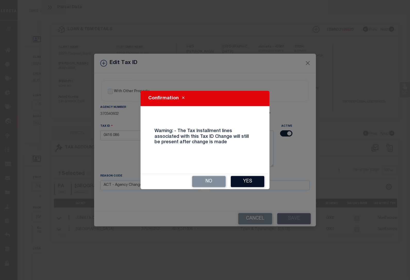
click at [254, 181] on button "Yes" at bounding box center [248, 181] width 34 height 11
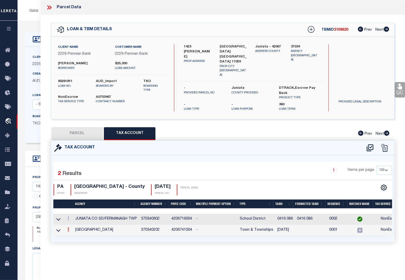
click at [69, 227] on icon at bounding box center [69, 229] width 2 height 4
click at [75, 229] on div at bounding box center [74, 230] width 3 height 2
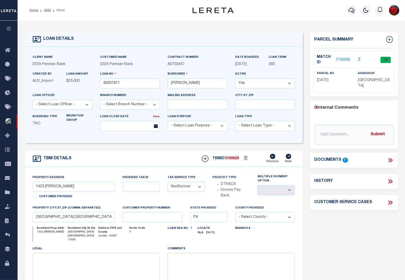
click at [341, 58] on link "1730056" at bounding box center [343, 59] width 14 height 5
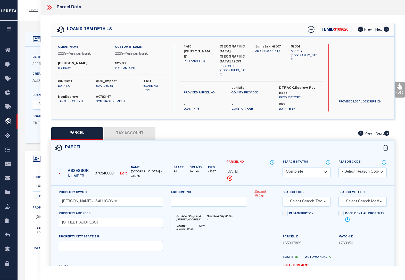
click at [122, 127] on button "Tax Account" at bounding box center [130, 133] width 52 height 13
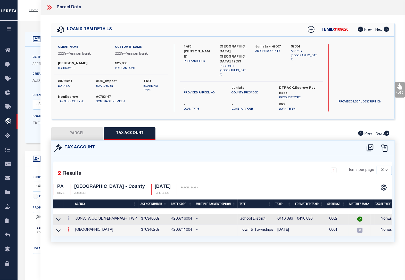
click at [68, 227] on icon at bounding box center [69, 229] width 2 height 4
click at [74, 235] on icon "" at bounding box center [74, 237] width 4 height 4
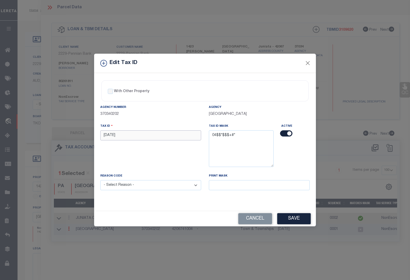
drag, startPoint x: 122, startPoint y: 137, endPoint x: 70, endPoint y: 135, distance: 51.1
click at [70, 135] on div "Edit Tax ID With Other Property With Other Property Type Temporary" at bounding box center [205, 140] width 410 height 280
paste input "0416 0"
click at [150, 187] on select "- Select Reason - 099 - Other (Provide additional detail) ACT - Agency Changed …" at bounding box center [150, 185] width 101 height 10
click at [100, 181] on select "- Select Reason - 099 - Other (Provide additional detail) ACT - Agency Changed …" at bounding box center [150, 185] width 101 height 10
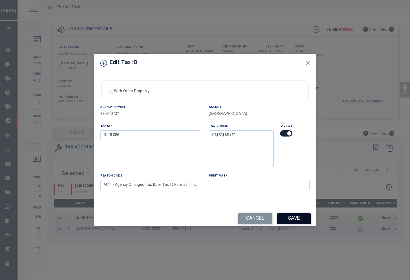
click at [289, 219] on button "Save" at bounding box center [294, 218] width 34 height 11
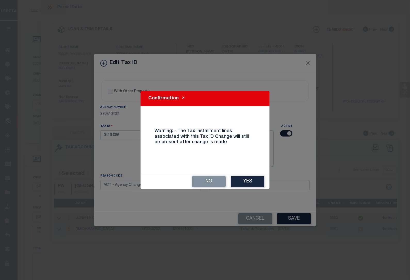
click at [245, 184] on button "Yes" at bounding box center [248, 181] width 34 height 11
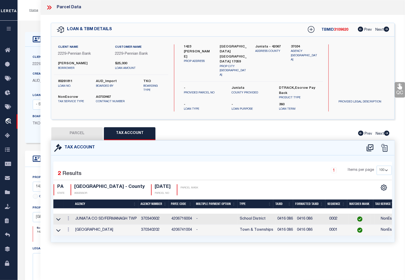
click at [34, 16] on div "Home OMS Detail Profile Sign out" at bounding box center [212, 10] width 388 height 21
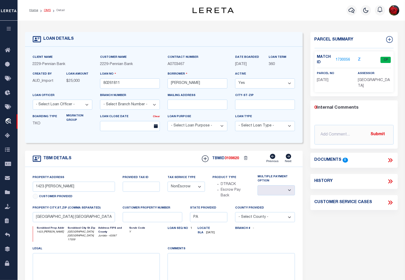
click at [46, 10] on link "OMS" at bounding box center [47, 10] width 7 height 3
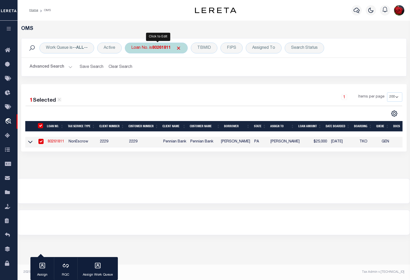
click at [169, 47] on b "80261811" at bounding box center [161, 48] width 19 height 4
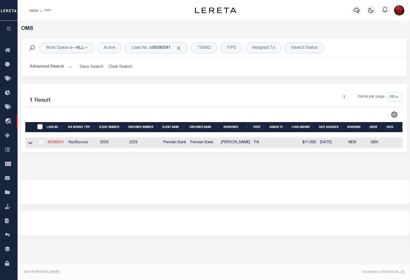
click at [51, 144] on link "80280241" at bounding box center [56, 143] width 17 height 4
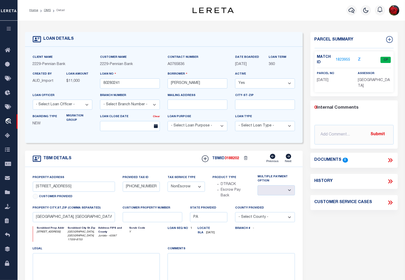
click at [344, 60] on link "1823955" at bounding box center [343, 59] width 14 height 5
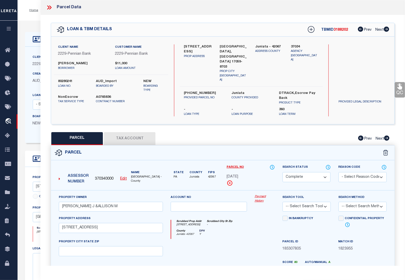
click at [140, 132] on button "Tax Account" at bounding box center [130, 138] width 52 height 13
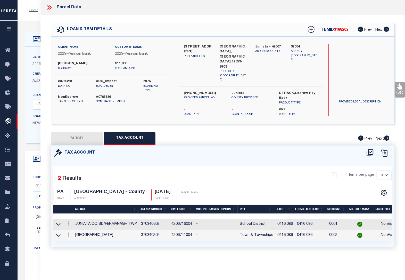
click at [36, 26] on div "LOAN DETAILS Client Name 2229 - Pennian Bank Customer Name" at bounding box center [211, 174] width 381 height 296
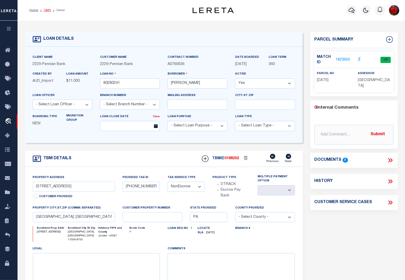
click at [48, 9] on link "OMS" at bounding box center [47, 10] width 7 height 3
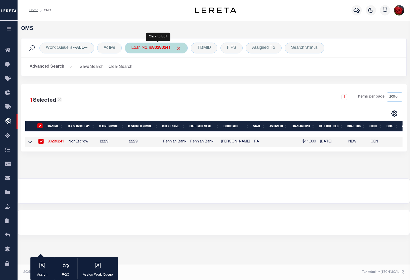
click at [156, 47] on b "80280241" at bounding box center [161, 48] width 19 height 4
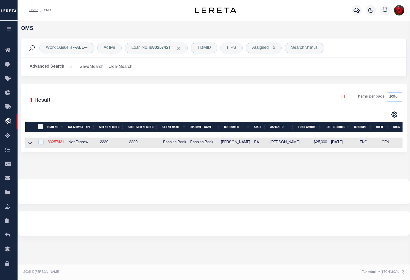
click at [53, 144] on link "80257421" at bounding box center [56, 143] width 17 height 4
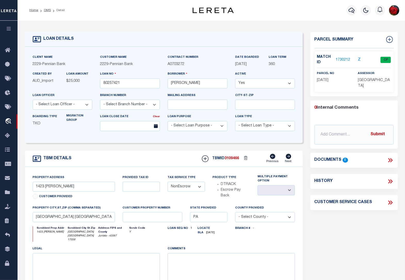
click at [347, 60] on link "1730212" at bounding box center [343, 59] width 14 height 5
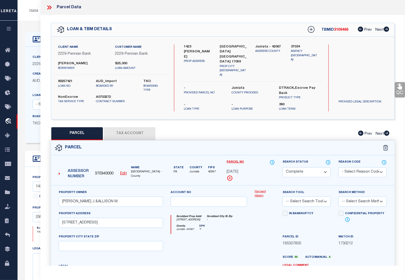
click at [114, 127] on button "Tax Account" at bounding box center [130, 133] width 52 height 13
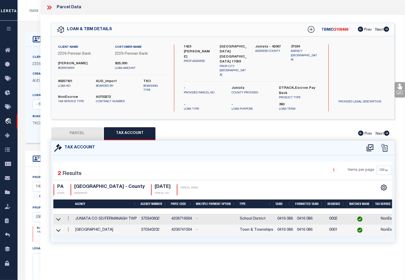
click at [33, 19] on div "Home OMS Detail Profile Sign out" at bounding box center [212, 10] width 388 height 21
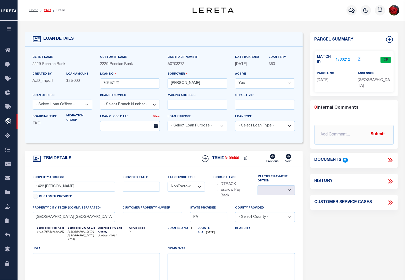
click at [45, 10] on link "OMS" at bounding box center [47, 10] width 7 height 3
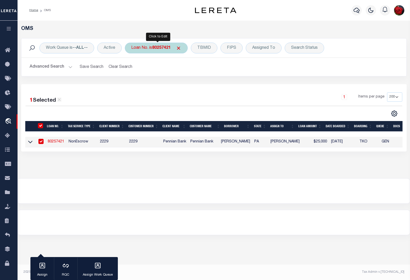
click at [165, 50] on b "80257421" at bounding box center [161, 48] width 19 height 4
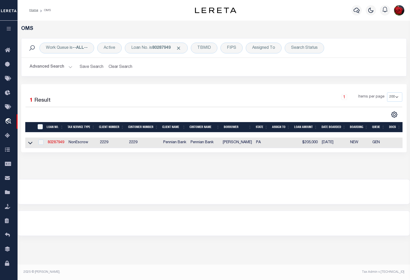
drag, startPoint x: 142, startPoint y: 180, endPoint x: 108, endPoint y: 158, distance: 41.2
click at [137, 179] on div "OMS Work Queue is --ALL-- Active Loan No. is 80287949 TBMID FIPS Assigned To Se…" at bounding box center [214, 100] width 393 height 158
click at [53, 143] on link "80287949" at bounding box center [56, 143] width 17 height 4
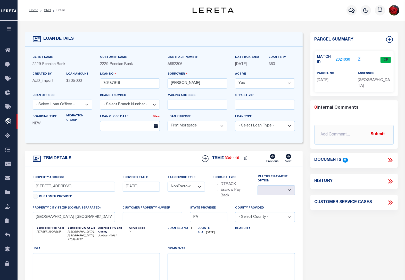
click at [341, 64] on div "Match ID 2024030" at bounding box center [333, 59] width 33 height 11
click at [341, 58] on link "2024030" at bounding box center [343, 59] width 14 height 5
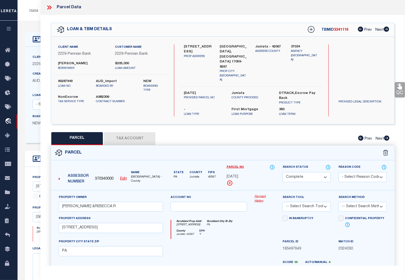
click at [130, 132] on button "Tax Account" at bounding box center [130, 138] width 52 height 13
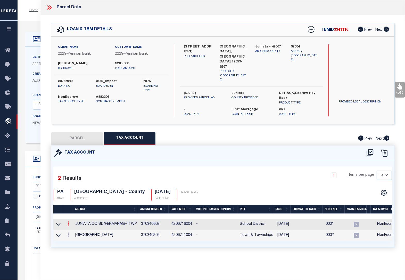
click at [69, 222] on link at bounding box center [69, 224] width 6 height 4
click at [74, 229] on icon "" at bounding box center [74, 231] width 4 height 4
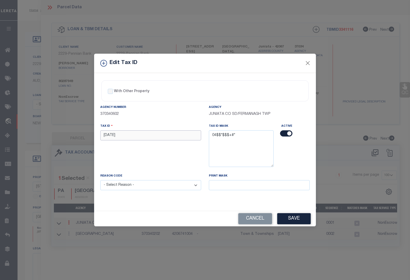
drag, startPoint x: 130, startPoint y: 137, endPoint x: 47, endPoint y: 139, distance: 83.4
click at [47, 139] on div "Edit Tax ID With Other Property With Other Property Type Temporary" at bounding box center [205, 140] width 410 height 280
paste input "0416 0"
click at [132, 188] on select "- Select Reason - 099 - Other (Provide additional detail) ACT - Agency Changed …" at bounding box center [150, 185] width 101 height 10
click at [100, 181] on select "- Select Reason - 099 - Other (Provide additional detail) ACT - Agency Changed …" at bounding box center [150, 185] width 101 height 10
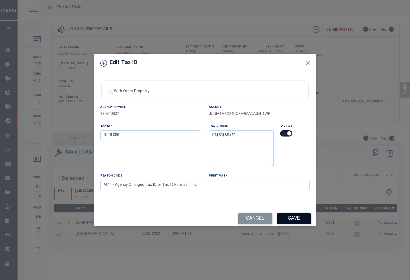
click at [293, 220] on button "Save" at bounding box center [294, 218] width 34 height 11
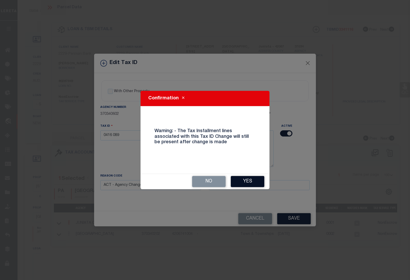
click at [250, 183] on button "Yes" at bounding box center [248, 181] width 34 height 11
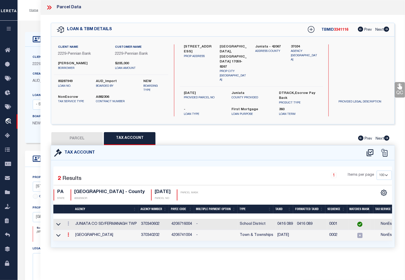
click at [69, 233] on icon at bounding box center [69, 235] width 2 height 4
click at [74, 240] on icon at bounding box center [74, 242] width 4 height 4
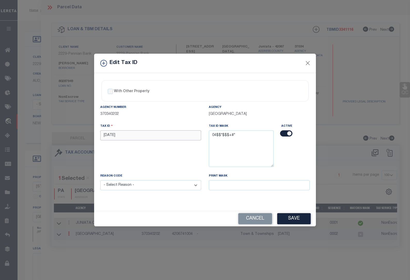
drag, startPoint x: 123, startPoint y: 132, endPoint x: 84, endPoint y: 133, distance: 38.7
click at [84, 133] on div "Edit Tax ID With Other Property With Other Property Type Temporary" at bounding box center [205, 140] width 410 height 280
paste input "0416 0"
click at [168, 186] on select "- Select Reason - 099 - Other (Provide additional detail) ACT - Agency Changed …" at bounding box center [150, 185] width 101 height 10
click at [100, 181] on select "- Select Reason - 099 - Other (Provide additional detail) ACT - Agency Changed …" at bounding box center [150, 185] width 101 height 10
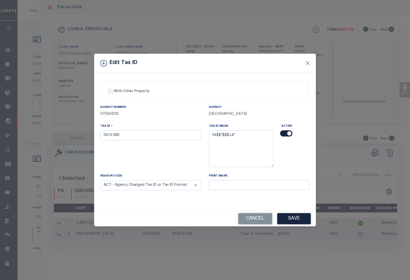
click at [296, 217] on button "Save" at bounding box center [294, 218] width 34 height 11
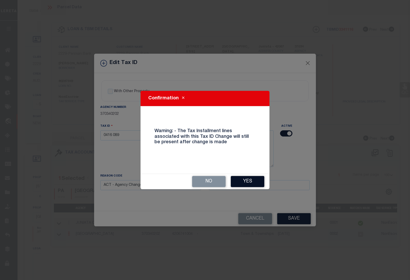
click at [248, 182] on button "Yes" at bounding box center [248, 181] width 34 height 11
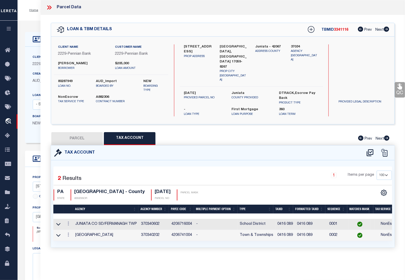
click at [40, 15] on ol "Home OMS Detail" at bounding box center [47, 10] width 44 height 11
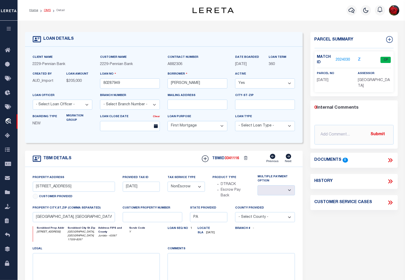
click at [47, 9] on link "OMS" at bounding box center [47, 10] width 7 height 3
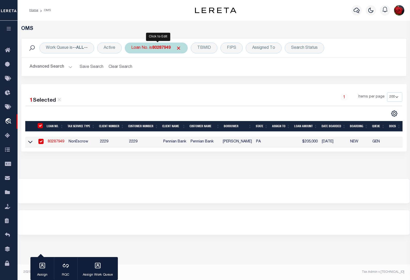
click at [159, 49] on b "80287949" at bounding box center [161, 48] width 19 height 4
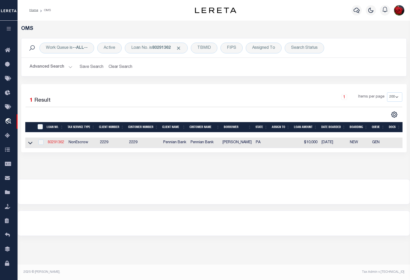
click at [52, 142] on link "80291362" at bounding box center [56, 143] width 17 height 4
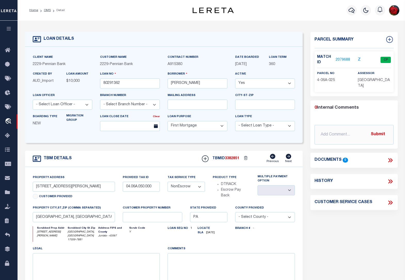
select select "10"
select select "NonEscrow"
